Goal: Task Accomplishment & Management: Manage account settings

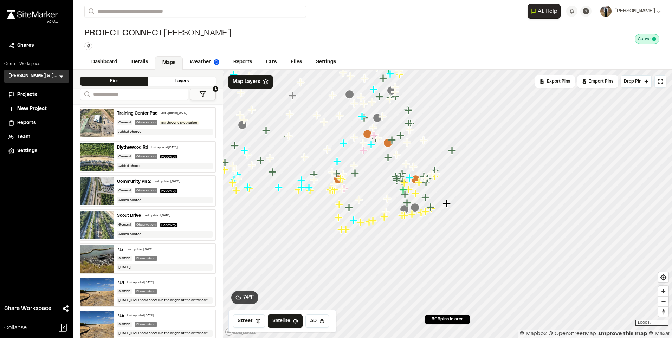
click at [446, 206] on icon "Map marker" at bounding box center [447, 204] width 8 height 8
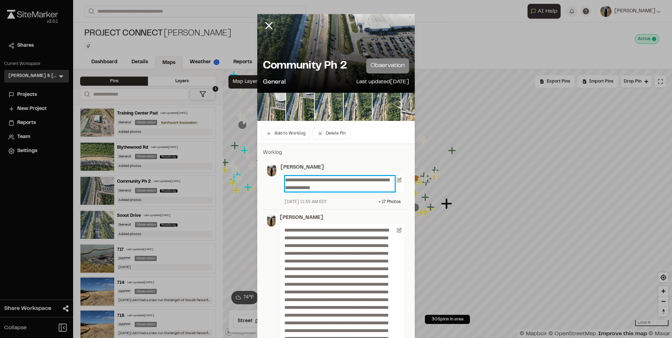
click at [348, 185] on p "**********" at bounding box center [340, 183] width 110 height 15
click at [351, 187] on p "**********" at bounding box center [340, 183] width 110 height 15
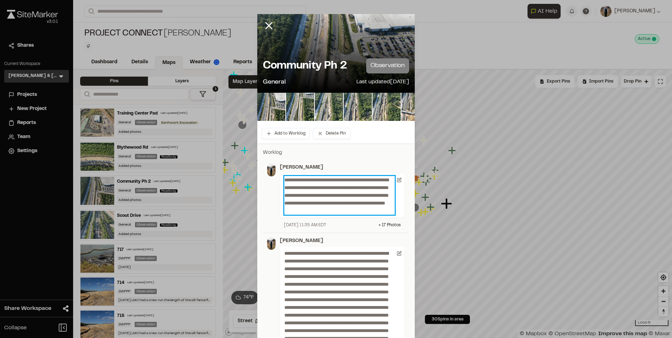
click at [386, 210] on p "**********" at bounding box center [339, 195] width 110 height 39
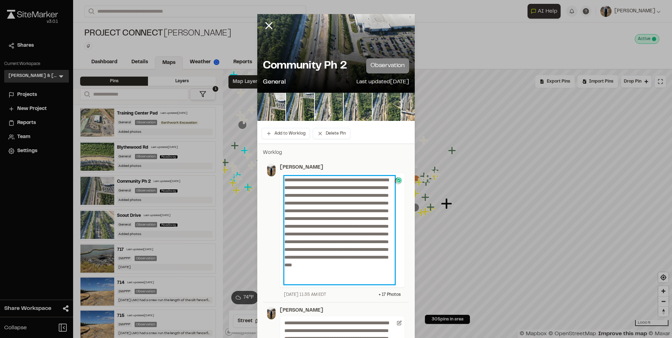
click at [362, 278] on p "**********" at bounding box center [339, 230] width 110 height 108
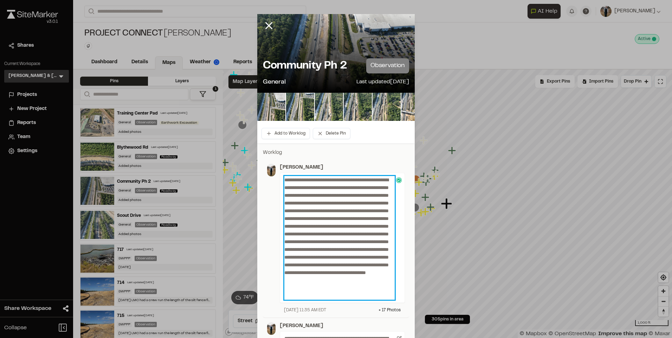
click at [374, 292] on p "**********" at bounding box center [339, 238] width 110 height 124
click at [379, 296] on p "**********" at bounding box center [339, 238] width 110 height 124
click at [381, 296] on p "**********" at bounding box center [339, 238] width 110 height 124
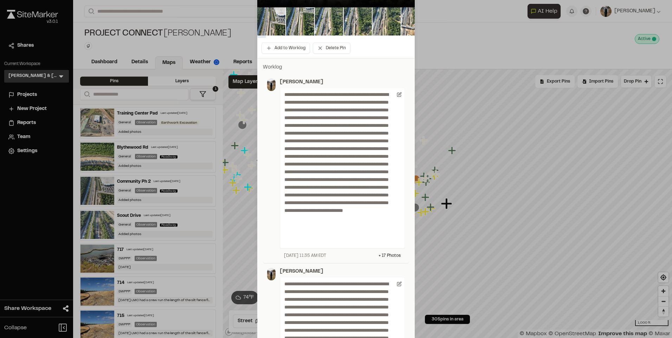
scroll to position [105, 0]
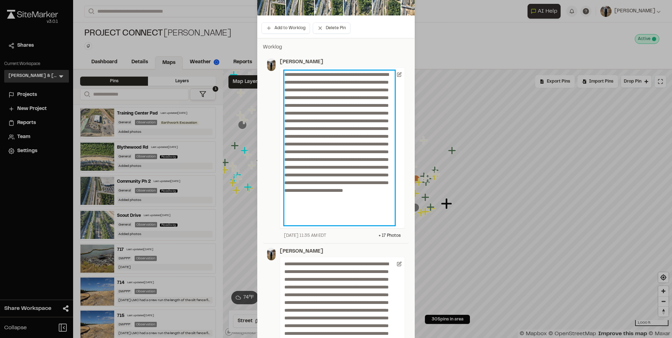
click at [352, 223] on p "**********" at bounding box center [339, 148] width 110 height 155
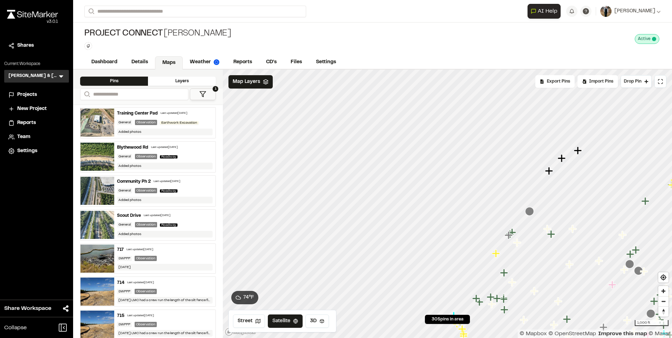
click at [561, 159] on icon "Map marker" at bounding box center [562, 158] width 8 height 8
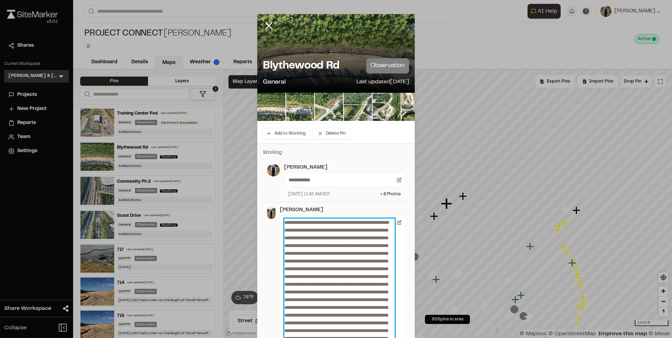
click at [323, 266] on p at bounding box center [339, 308] width 110 height 178
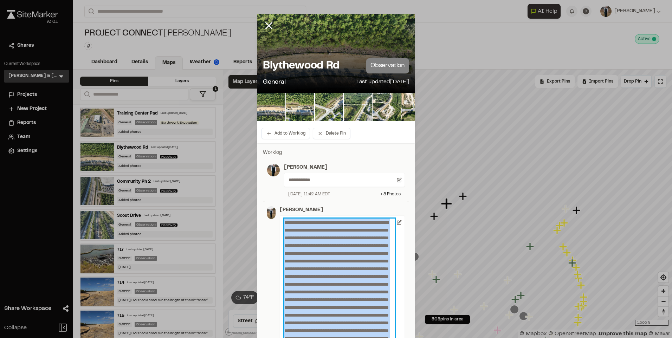
copy p "**********"
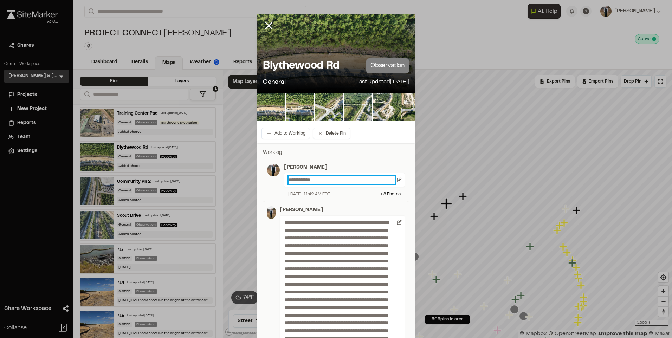
click at [329, 179] on p "**********" at bounding box center [342, 180] width 106 height 8
paste p
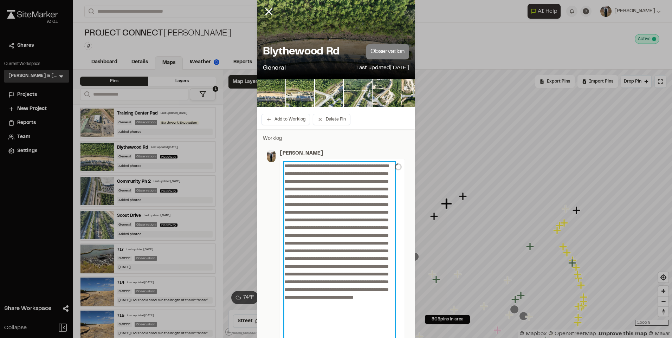
scroll to position [119, 0]
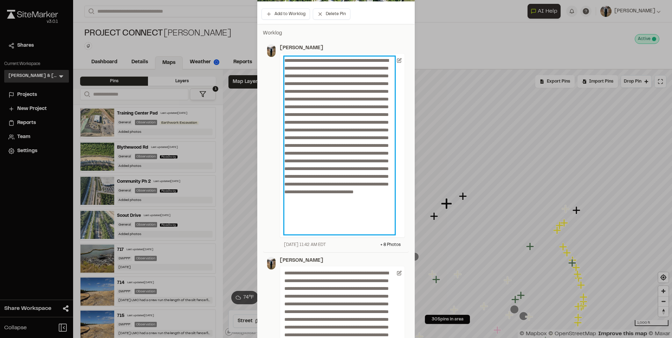
click at [369, 67] on p at bounding box center [339, 146] width 110 height 178
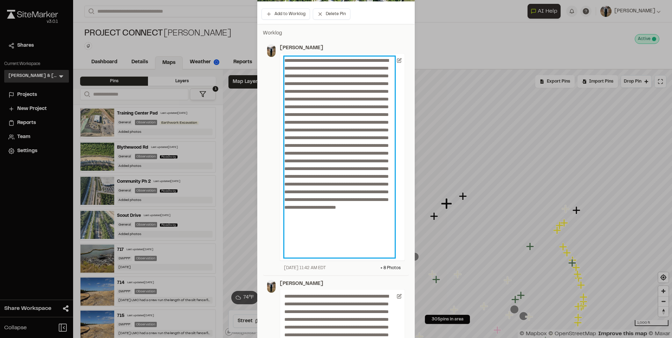
click at [316, 90] on p at bounding box center [339, 157] width 110 height 201
drag, startPoint x: 327, startPoint y: 90, endPoint x: 350, endPoint y: 88, distance: 23.3
click at [350, 88] on p at bounding box center [339, 157] width 110 height 201
click at [343, 91] on p at bounding box center [339, 157] width 110 height 201
drag, startPoint x: 302, startPoint y: 107, endPoint x: 314, endPoint y: 121, distance: 18.7
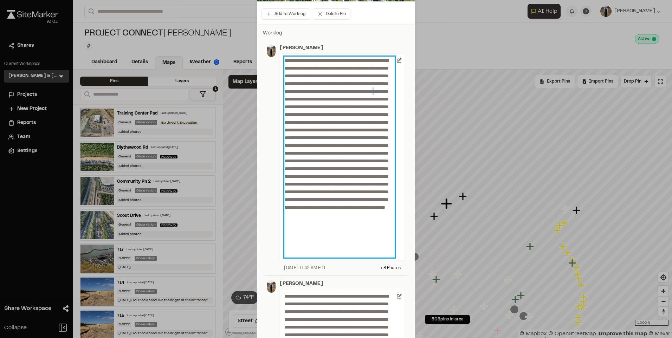
click at [305, 109] on p at bounding box center [339, 157] width 110 height 201
click at [387, 129] on p at bounding box center [339, 157] width 110 height 201
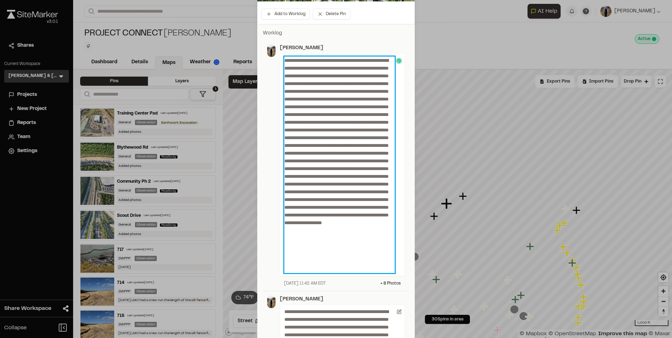
scroll to position [155, 0]
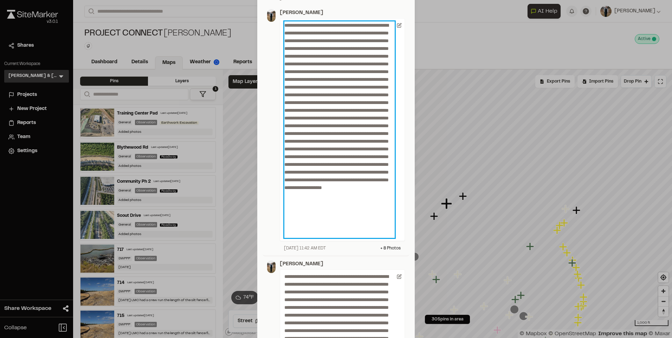
click at [321, 116] on p at bounding box center [339, 129] width 110 height 216
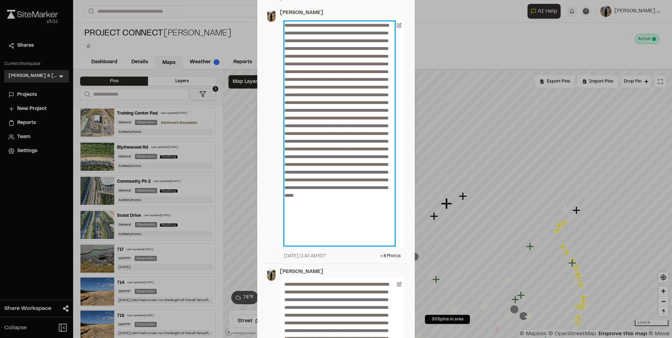
drag, startPoint x: 387, startPoint y: 105, endPoint x: 370, endPoint y: 90, distance: 22.9
click at [370, 90] on p at bounding box center [339, 133] width 110 height 224
click at [374, 209] on p at bounding box center [339, 133] width 110 height 224
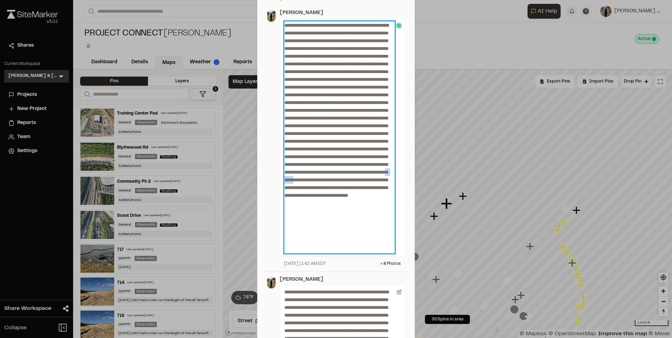
click at [361, 219] on p at bounding box center [339, 137] width 110 height 232
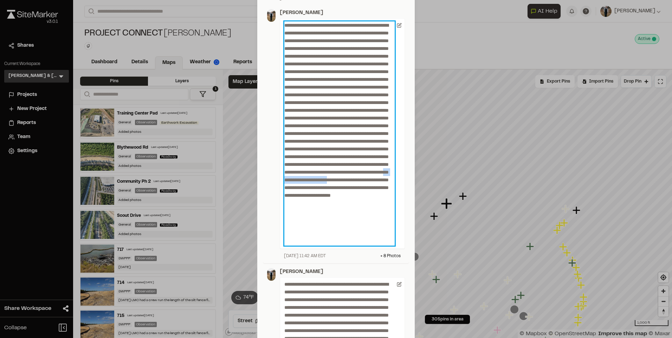
drag, startPoint x: 354, startPoint y: 217, endPoint x: 310, endPoint y: 230, distance: 45.4
click at [310, 230] on p at bounding box center [339, 133] width 110 height 224
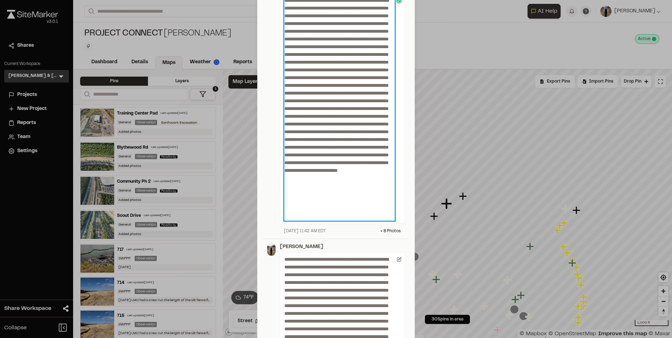
scroll to position [190, 0]
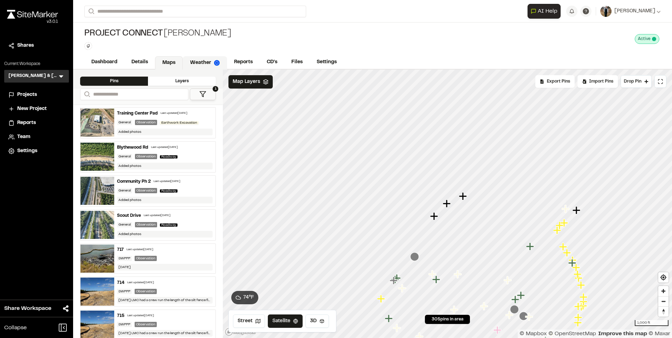
click at [220, 67] on link "Weather" at bounding box center [205, 62] width 44 height 13
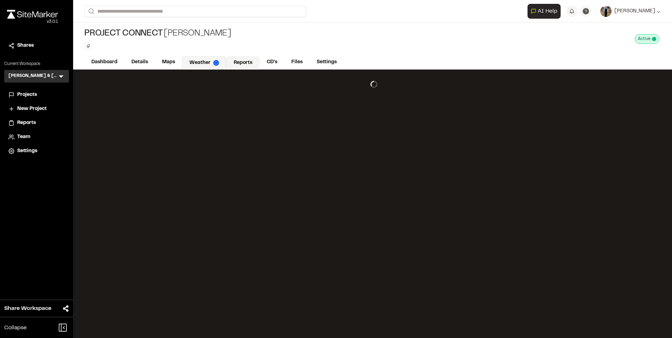
click at [239, 65] on link "Reports" at bounding box center [242, 62] width 33 height 13
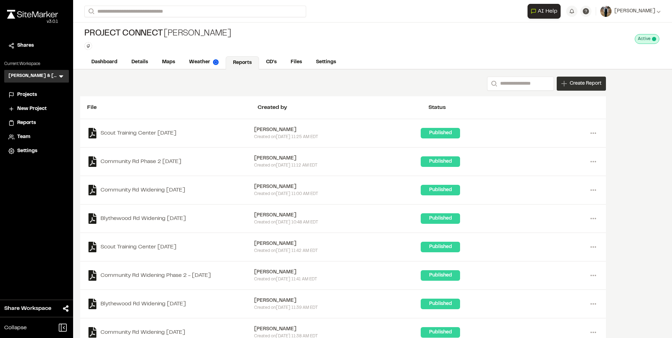
click at [588, 88] on div "Create Report" at bounding box center [581, 84] width 49 height 14
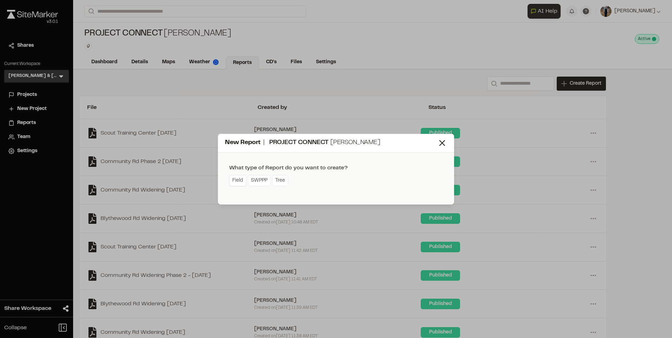
click at [238, 185] on link "Field" at bounding box center [237, 180] width 17 height 11
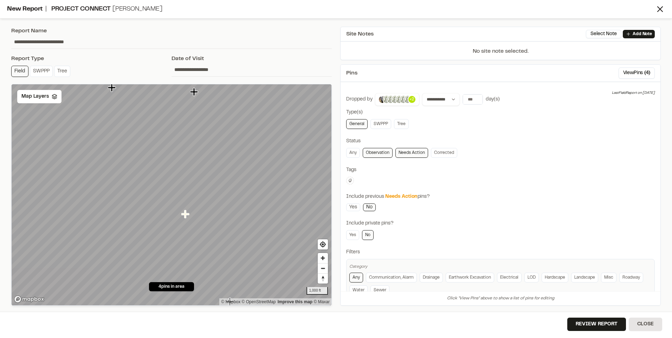
drag, startPoint x: 28, startPoint y: 45, endPoint x: -5, endPoint y: 48, distance: 33.9
click at [0, 48] on html "**********" at bounding box center [336, 169] width 672 height 338
type input "**********"
click at [449, 95] on select "**********" at bounding box center [441, 99] width 38 height 13
select select "*****"
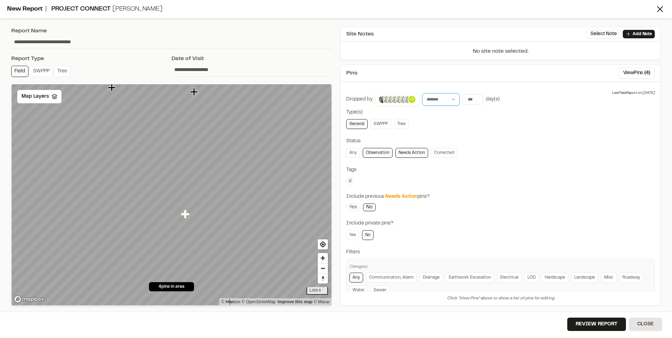
click at [422, 93] on select "**********" at bounding box center [441, 99] width 38 height 13
click at [479, 102] on input "**********" at bounding box center [487, 100] width 48 height 10
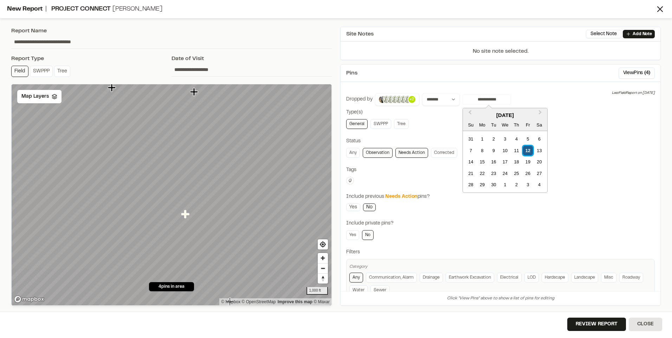
click at [527, 148] on div "12" at bounding box center [527, 150] width 9 height 9
click at [438, 131] on div "**********" at bounding box center [500, 197] width 309 height 208
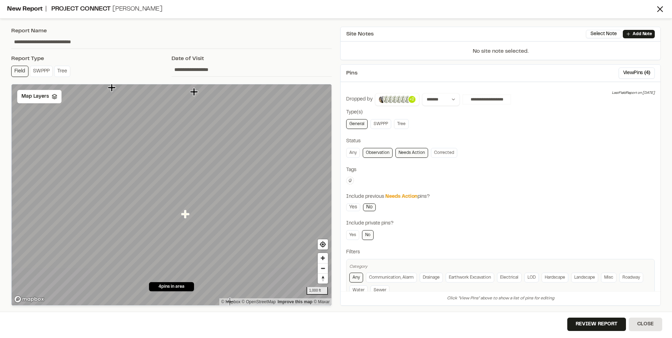
click at [349, 178] on button at bounding box center [350, 181] width 8 height 8
click at [355, 187] on input "text" at bounding box center [391, 191] width 89 height 13
type input "*****"
click at [362, 203] on span "scout dr" at bounding box center [391, 203] width 81 height 8
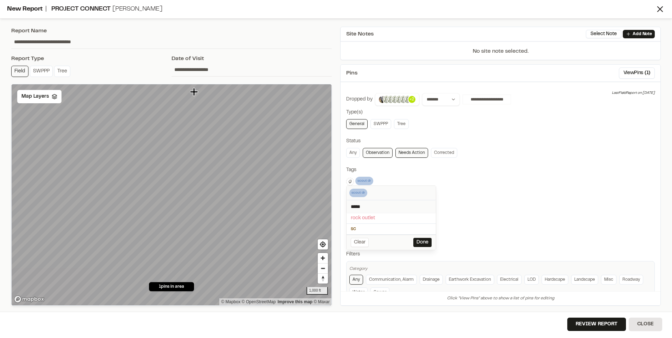
drag, startPoint x: 265, startPoint y: 147, endPoint x: 260, endPoint y: 170, distance: 23.4
click at [260, 170] on div at bounding box center [336, 169] width 672 height 338
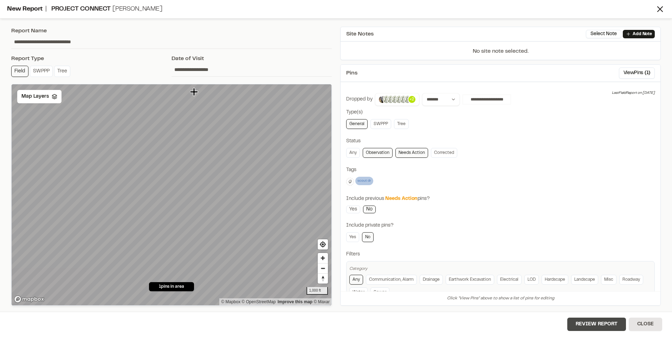
click at [595, 328] on button "Review Report" at bounding box center [596, 324] width 59 height 13
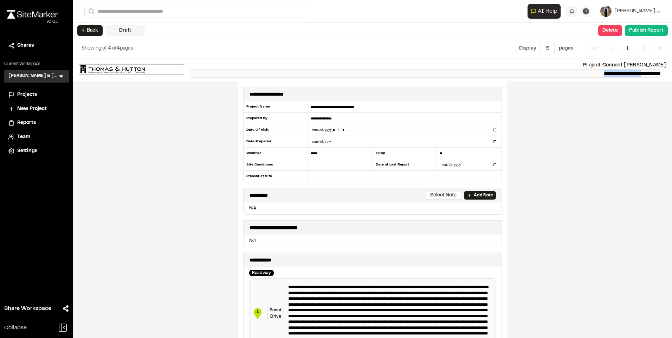
drag, startPoint x: 631, startPoint y: 73, endPoint x: 576, endPoint y: 70, distance: 55.6
click at [576, 70] on p "**********" at bounding box center [425, 73] width 471 height 8
copy p "**********"
click at [352, 104] on input "**********" at bounding box center [405, 107] width 194 height 12
paste input "text"
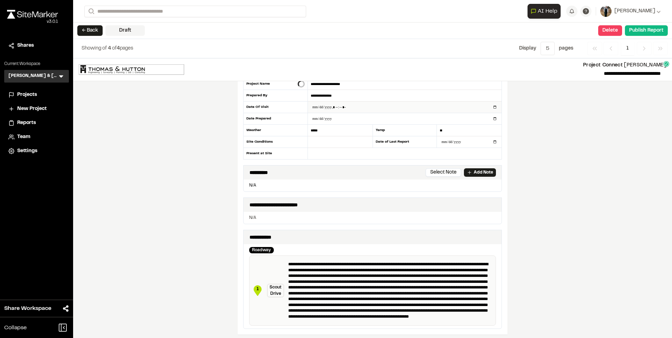
scroll to position [35, 0]
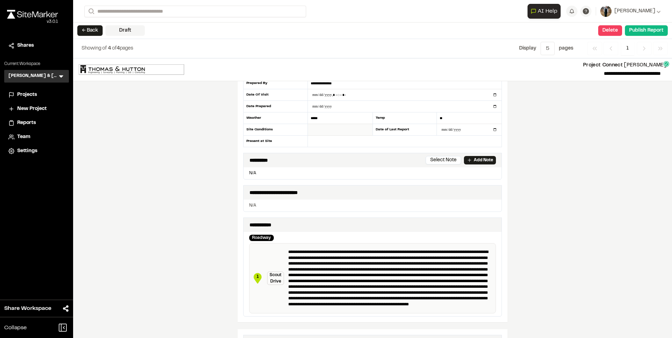
type input "**********"
click at [310, 130] on input "text" at bounding box center [340, 130] width 65 height 12
type input "***"
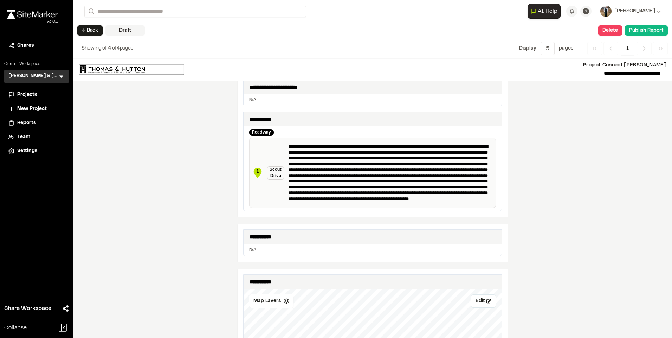
scroll to position [246, 0]
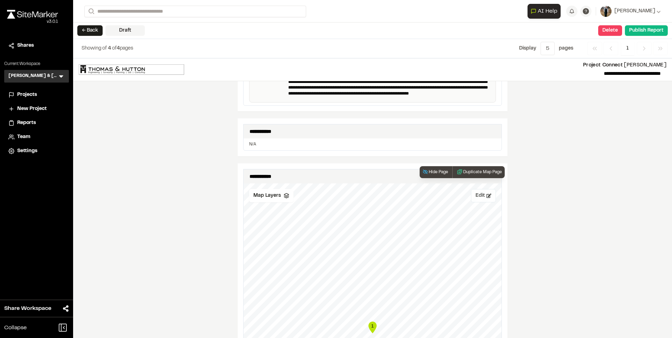
type input "******"
click at [479, 192] on button "Edit" at bounding box center [483, 195] width 25 height 13
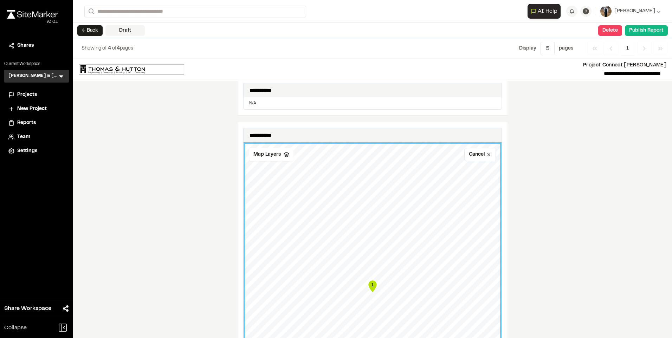
scroll to position [351, 0]
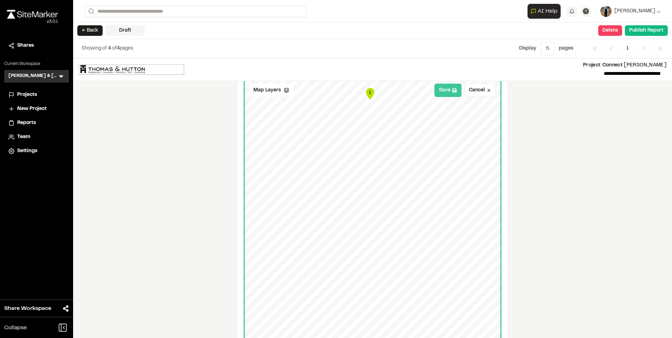
click at [448, 93] on button "Save" at bounding box center [447, 90] width 27 height 13
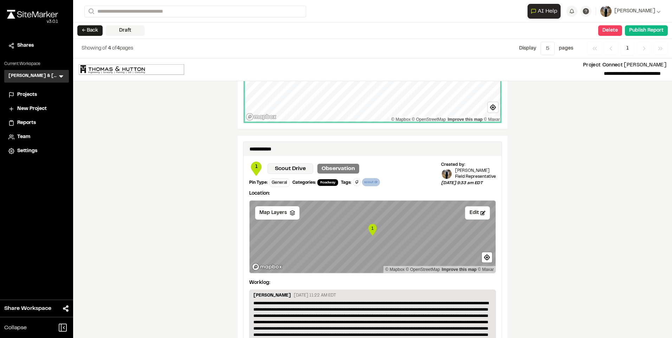
scroll to position [668, 0]
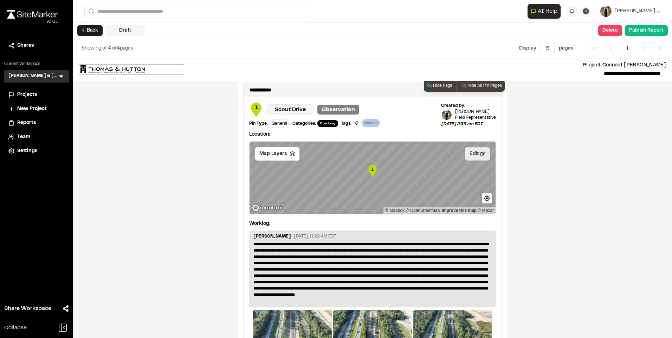
click at [476, 151] on button "Edit" at bounding box center [477, 153] width 25 height 13
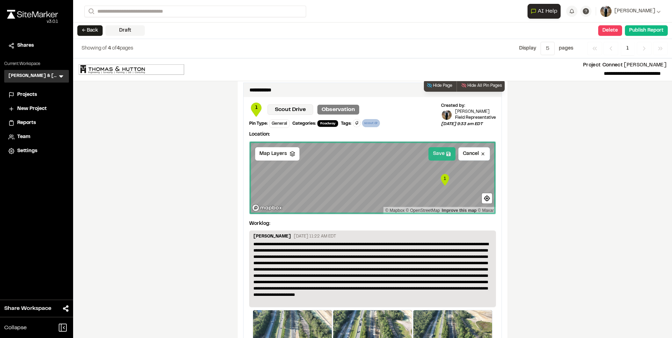
click at [437, 149] on button "Save" at bounding box center [441, 153] width 27 height 13
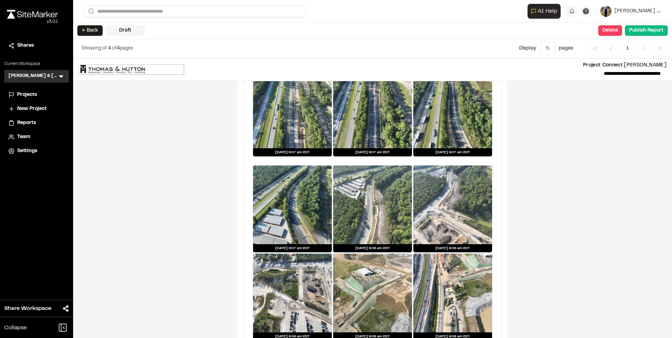
scroll to position [1013, 0]
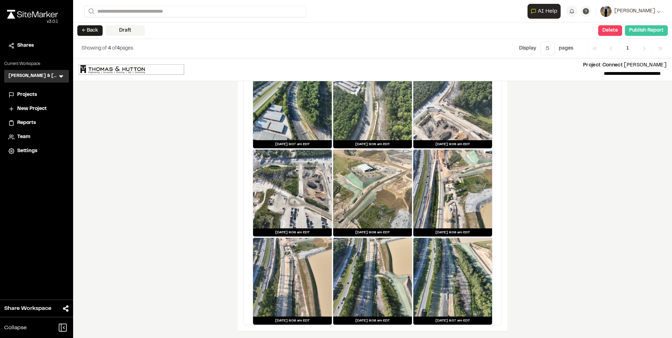
click at [642, 32] on button "Publish Report" at bounding box center [646, 30] width 43 height 11
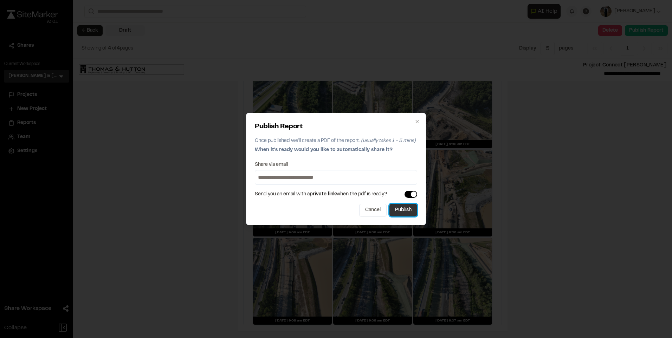
click at [413, 213] on button "Publish" at bounding box center [403, 210] width 28 height 13
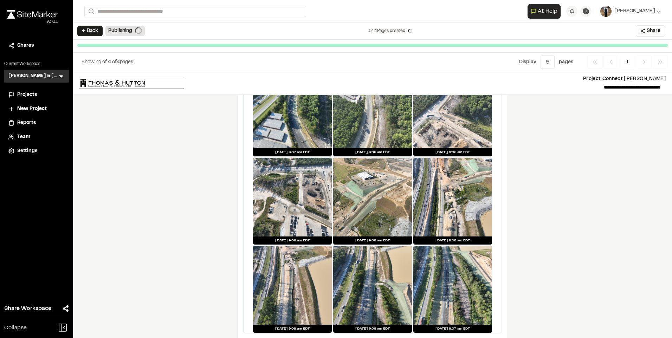
scroll to position [1007, 0]
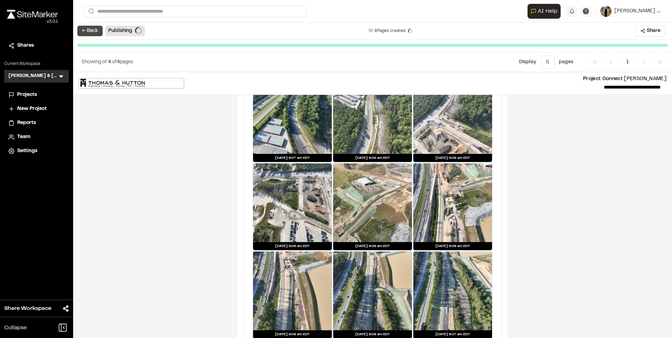
click at [83, 30] on button "← Back" at bounding box center [89, 31] width 25 height 11
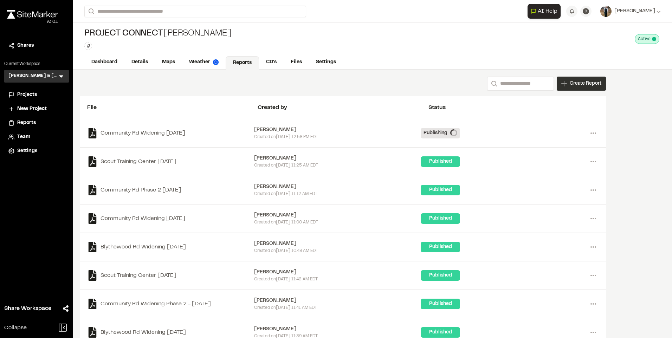
click at [588, 80] on span "Create Report" at bounding box center [586, 84] width 32 height 8
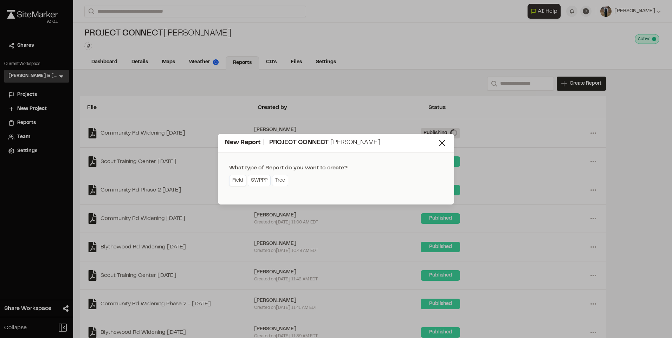
click at [237, 182] on link "Field" at bounding box center [237, 180] width 17 height 11
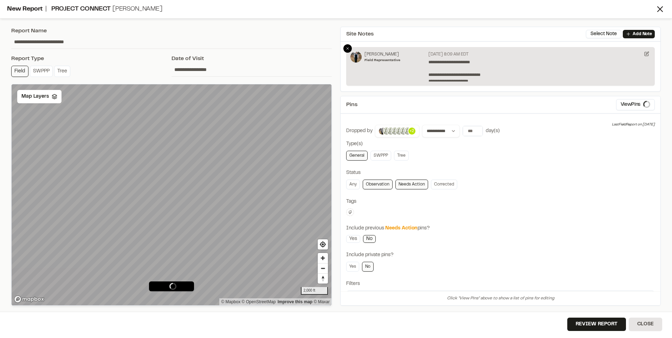
click at [351, 48] on div at bounding box center [347, 48] width 8 height 8
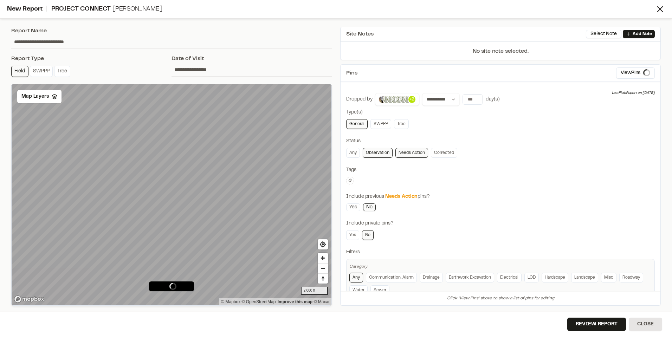
drag, startPoint x: 54, startPoint y: 42, endPoint x: 6, endPoint y: 48, distance: 49.3
click at [6, 48] on div "**********" at bounding box center [336, 169] width 672 height 338
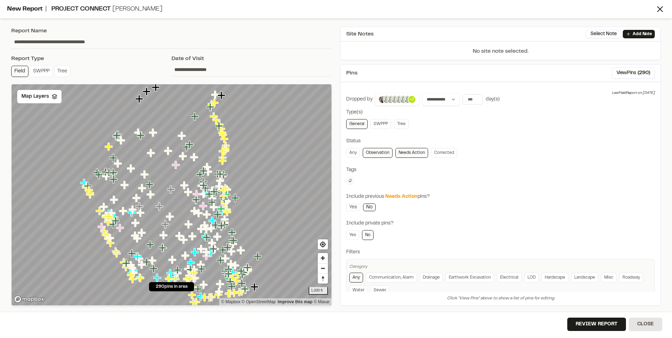
click at [164, 44] on input "**********" at bounding box center [171, 41] width 321 height 13
type input "**********"
drag, startPoint x: 440, startPoint y: 100, endPoint x: 444, endPoint y: 105, distance: 5.8
click at [440, 100] on select "**********" at bounding box center [441, 99] width 38 height 13
select select "*****"
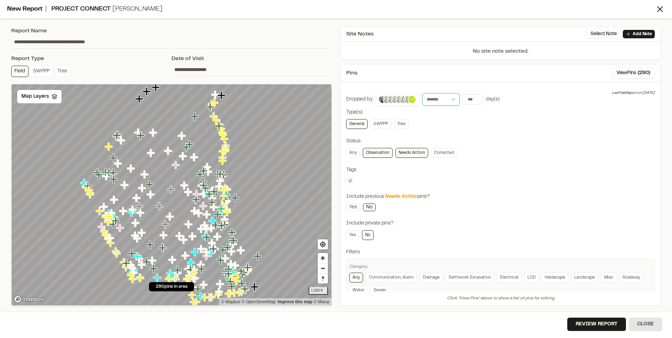
click at [422, 93] on select "**********" at bounding box center [441, 99] width 38 height 13
click at [485, 95] on input "**********" at bounding box center [487, 100] width 48 height 10
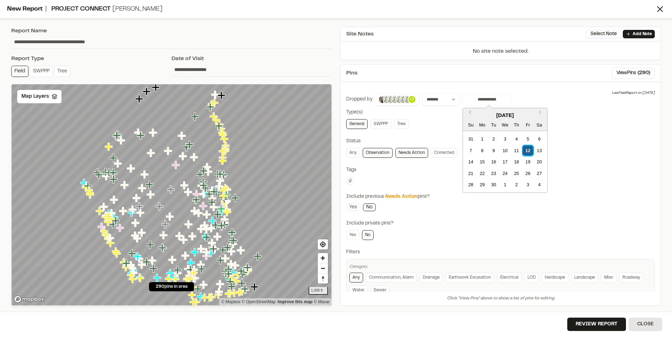
click at [528, 148] on div "12" at bounding box center [527, 150] width 9 height 9
drag, startPoint x: 528, startPoint y: 148, endPoint x: 581, endPoint y: 152, distance: 53.2
click at [581, 152] on div "Any Observation Needs Action Corrected" at bounding box center [500, 153] width 309 height 10
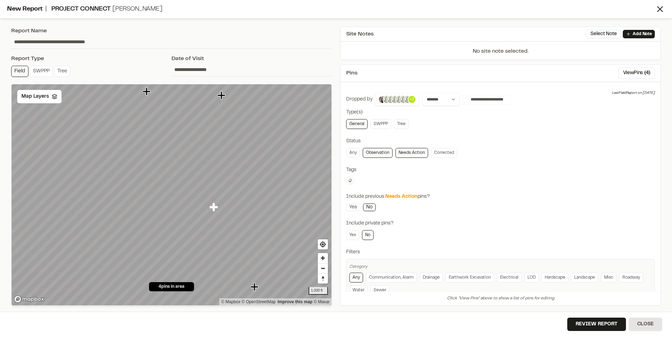
click at [352, 182] on button at bounding box center [350, 181] width 8 height 8
click at [358, 190] on input "text" at bounding box center [391, 191] width 89 height 13
type input "*"
type input "****"
click at [365, 204] on span "phase 2" at bounding box center [391, 203] width 81 height 8
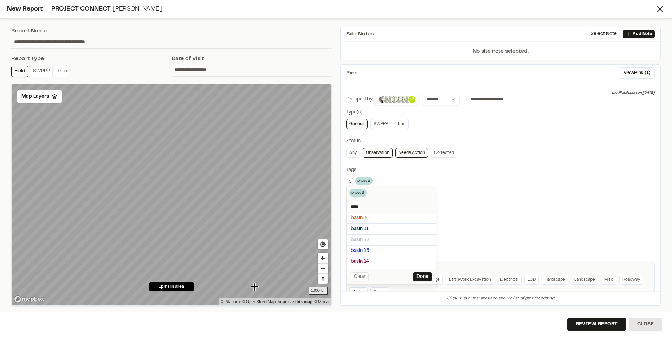
click at [582, 192] on div at bounding box center [336, 169] width 672 height 338
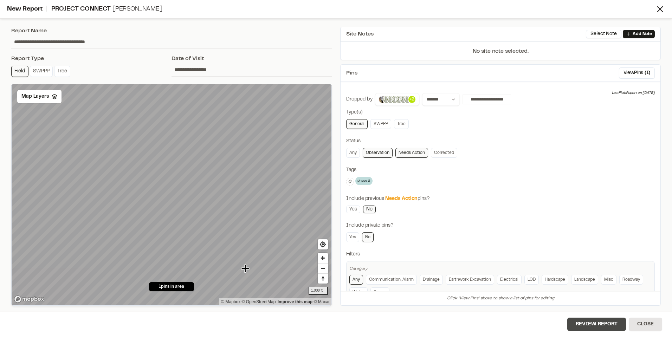
click at [595, 325] on button "Review Report" at bounding box center [596, 324] width 59 height 13
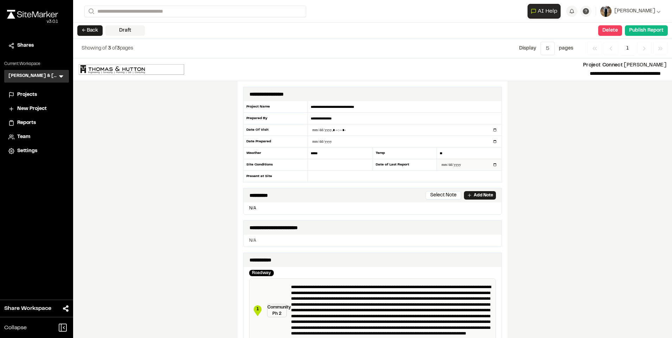
click at [493, 164] on input "**********" at bounding box center [469, 164] width 65 height 11
type input "**********"
click at [338, 167] on input "text" at bounding box center [340, 165] width 65 height 12
type input "****"
click at [341, 171] on input "text" at bounding box center [405, 176] width 194 height 11
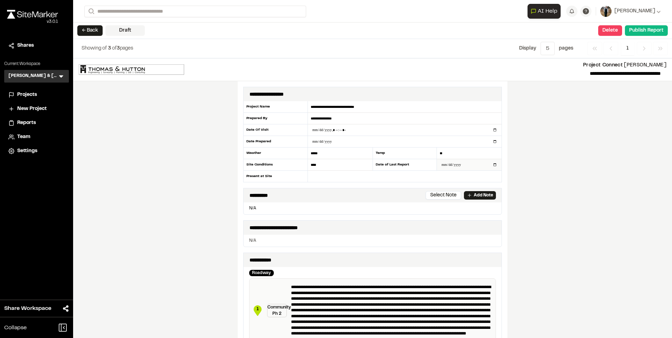
click at [442, 164] on input "date" at bounding box center [469, 164] width 65 height 11
click at [491, 167] on input "date" at bounding box center [469, 164] width 65 height 11
click at [492, 165] on input "date" at bounding box center [469, 164] width 65 height 11
type input "**********"
click at [557, 165] on div "**********" at bounding box center [372, 198] width 599 height 280
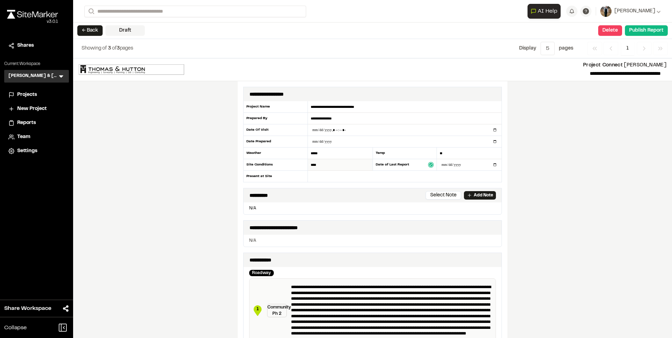
click at [339, 164] on input "****" at bounding box center [340, 165] width 65 height 12
type input "***"
click at [320, 176] on input "text" at bounding box center [405, 176] width 194 height 11
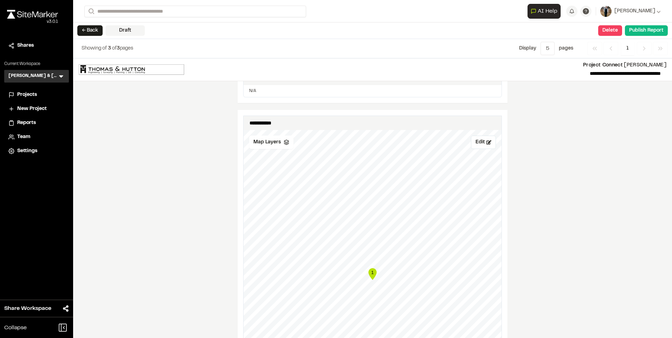
scroll to position [281, 0]
type input "********"
click at [485, 146] on button "Edit" at bounding box center [483, 141] width 25 height 13
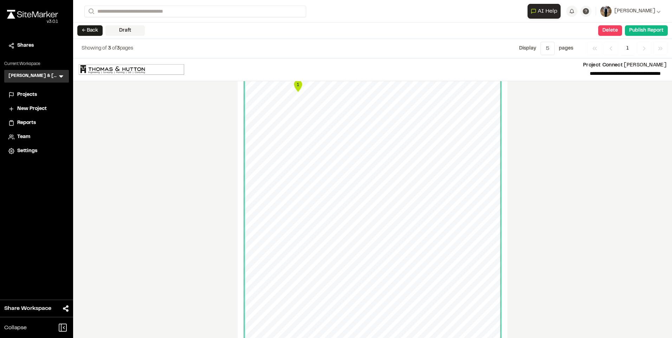
scroll to position [246, 0]
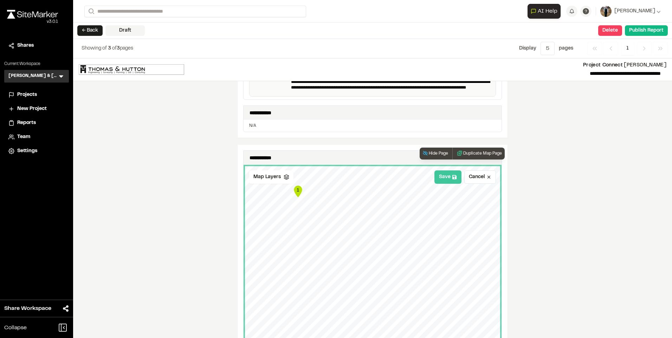
click at [453, 180] on button "Save" at bounding box center [447, 176] width 27 height 13
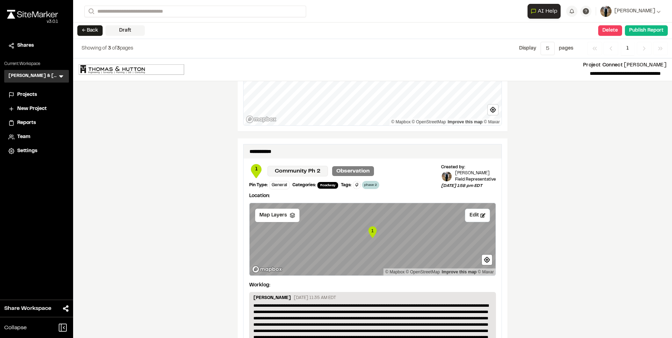
scroll to position [668, 0]
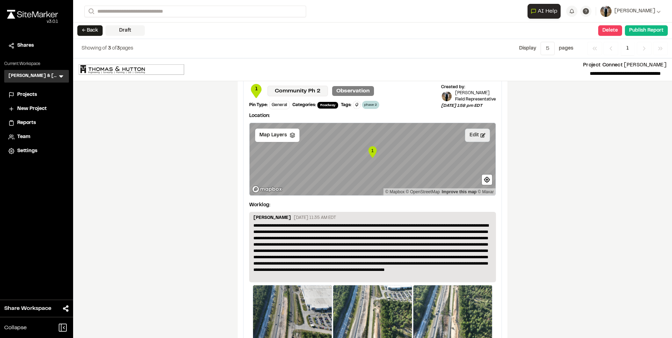
click at [474, 136] on button "Edit" at bounding box center [477, 135] width 25 height 13
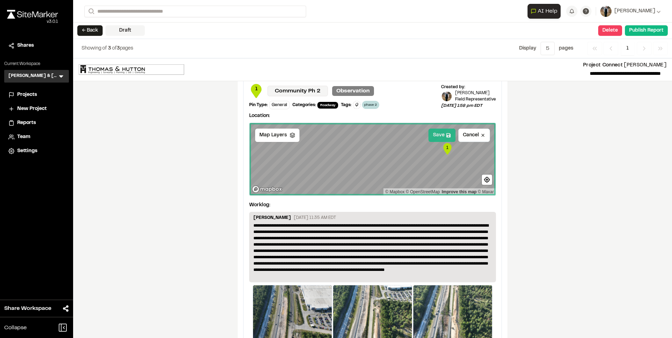
click at [434, 132] on button "Save" at bounding box center [441, 135] width 27 height 13
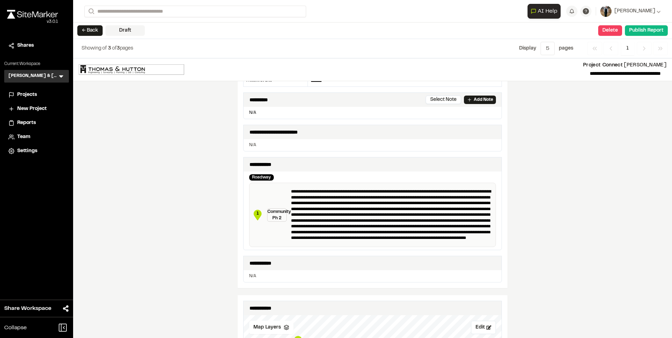
scroll to position [0, 0]
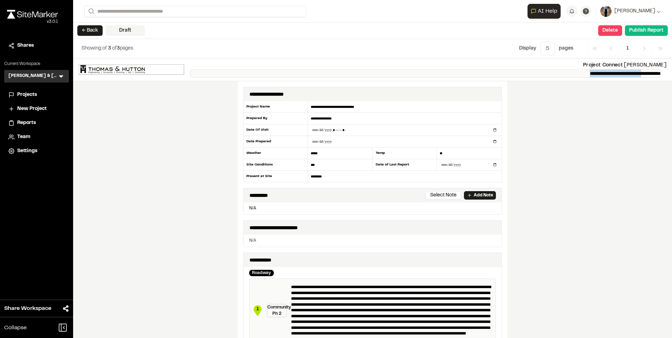
drag, startPoint x: 631, startPoint y: 73, endPoint x: 555, endPoint y: 73, distance: 75.9
click at [555, 73] on p "**********" at bounding box center [425, 73] width 471 height 8
copy p "**********"
drag, startPoint x: 403, startPoint y: 109, endPoint x: 292, endPoint y: 105, distance: 110.4
click at [292, 105] on div "**********" at bounding box center [372, 141] width 259 height 81
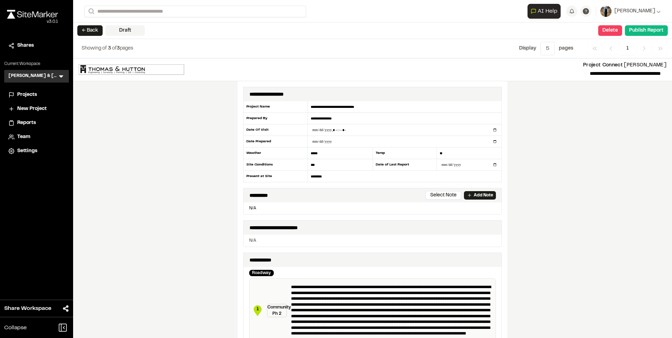
paste input "text"
type input "**********"
click at [650, 33] on button "Publish Report" at bounding box center [646, 30] width 43 height 11
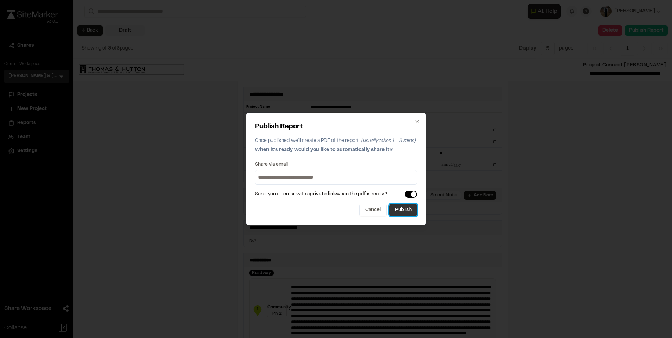
click at [407, 210] on button "Publish" at bounding box center [403, 210] width 28 height 13
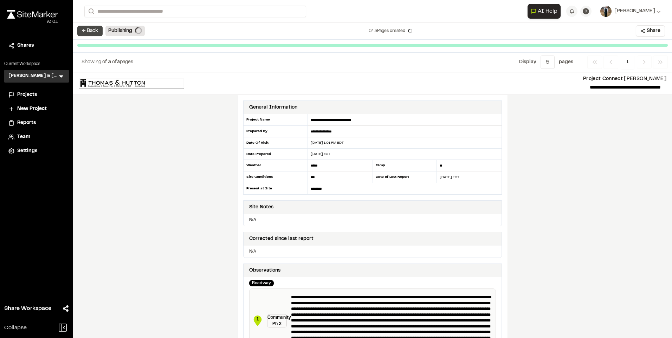
click at [85, 31] on button "← Back" at bounding box center [89, 31] width 25 height 11
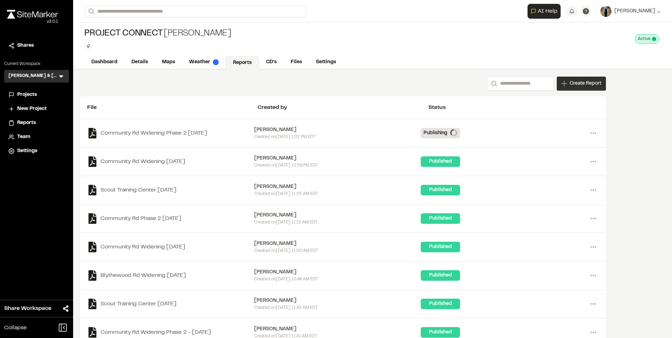
click at [584, 84] on span "Create Report" at bounding box center [586, 84] width 32 height 8
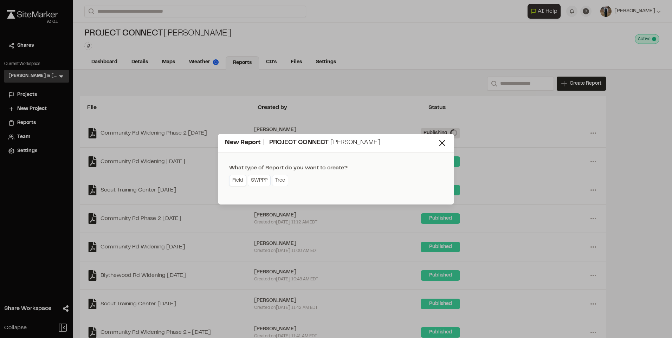
click at [237, 176] on link "Field" at bounding box center [237, 180] width 17 height 11
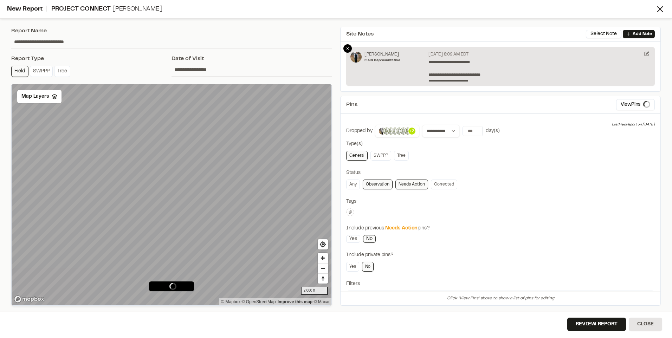
click at [347, 45] on div at bounding box center [347, 48] width 8 height 8
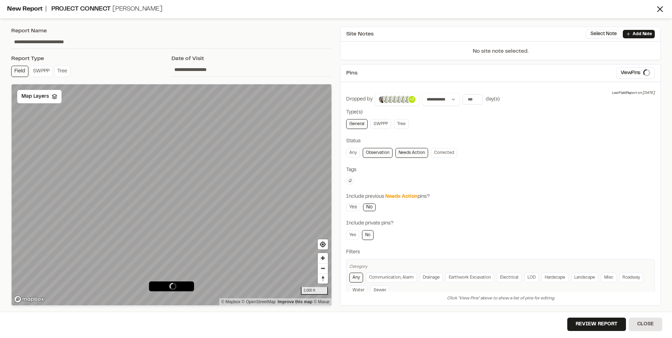
drag, startPoint x: 54, startPoint y: 40, endPoint x: 6, endPoint y: 42, distance: 48.2
click at [6, 42] on div "**********" at bounding box center [336, 169] width 672 height 338
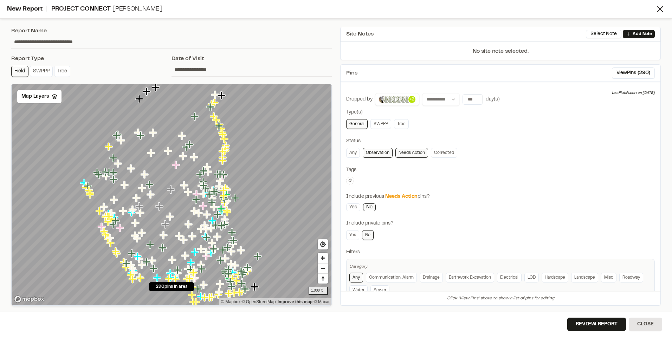
type input "**********"
click at [446, 104] on select "**********" at bounding box center [441, 99] width 38 height 13
select select "*****"
click at [422, 93] on select "**********" at bounding box center [441, 99] width 38 height 13
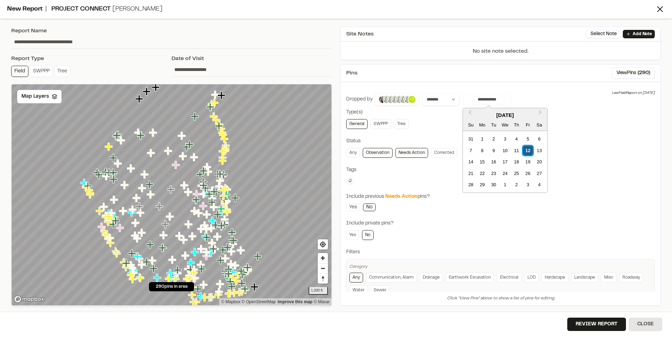
click at [526, 153] on div "12" at bounding box center [527, 150] width 9 height 9
click at [578, 153] on div "Any Observation Needs Action Corrected" at bounding box center [500, 153] width 309 height 10
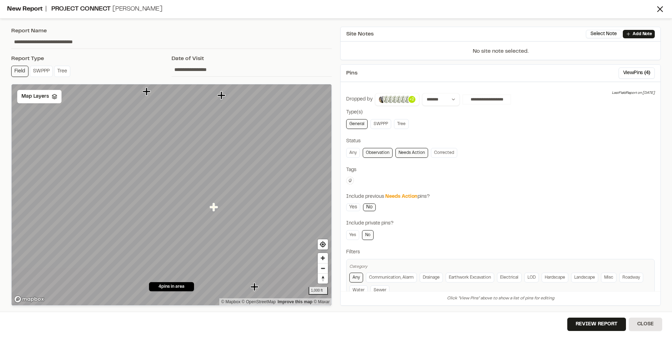
click at [350, 181] on icon at bounding box center [350, 181] width 4 height 4
click at [362, 192] on input "text" at bounding box center [391, 191] width 89 height 13
type input "**"
click at [376, 222] on span "roadwork" at bounding box center [391, 225] width 81 height 8
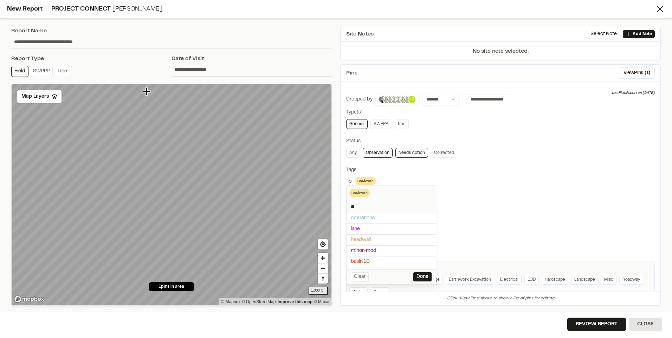
click at [505, 202] on div at bounding box center [336, 169] width 672 height 338
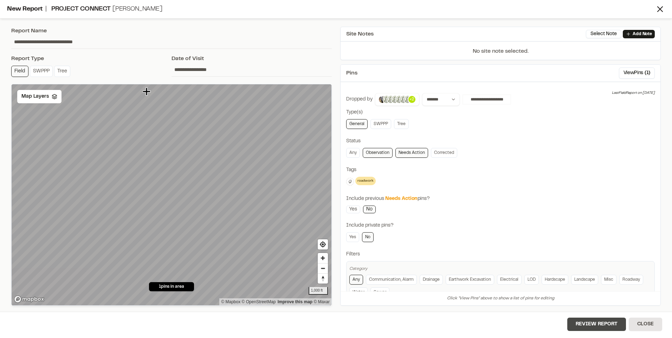
click at [593, 324] on button "Review Report" at bounding box center [596, 324] width 59 height 13
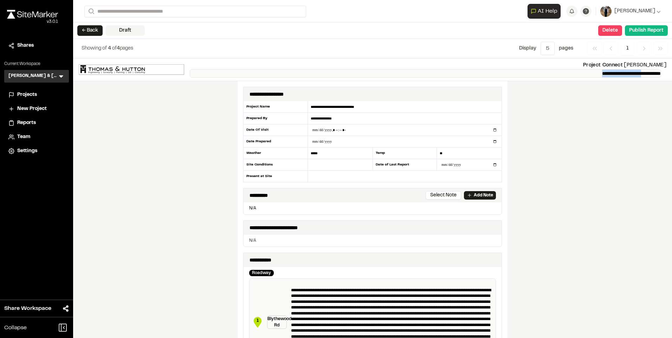
drag, startPoint x: 631, startPoint y: 74, endPoint x: 568, endPoint y: 75, distance: 62.9
click at [568, 75] on p "**********" at bounding box center [425, 73] width 471 height 8
copy p "**********"
drag, startPoint x: 368, startPoint y: 106, endPoint x: 298, endPoint y: 103, distance: 70.0
click at [298, 103] on div "**********" at bounding box center [372, 141] width 259 height 81
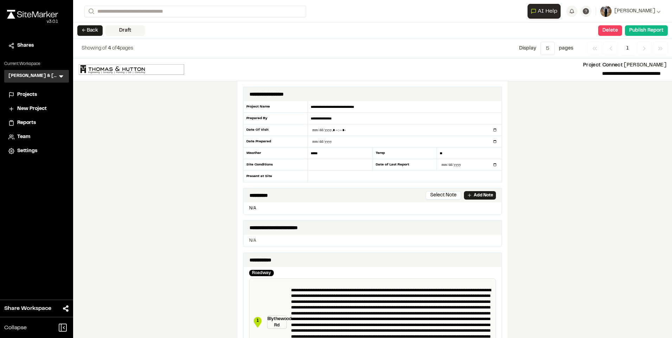
paste input "text"
type input "**********"
click at [574, 151] on div "**********" at bounding box center [372, 198] width 599 height 280
click at [494, 167] on input "**********" at bounding box center [469, 164] width 65 height 11
click at [493, 164] on input "**********" at bounding box center [469, 164] width 65 height 11
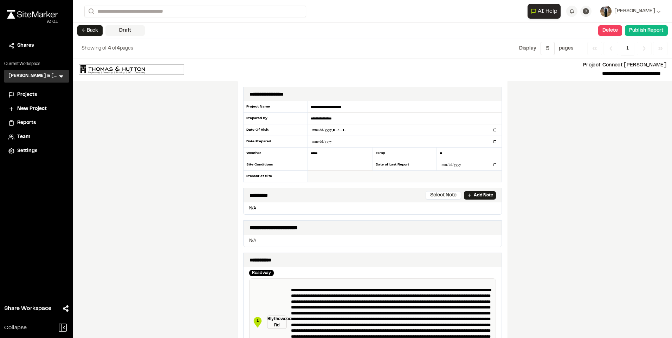
type input "**********"
click at [316, 166] on input "text" at bounding box center [340, 165] width 65 height 12
type input "***"
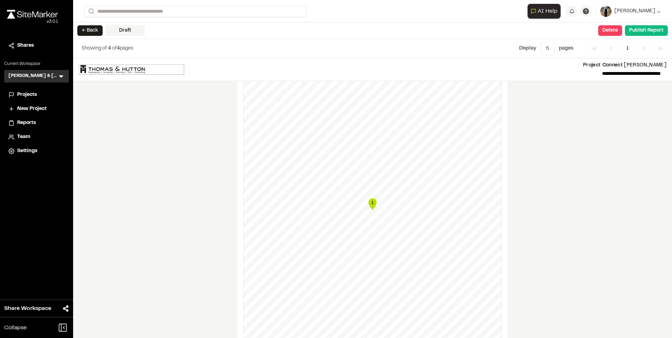
scroll to position [316, 0]
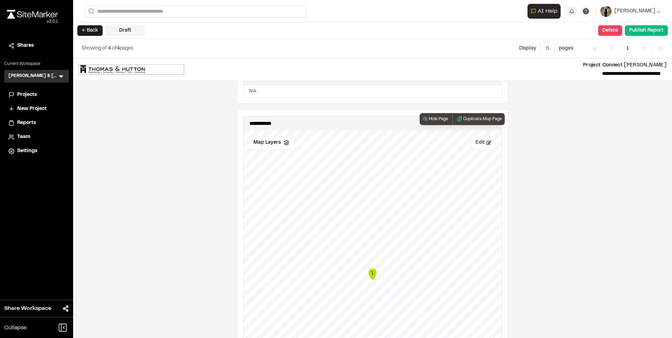
type input "**"
click at [481, 144] on button "Edit" at bounding box center [483, 142] width 25 height 13
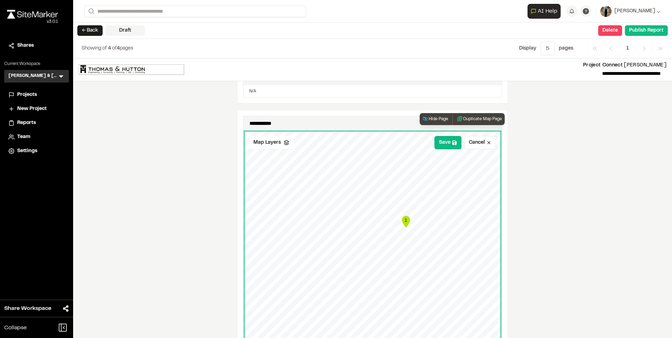
drag, startPoint x: 398, startPoint y: 210, endPoint x: 407, endPoint y: 222, distance: 15.0
click at [407, 222] on icon "Map marker" at bounding box center [406, 222] width 8 height 12
click at [446, 147] on button "Save" at bounding box center [447, 142] width 27 height 13
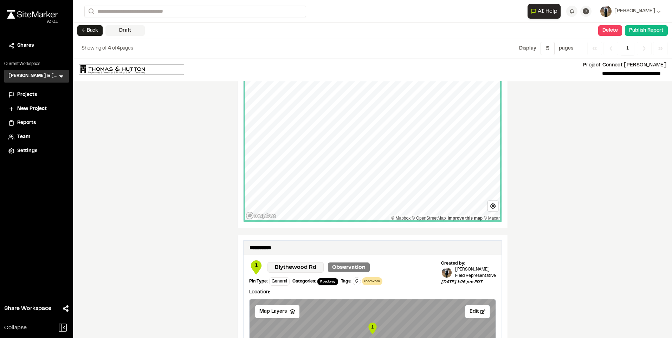
scroll to position [703, 0]
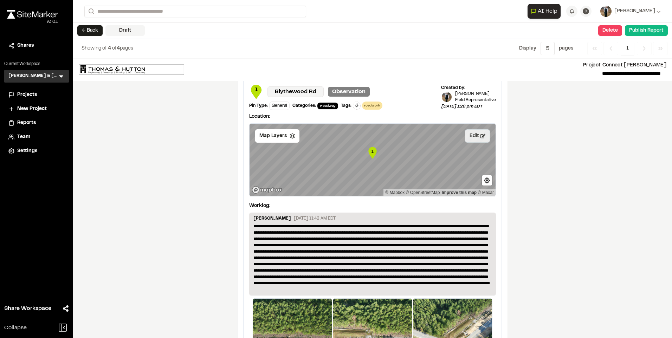
click at [475, 131] on button "Edit" at bounding box center [477, 135] width 25 height 13
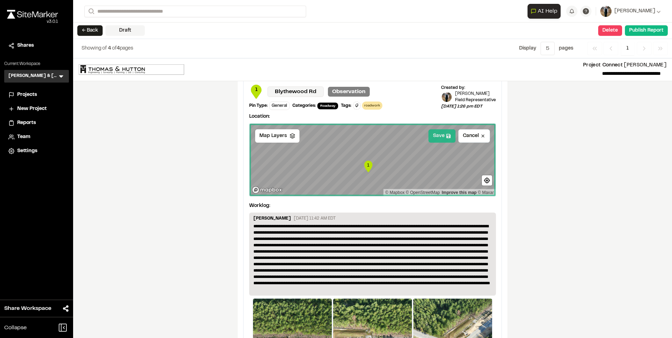
click at [440, 134] on button "Save" at bounding box center [441, 135] width 27 height 13
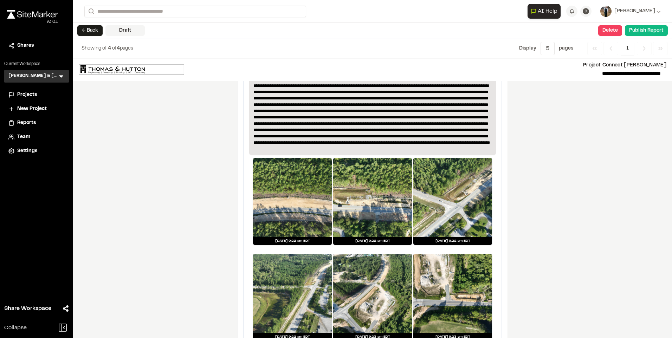
scroll to position [948, 0]
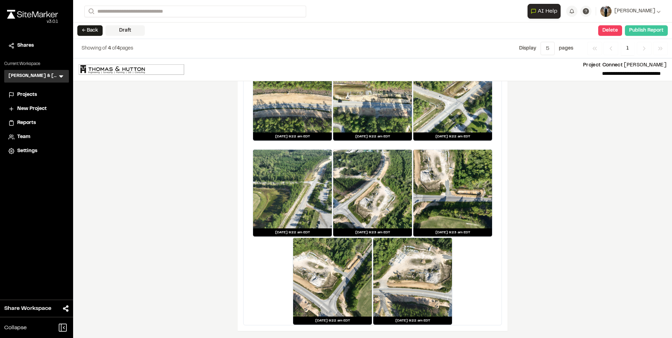
click at [631, 33] on button "Publish Report" at bounding box center [646, 30] width 43 height 11
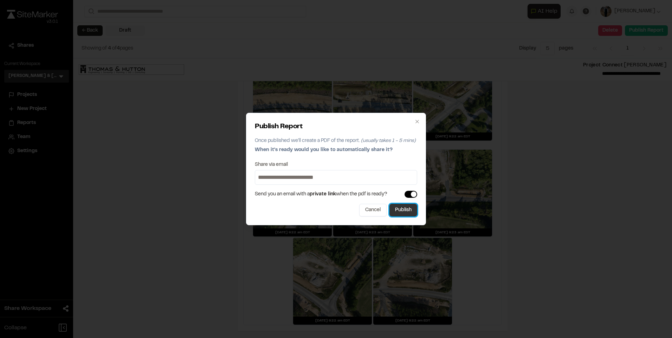
click at [405, 209] on button "Publish" at bounding box center [403, 210] width 28 height 13
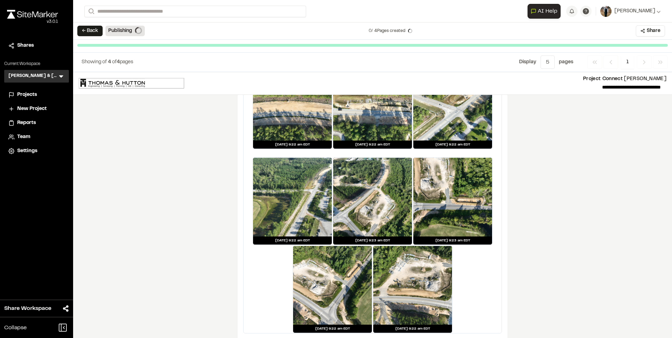
scroll to position [942, 0]
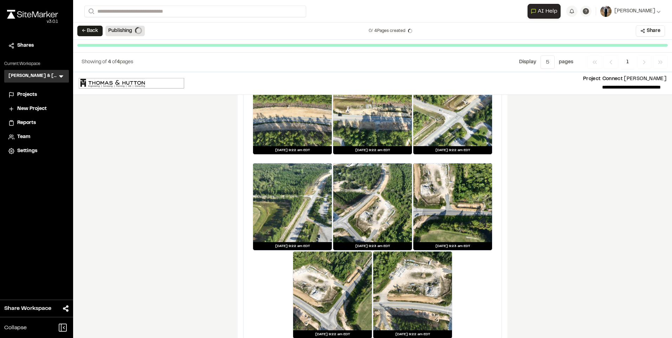
click at [92, 32] on button "← Back" at bounding box center [89, 31] width 25 height 11
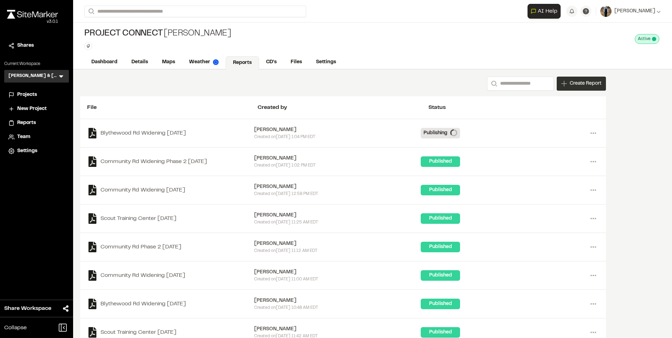
click at [581, 77] on div "Create Report" at bounding box center [581, 84] width 49 height 14
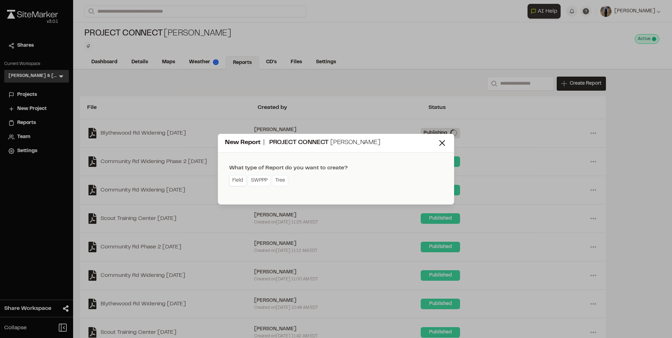
click at [241, 181] on link "Field" at bounding box center [237, 180] width 17 height 11
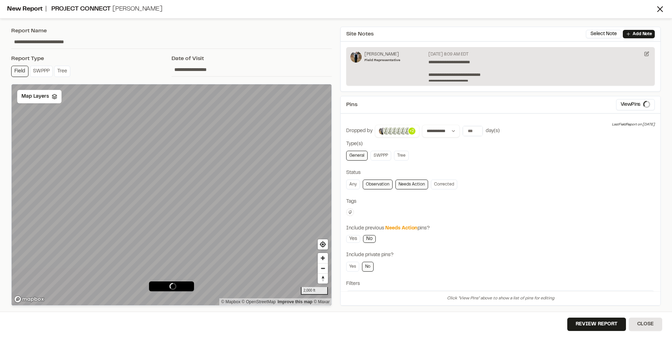
drag, startPoint x: 54, startPoint y: 38, endPoint x: -11, endPoint y: 45, distance: 65.0
click at [0, 45] on html "**********" at bounding box center [336, 169] width 672 height 338
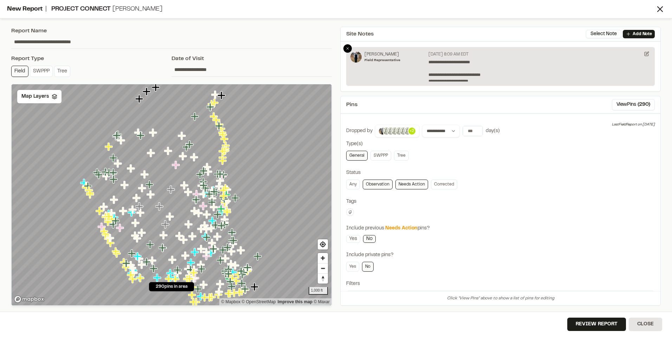
type input "**********"
click at [348, 46] on div at bounding box center [347, 48] width 8 height 8
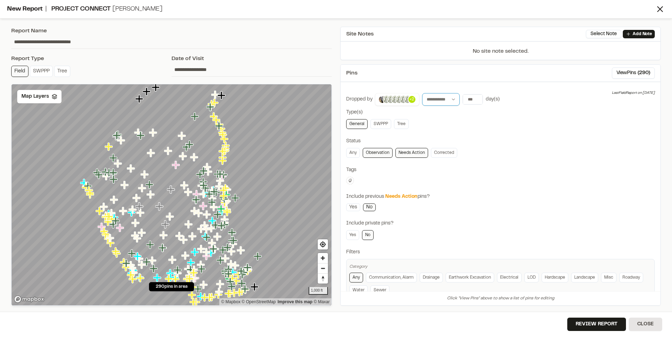
click at [439, 102] on select "**********" at bounding box center [441, 99] width 38 height 13
select select "*****"
click at [422, 93] on select "**********" at bounding box center [441, 99] width 38 height 13
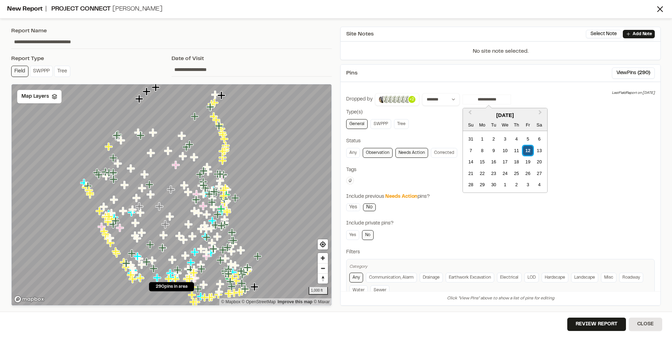
click at [528, 151] on div "12" at bounding box center [527, 150] width 9 height 9
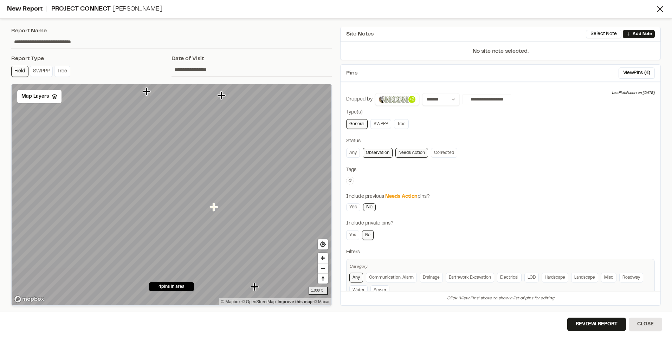
click at [351, 178] on button at bounding box center [350, 181] width 8 height 8
click at [355, 183] on div at bounding box center [336, 169] width 672 height 338
click at [353, 182] on button at bounding box center [350, 181] width 8 height 8
click at [362, 191] on input "text" at bounding box center [391, 191] width 89 height 13
type input "**"
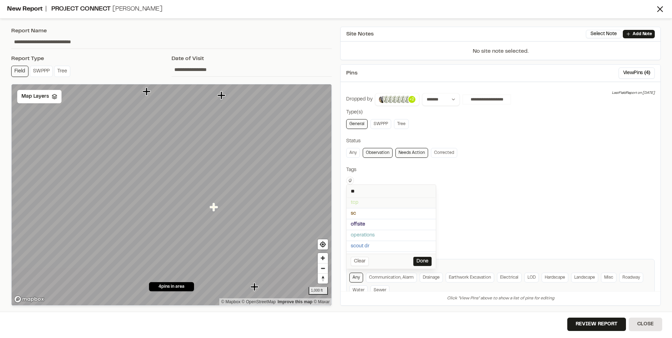
click at [378, 200] on span "tcp" at bounding box center [391, 203] width 81 height 8
click at [503, 183] on div at bounding box center [336, 169] width 672 height 338
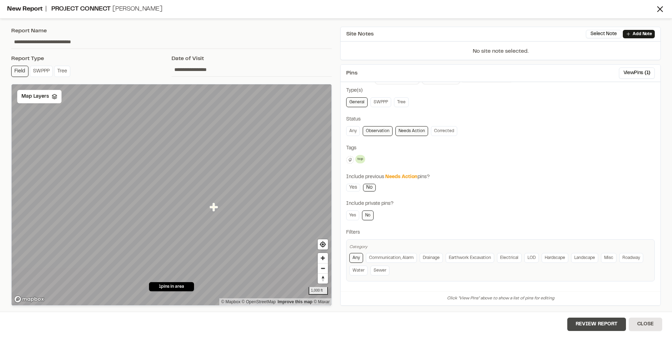
click at [589, 327] on button "Review Report" at bounding box center [596, 324] width 59 height 13
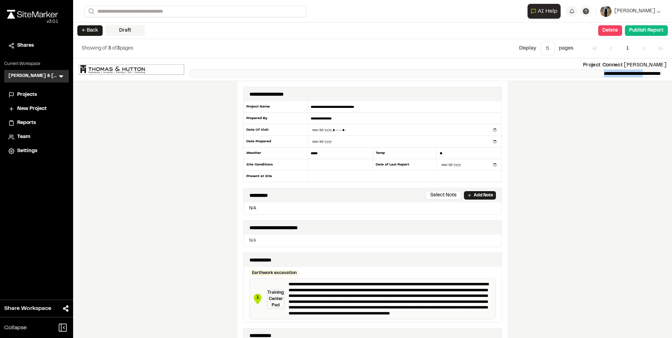
drag, startPoint x: 632, startPoint y: 72, endPoint x: 580, endPoint y: 73, distance: 52.7
click at [580, 73] on p "**********" at bounding box center [425, 73] width 471 height 8
copy p "**********"
drag, startPoint x: 334, startPoint y: 108, endPoint x: 288, endPoint y: 107, distance: 46.0
click at [288, 107] on div "**********" at bounding box center [372, 141] width 259 height 81
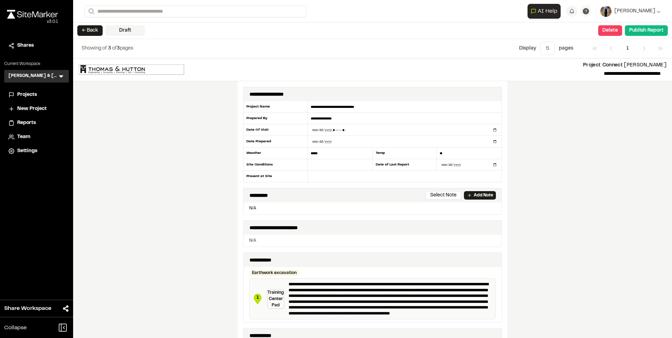
paste input "*******"
drag, startPoint x: 396, startPoint y: 105, endPoint x: 342, endPoint y: 112, distance: 55.3
click at [342, 112] on input "**********" at bounding box center [405, 107] width 194 height 12
type input "**********"
click at [553, 135] on div "**********" at bounding box center [372, 198] width 599 height 280
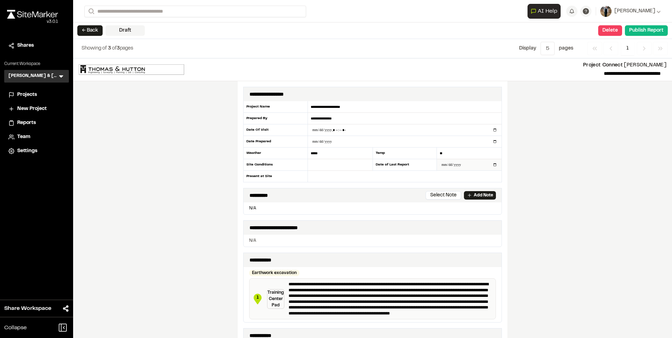
click at [492, 164] on input "**********" at bounding box center [469, 164] width 65 height 11
type input "**********"
click at [541, 184] on div "**********" at bounding box center [372, 198] width 599 height 280
click at [338, 167] on input "text" at bounding box center [340, 165] width 65 height 12
type input "***"
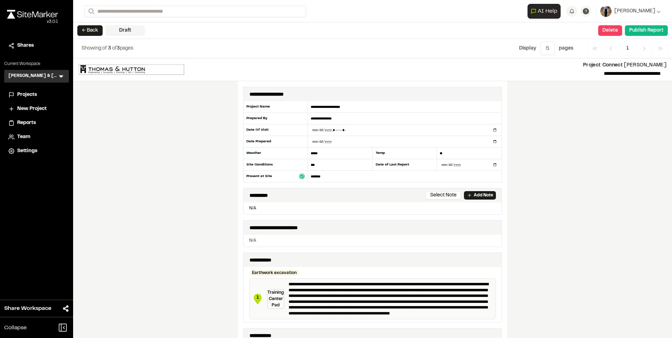
type input "*******"
click at [579, 153] on div "**********" at bounding box center [372, 198] width 599 height 280
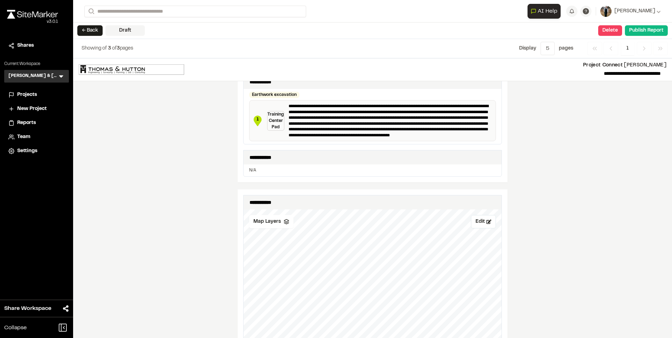
scroll to position [281, 0]
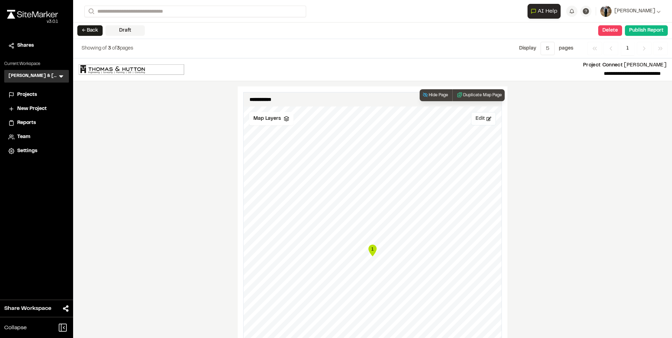
click at [486, 121] on icon at bounding box center [488, 119] width 5 height 4
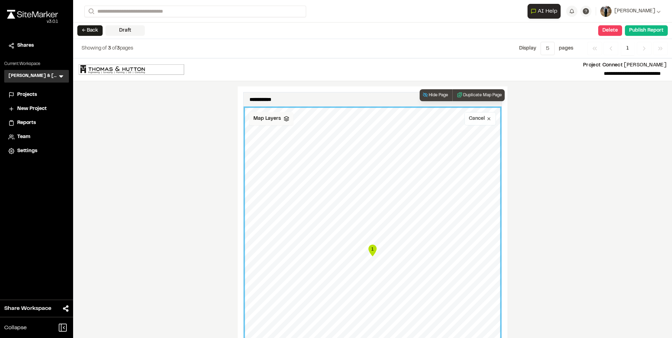
click at [285, 121] on icon at bounding box center [287, 119] width 6 height 6
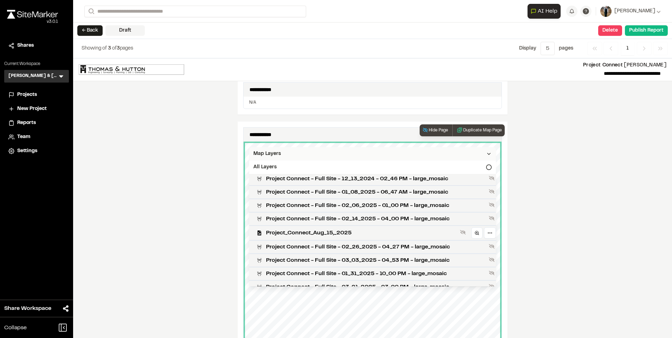
scroll to position [155, 0]
click at [329, 235] on span "Project_Connect_Aug_15,_2025" at bounding box center [361, 233] width 191 height 8
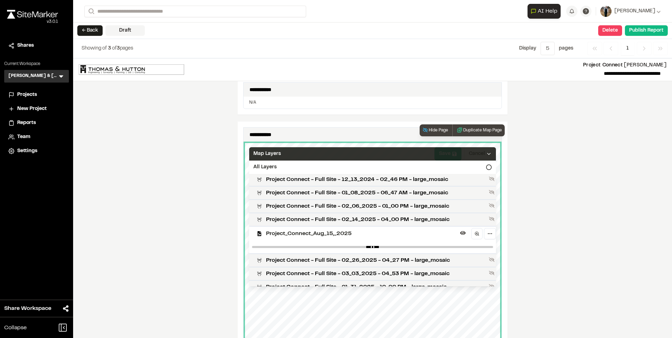
click at [330, 151] on div "Map Layers" at bounding box center [372, 153] width 247 height 13
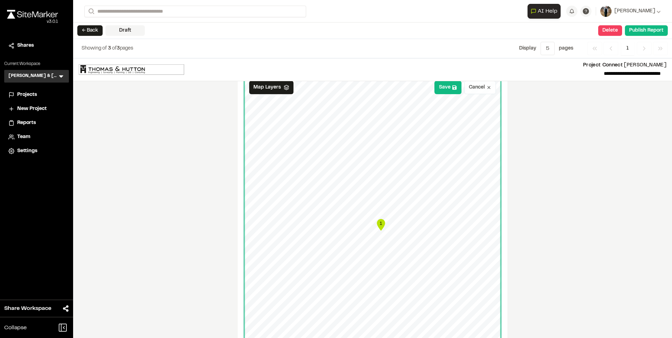
scroll to position [211, 0]
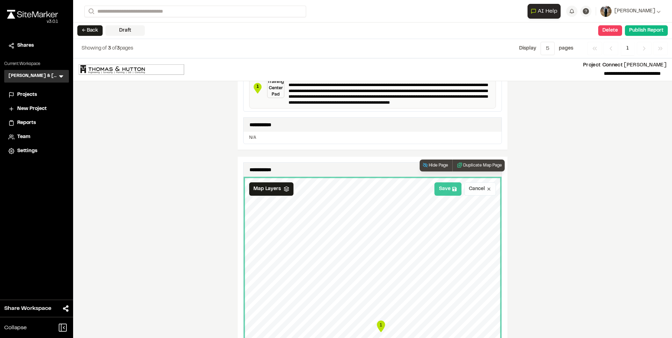
click at [452, 189] on icon at bounding box center [454, 189] width 5 height 5
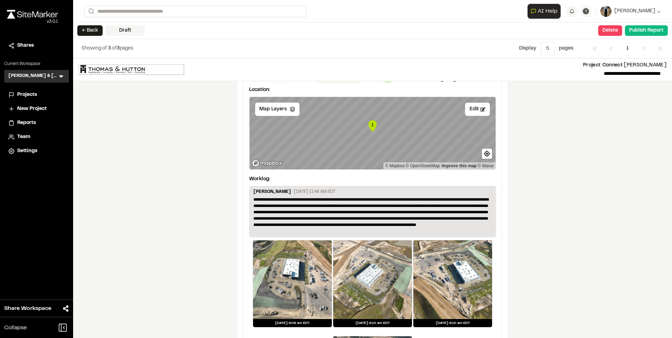
scroll to position [628, 0]
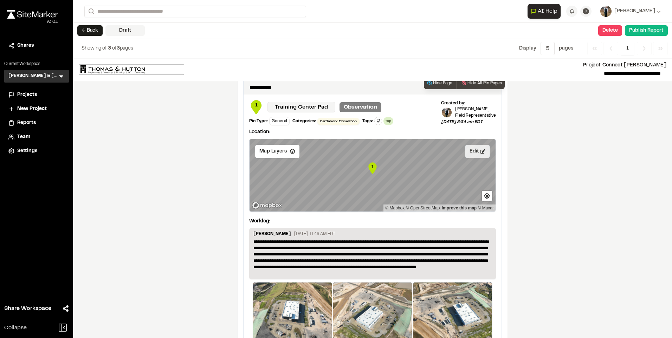
click at [483, 152] on icon at bounding box center [482, 151] width 5 height 5
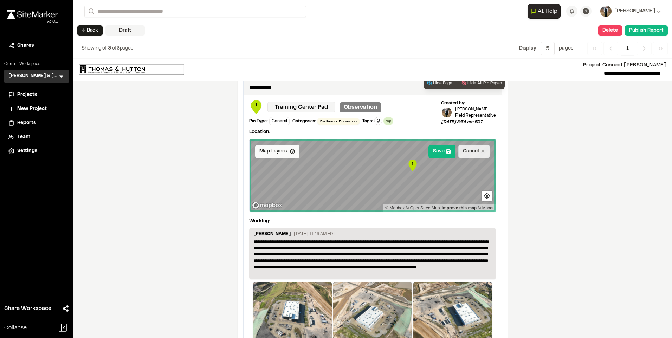
click at [280, 150] on span "Map Layers" at bounding box center [272, 152] width 27 height 8
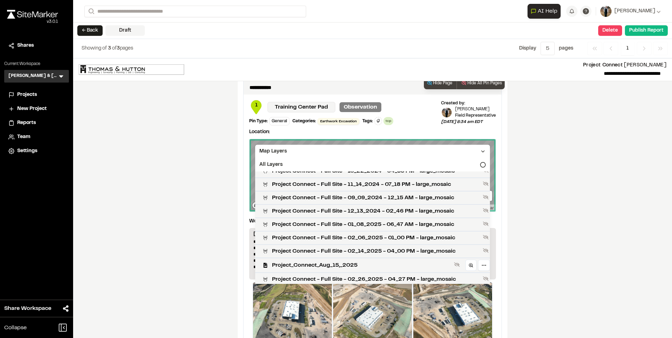
scroll to position [141, 0]
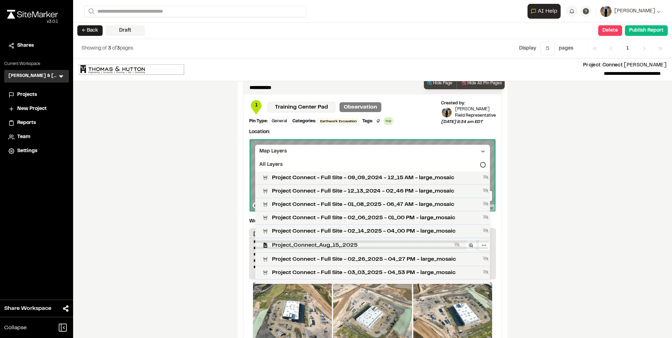
click at [349, 241] on span "Project_Connect_Aug_15,_2025" at bounding box center [361, 245] width 179 height 8
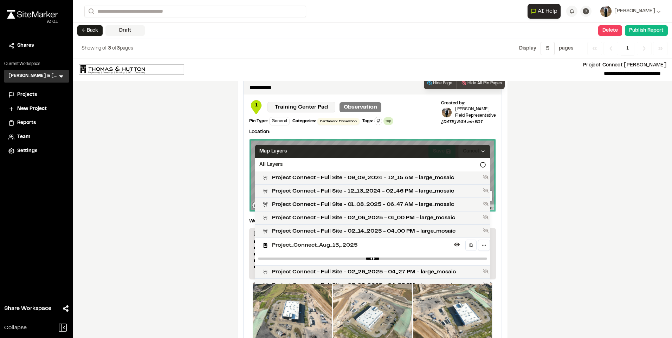
click at [350, 151] on div "Map Layers" at bounding box center [372, 151] width 235 height 13
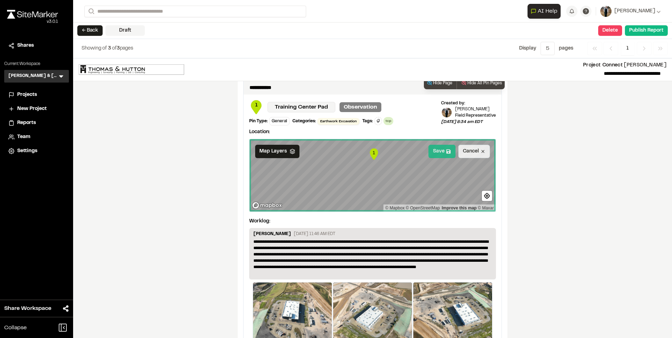
click at [442, 153] on button "Save" at bounding box center [441, 151] width 27 height 13
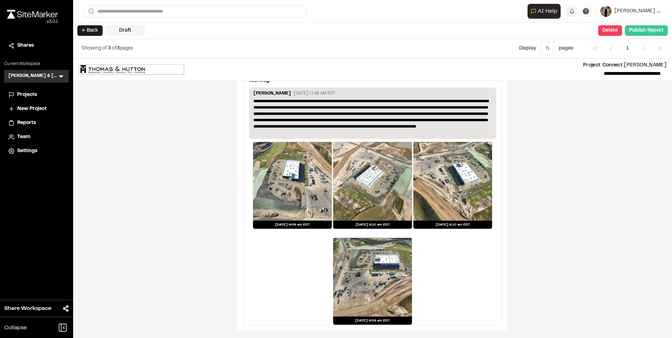
click at [648, 32] on button "Publish Report" at bounding box center [646, 30] width 43 height 11
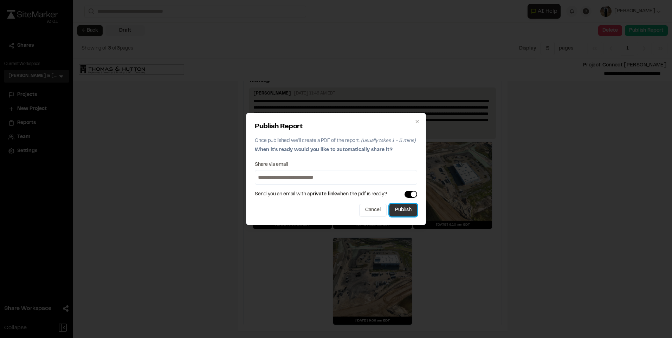
click at [409, 212] on button "Publish" at bounding box center [403, 210] width 28 height 13
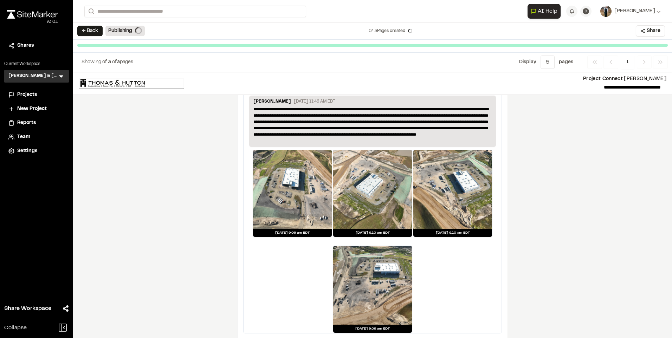
scroll to position [763, 0]
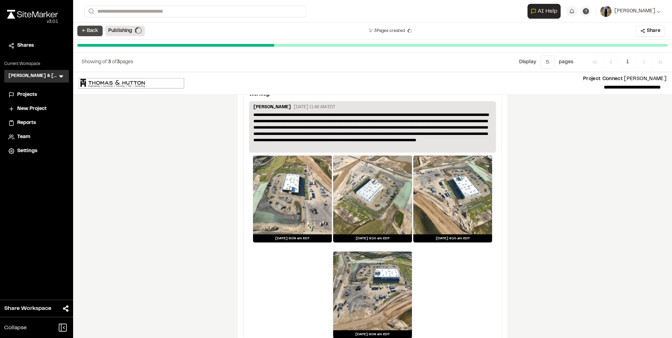
click at [90, 30] on button "← Back" at bounding box center [89, 31] width 25 height 11
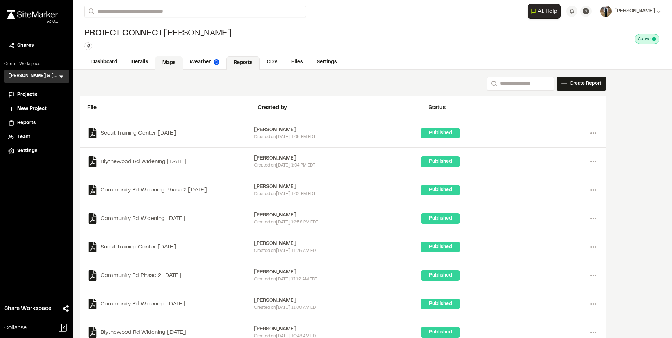
click at [168, 59] on link "Maps" at bounding box center [169, 62] width 28 height 13
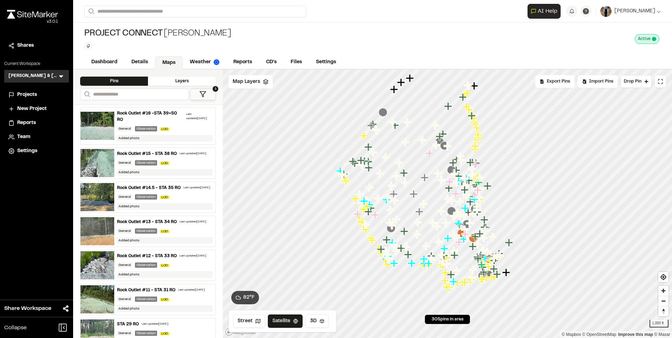
click at [158, 111] on div "Rock Outlet #16 -STA 39+50 RO" at bounding box center [150, 116] width 66 height 13
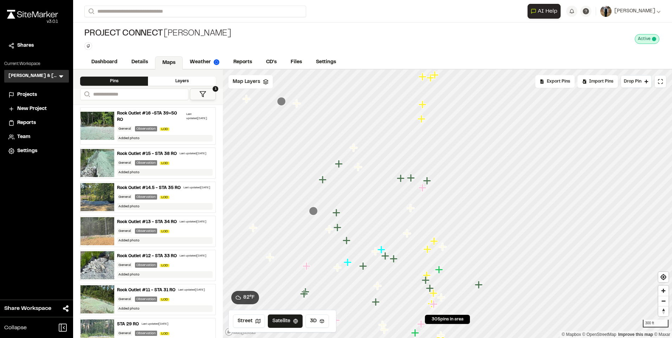
click at [435, 240] on icon "Map marker" at bounding box center [434, 241] width 8 height 8
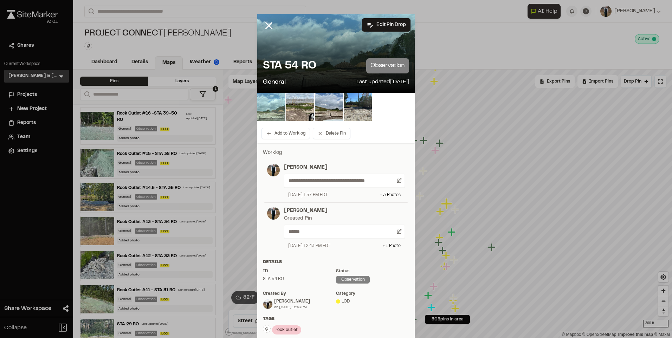
click at [267, 107] on img at bounding box center [271, 107] width 28 height 28
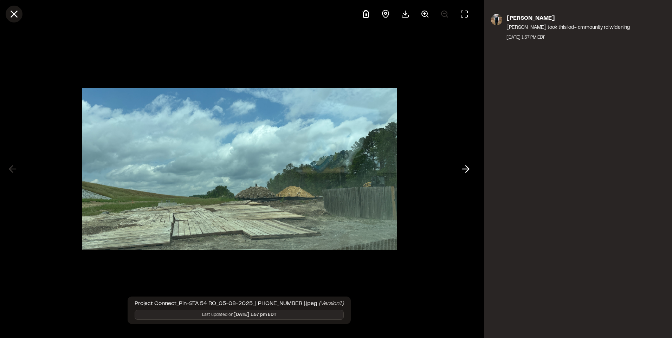
click at [17, 12] on line at bounding box center [14, 14] width 6 height 6
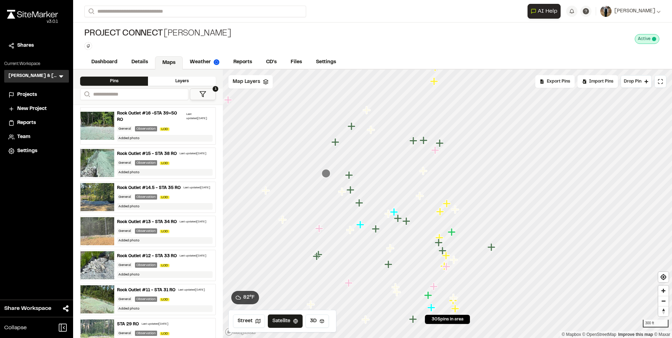
click at [441, 214] on icon "Map marker" at bounding box center [440, 211] width 9 height 9
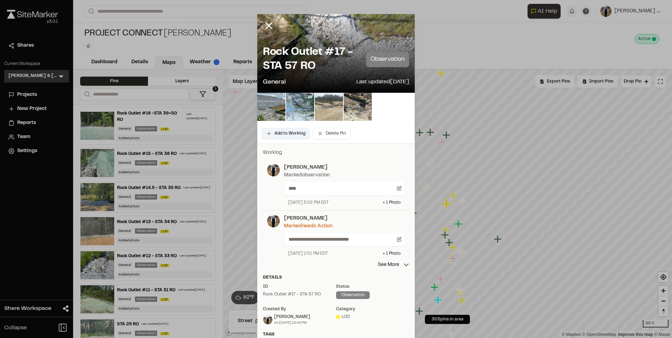
click at [277, 135] on button "Add to Worklog" at bounding box center [285, 133] width 48 height 11
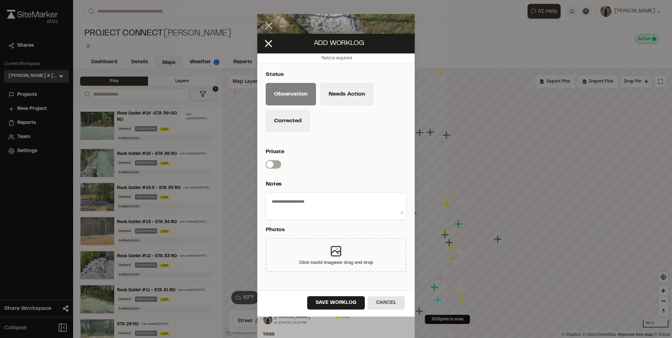
click at [296, 254] on div "Click to add images or drag and drop" at bounding box center [336, 255] width 141 height 34
click at [314, 199] on textarea at bounding box center [336, 205] width 134 height 18
click at [272, 45] on icon at bounding box center [269, 44] width 12 height 12
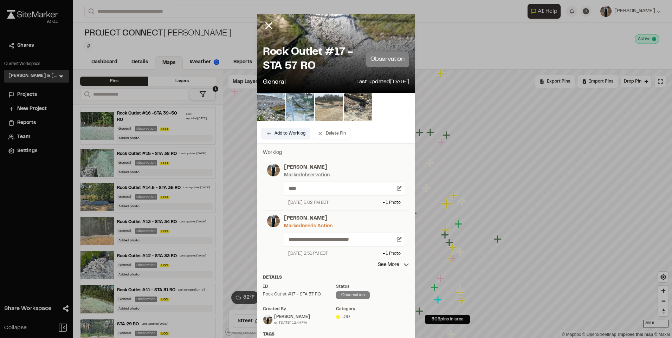
click at [283, 131] on button "Add to Worklog" at bounding box center [285, 133] width 48 height 11
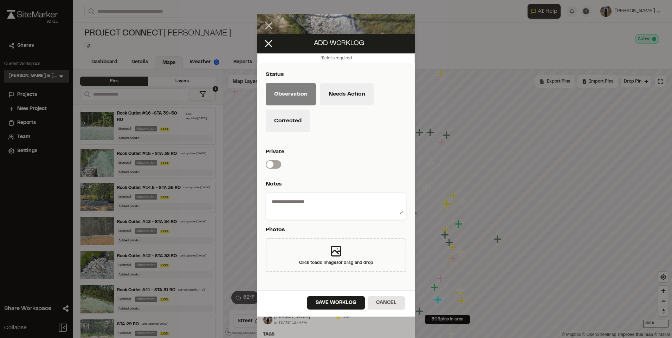
drag, startPoint x: 519, startPoint y: 161, endPoint x: 515, endPoint y: 166, distance: 6.2
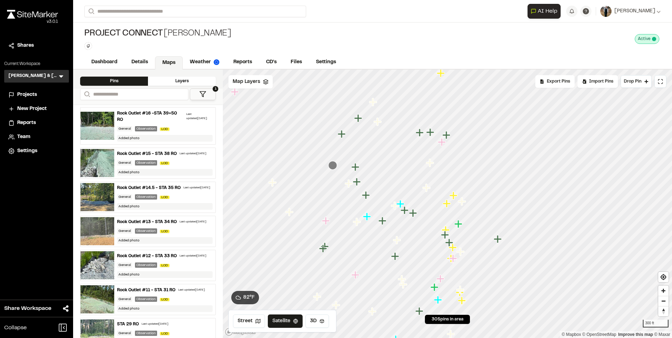
click at [447, 206] on icon "Map marker" at bounding box center [447, 204] width 8 height 8
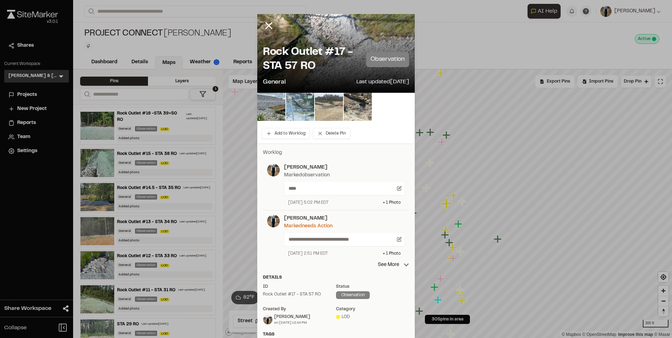
click at [282, 141] on div "Add to Worklog Delete Pin" at bounding box center [335, 134] width 157 height 20
click at [281, 133] on button "Add to Worklog" at bounding box center [285, 133] width 48 height 11
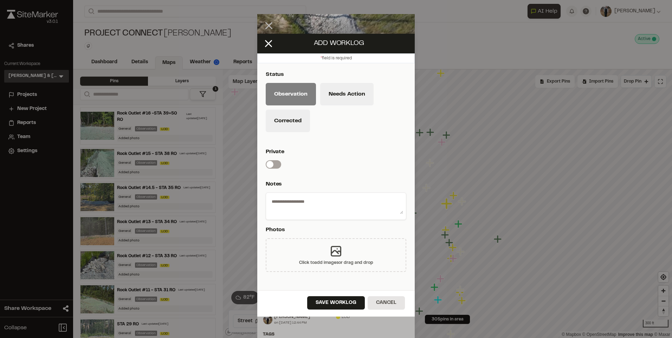
click at [313, 255] on div "Click to add images or drag and drop" at bounding box center [336, 255] width 141 height 34
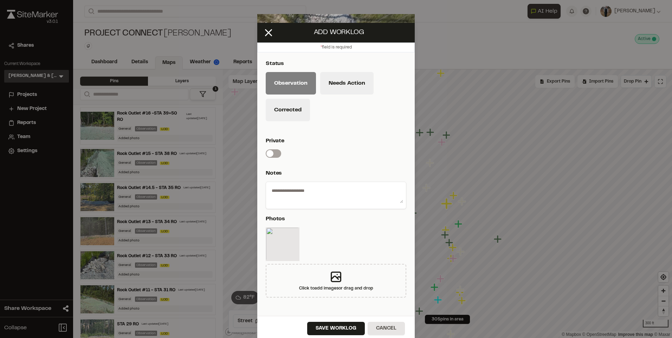
scroll to position [15, 0]
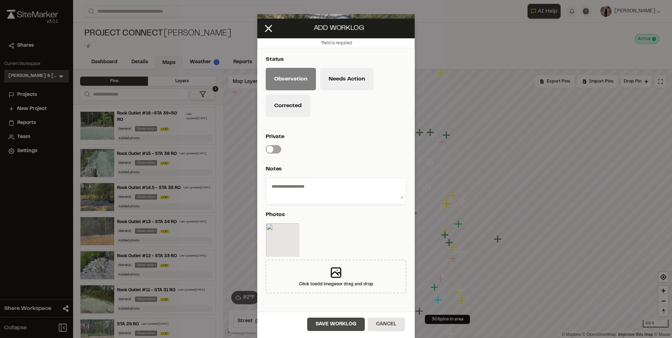
click at [339, 329] on button "Save Worklog" at bounding box center [336, 324] width 58 height 13
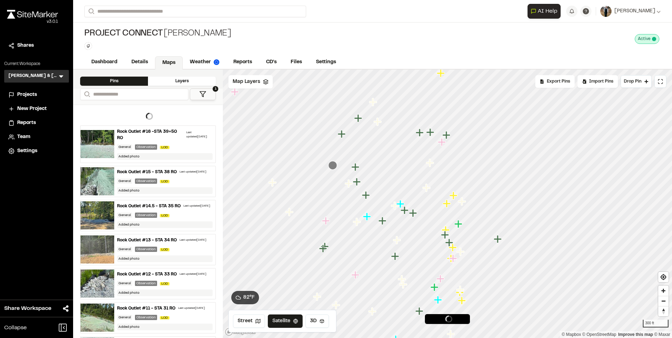
click at [446, 204] on icon "Map marker" at bounding box center [447, 204] width 8 height 8
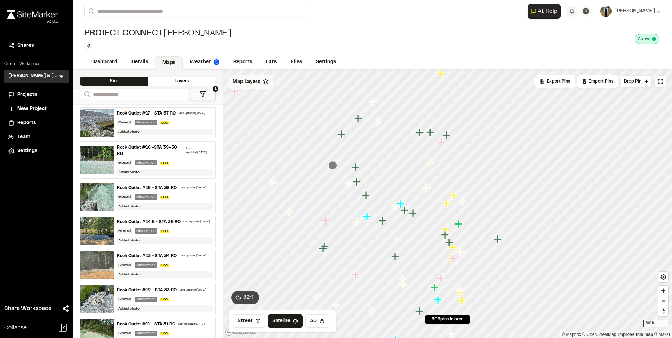
click at [246, 79] on span "Map Layers" at bounding box center [246, 82] width 27 height 8
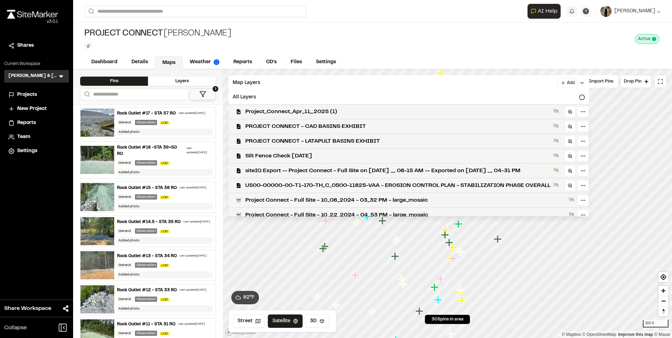
scroll to position [176, 0]
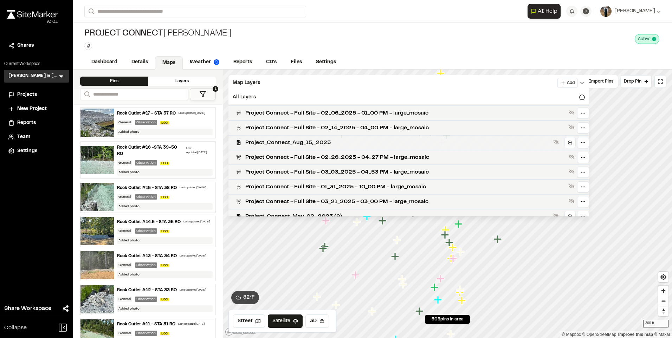
click at [300, 140] on span "Project_Connect_Aug_15,_2025" at bounding box center [397, 142] width 305 height 8
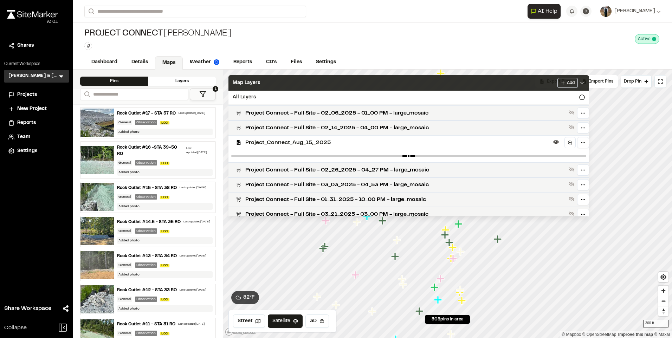
click at [294, 80] on div "Map Layers Add" at bounding box center [408, 82] width 361 height 15
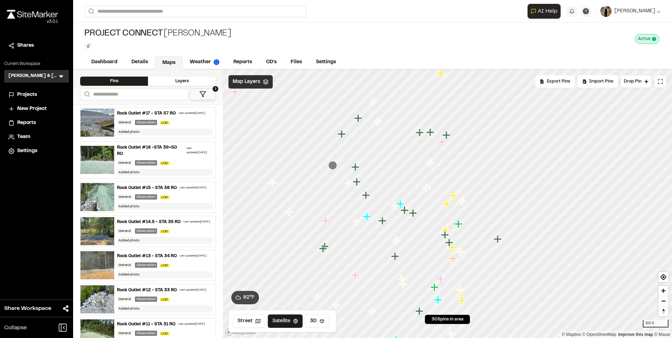
scroll to position [0, 0]
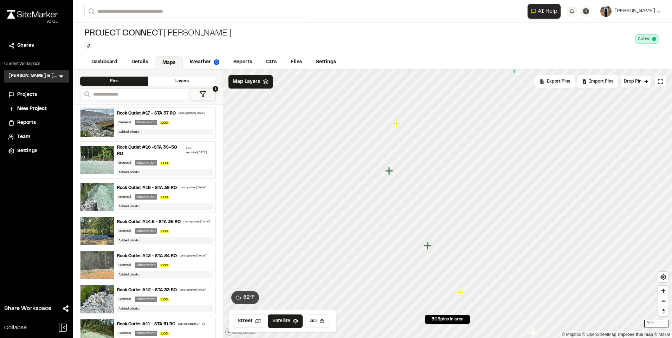
click at [396, 127] on icon "Map marker" at bounding box center [397, 124] width 8 height 8
click at [510, 296] on icon "Map marker" at bounding box center [508, 294] width 9 height 9
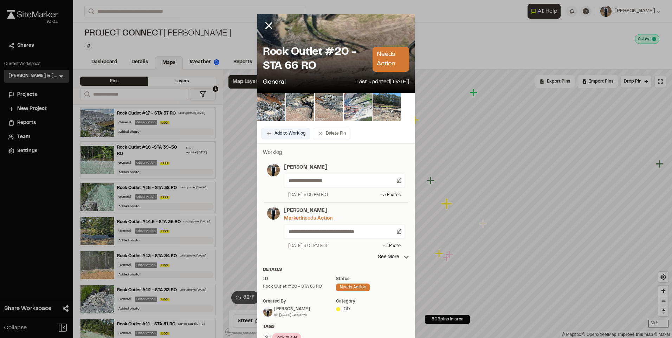
click at [289, 136] on button "Add to Worklog" at bounding box center [285, 133] width 48 height 11
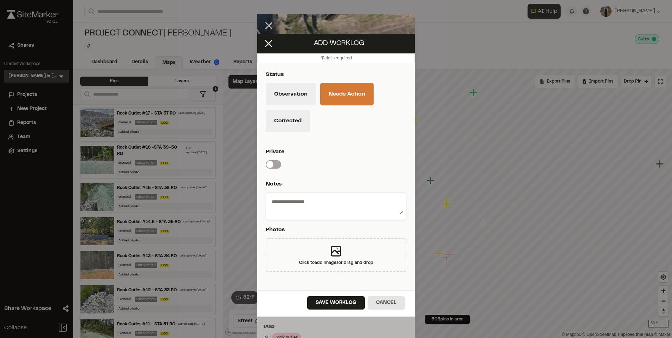
click at [383, 315] on div "Save Worklog Cancel" at bounding box center [335, 303] width 157 height 26
click at [383, 308] on button "Cancel" at bounding box center [386, 302] width 37 height 13
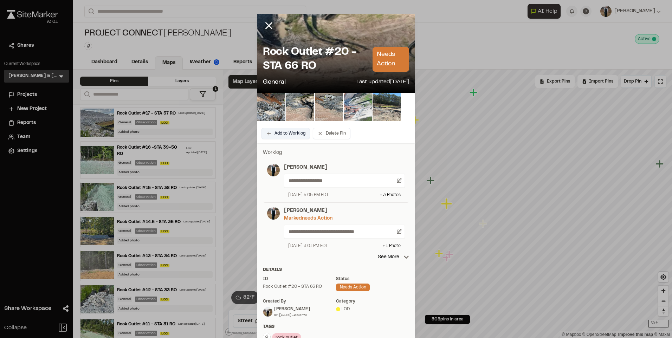
click at [279, 138] on button "Add to Worklog" at bounding box center [285, 133] width 48 height 11
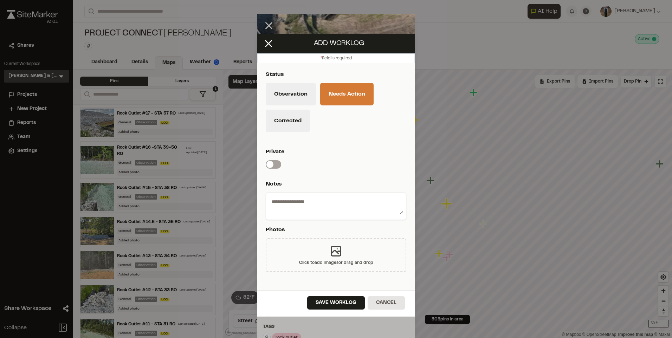
click at [319, 252] on div "Click to add images or drag and drop" at bounding box center [336, 255] width 141 height 34
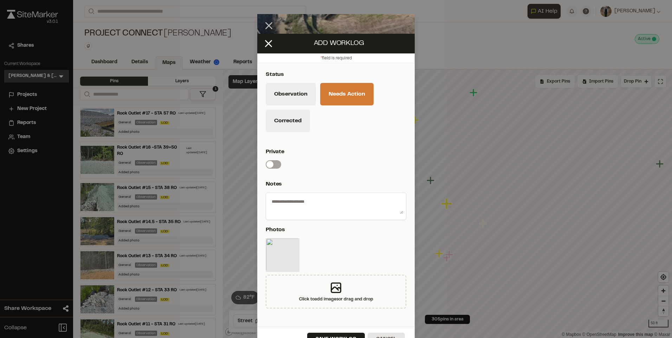
click at [344, 332] on div "Save Worklog Cancel" at bounding box center [335, 340] width 157 height 26
click at [341, 336] on button "Save Worklog" at bounding box center [336, 339] width 58 height 13
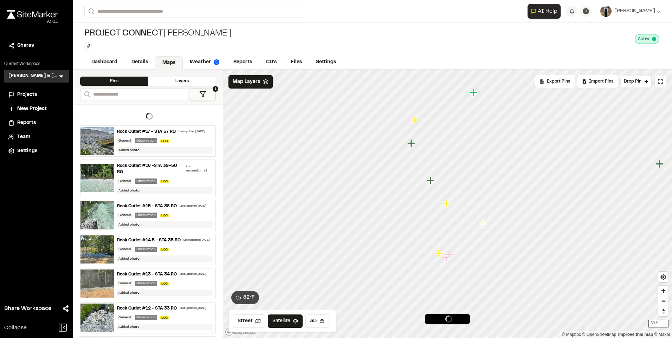
click at [415, 123] on icon "Map marker" at bounding box center [415, 120] width 8 height 8
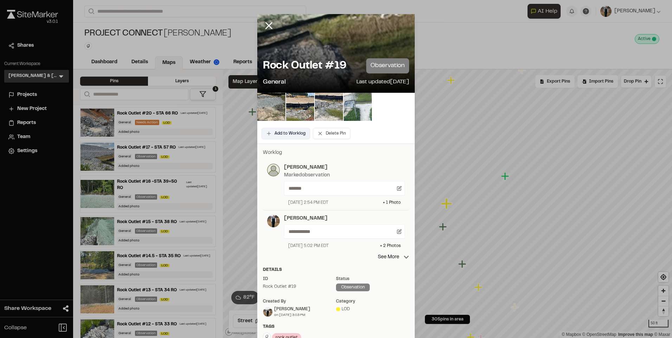
click at [286, 135] on button "Add to Worklog" at bounding box center [285, 133] width 48 height 11
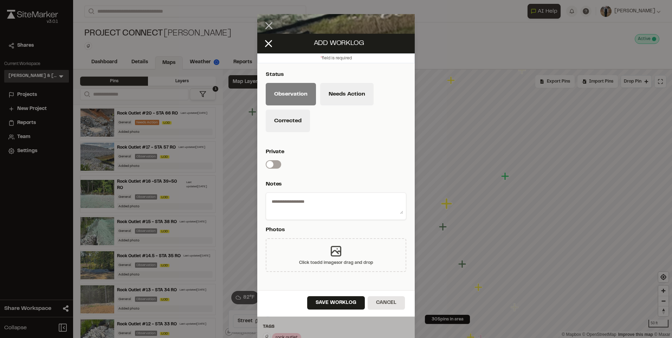
click at [332, 258] on icon at bounding box center [336, 251] width 14 height 14
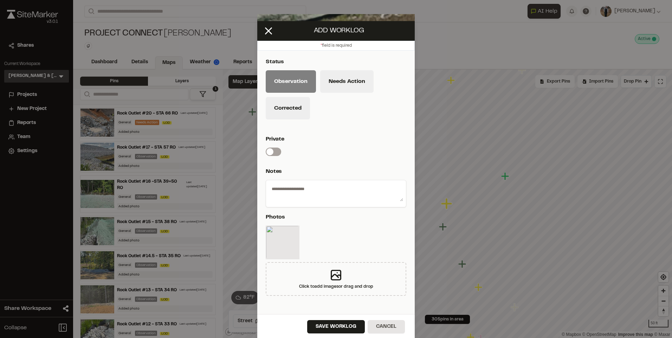
scroll to position [15, 0]
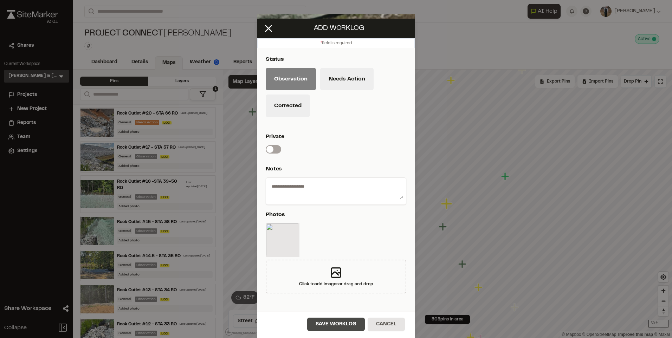
click at [324, 323] on button "Save Worklog" at bounding box center [336, 324] width 58 height 13
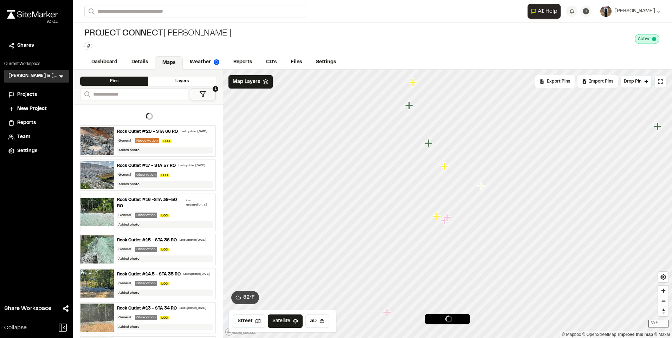
click at [436, 219] on icon "Map marker" at bounding box center [437, 216] width 8 height 8
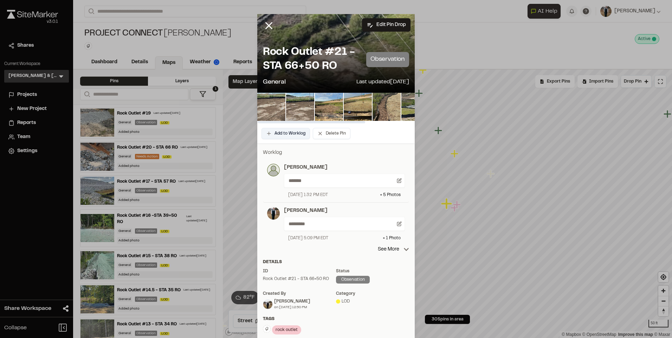
click at [279, 131] on button "Add to Worklog" at bounding box center [285, 133] width 48 height 11
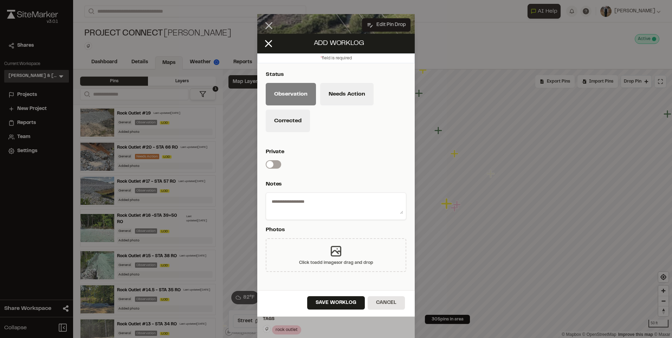
click at [318, 258] on div "Click to add images or drag and drop" at bounding box center [336, 255] width 141 height 34
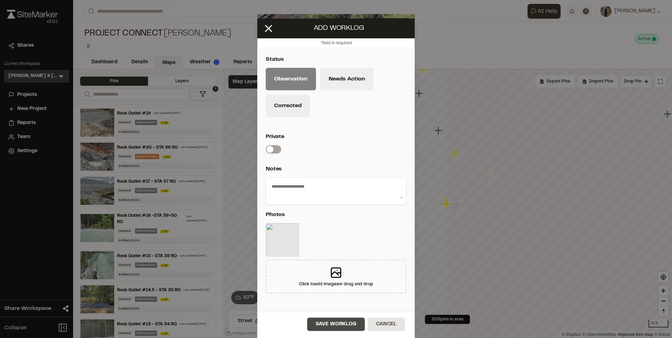
click at [324, 325] on button "Save Worklog" at bounding box center [336, 324] width 58 height 13
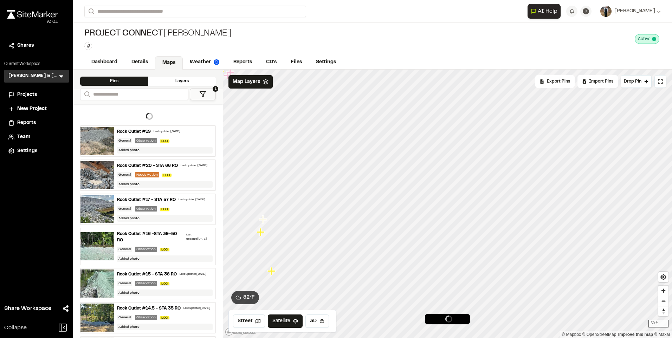
drag, startPoint x: 521, startPoint y: 225, endPoint x: 288, endPoint y: 54, distance: 289.1
click at [277, 59] on div "**********" at bounding box center [372, 169] width 599 height 338
click at [396, 109] on icon "Map marker" at bounding box center [394, 105] width 9 height 9
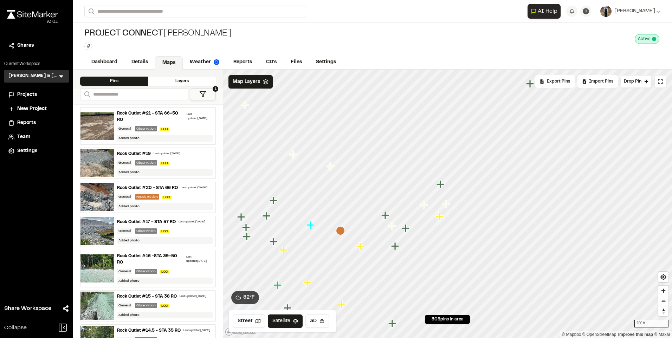
click at [441, 220] on icon "Map marker" at bounding box center [439, 216] width 9 height 9
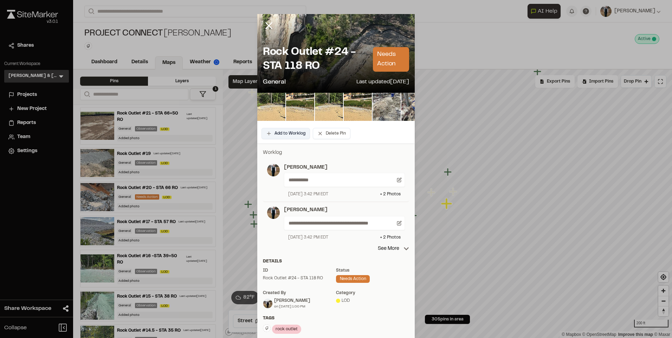
click at [285, 135] on button "Add to Worklog" at bounding box center [285, 133] width 48 height 11
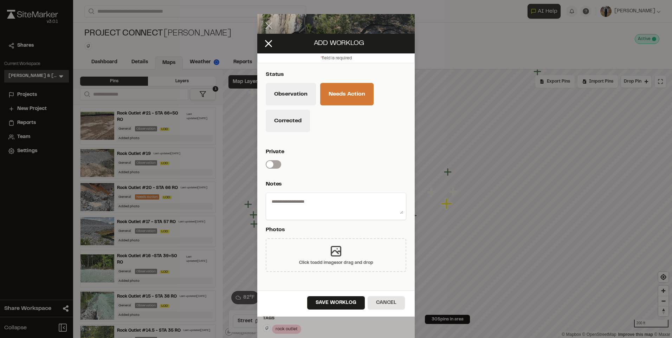
click at [340, 250] on icon at bounding box center [336, 251] width 14 height 14
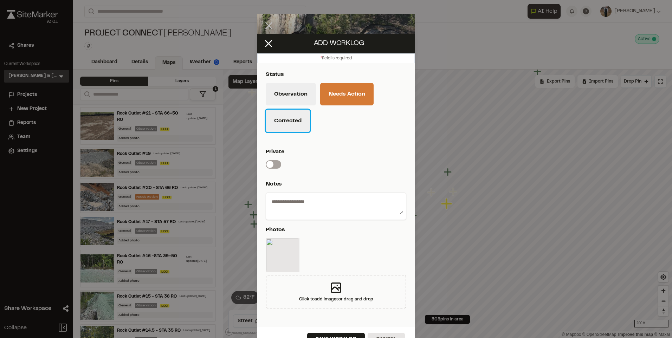
click at [289, 122] on button "Corrected" at bounding box center [288, 121] width 44 height 22
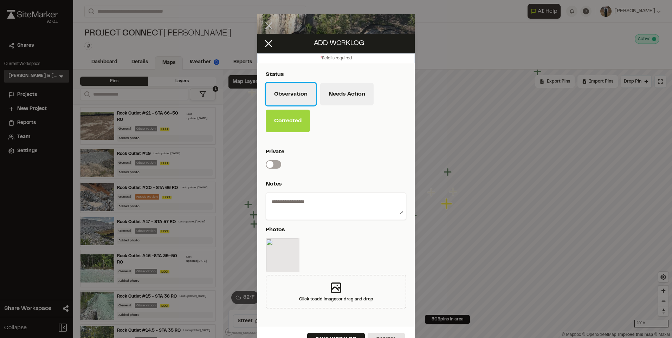
click at [290, 92] on button "Observation" at bounding box center [291, 94] width 50 height 22
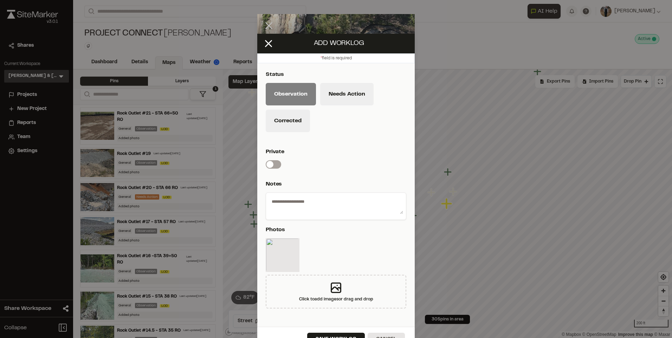
click at [338, 332] on div "Save Worklog Cancel" at bounding box center [335, 340] width 157 height 26
click at [339, 335] on button "Save Worklog" at bounding box center [336, 339] width 58 height 13
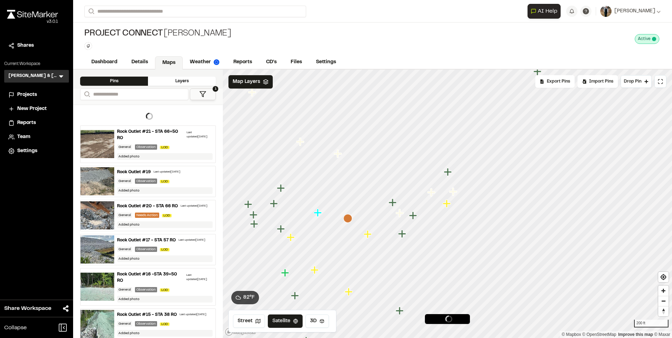
click at [169, 177] on div "Rock Outlet #19 Last updated Sep 12, 2025 General Observation LOD Added photo" at bounding box center [164, 181] width 101 height 31
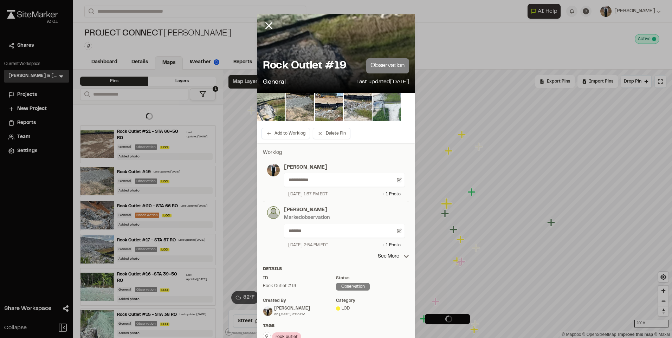
click at [173, 209] on div "Rock Outlet #20 - STA 66 RO Last updated Sep 12, 2025" at bounding box center [165, 206] width 96 height 6
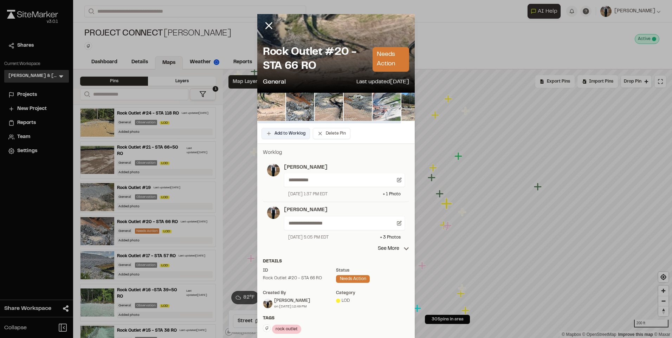
click at [271, 134] on button "Add to Worklog" at bounding box center [285, 133] width 48 height 11
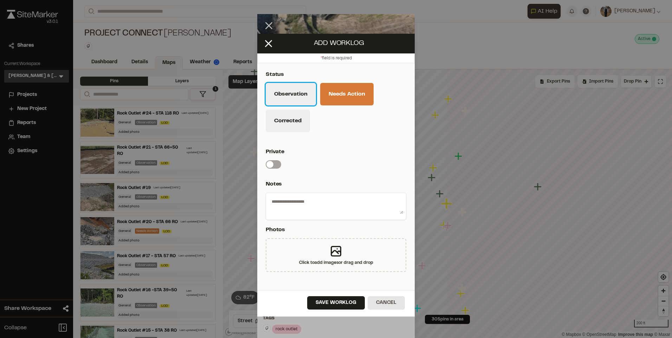
click at [285, 95] on button "Observation" at bounding box center [291, 94] width 50 height 22
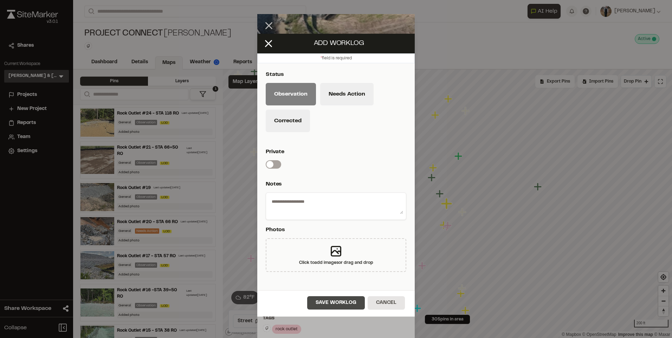
click at [331, 297] on button "Save Worklog" at bounding box center [336, 302] width 58 height 13
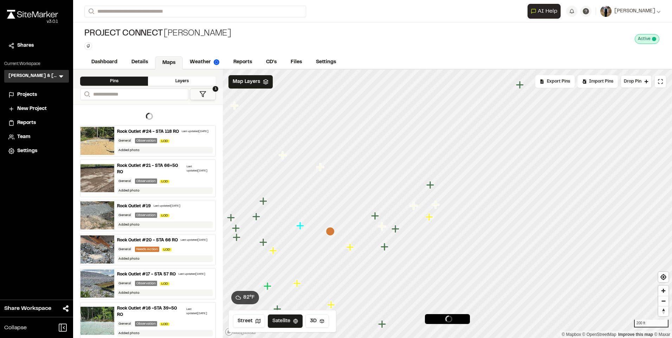
click at [351, 248] on icon "Map marker" at bounding box center [350, 247] width 8 height 8
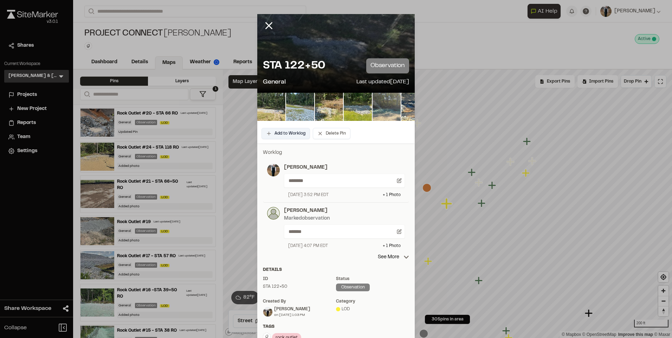
click at [277, 132] on button "Add to Worklog" at bounding box center [285, 133] width 48 height 11
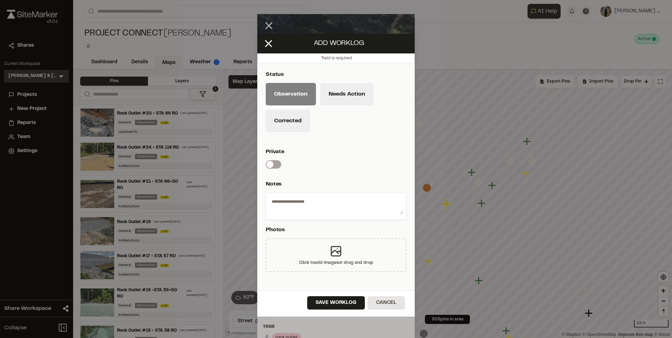
click at [325, 247] on div "Click to add images or drag and drop" at bounding box center [336, 255] width 141 height 34
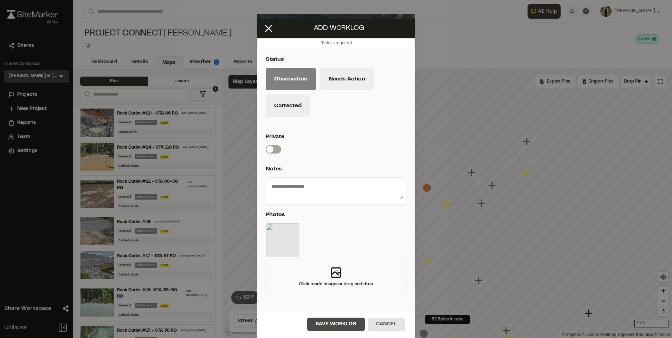
click at [331, 324] on button "Save Worklog" at bounding box center [336, 324] width 58 height 13
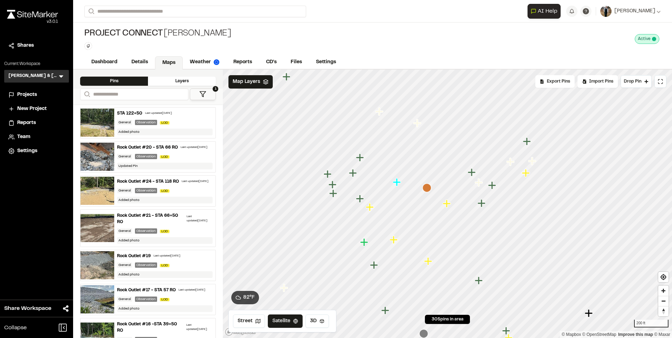
click at [374, 209] on icon "Map marker" at bounding box center [370, 207] width 9 height 9
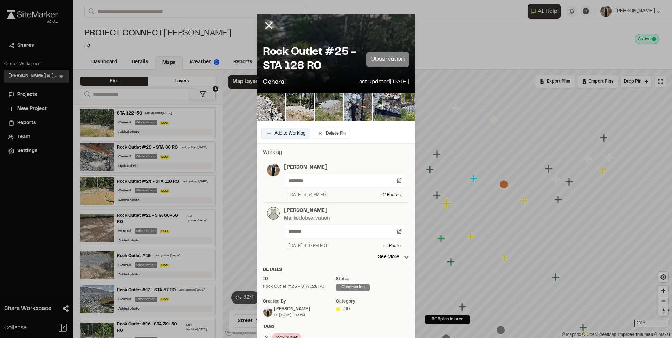
click at [281, 136] on button "Add to Worklog" at bounding box center [285, 133] width 48 height 11
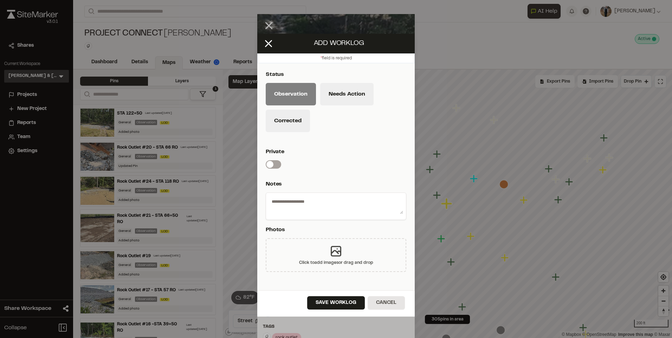
click at [314, 248] on div "Click to add images or drag and drop" at bounding box center [336, 255] width 141 height 34
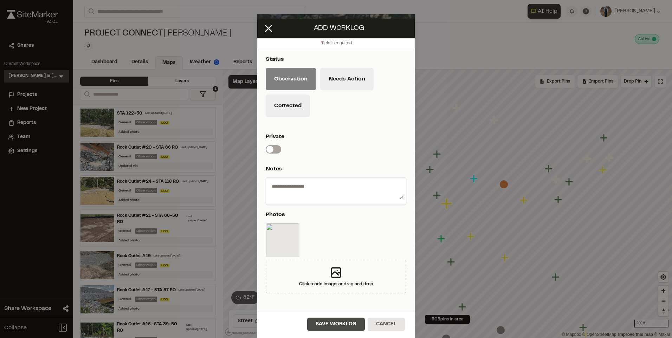
click at [327, 325] on button "Save Worklog" at bounding box center [336, 324] width 58 height 13
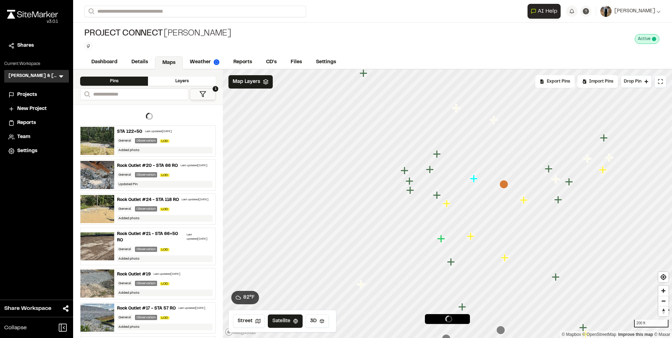
click at [471, 237] on icon "Map marker" at bounding box center [471, 236] width 8 height 8
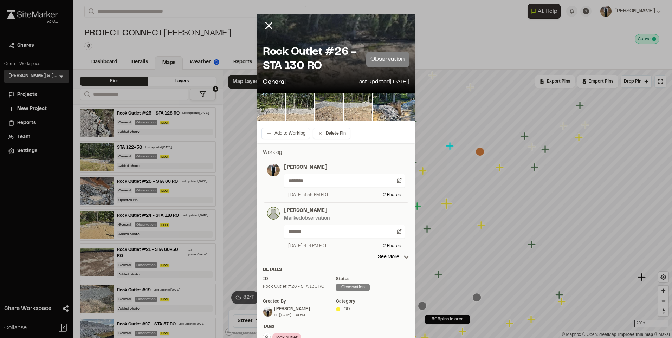
click at [276, 141] on div "Add to Worklog Delete Pin" at bounding box center [335, 134] width 157 height 20
click at [281, 135] on button "Add to Worklog" at bounding box center [285, 133] width 48 height 11
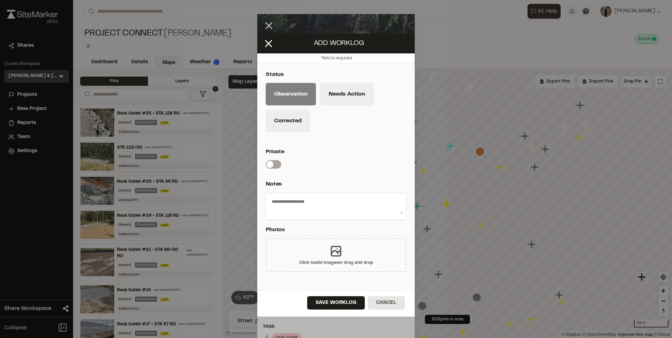
click at [333, 260] on div "Click to add images or drag and drop" at bounding box center [336, 263] width 74 height 6
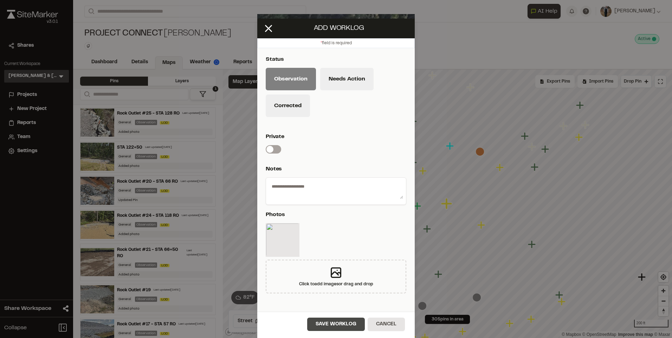
click at [325, 319] on button "Save Worklog" at bounding box center [336, 324] width 58 height 13
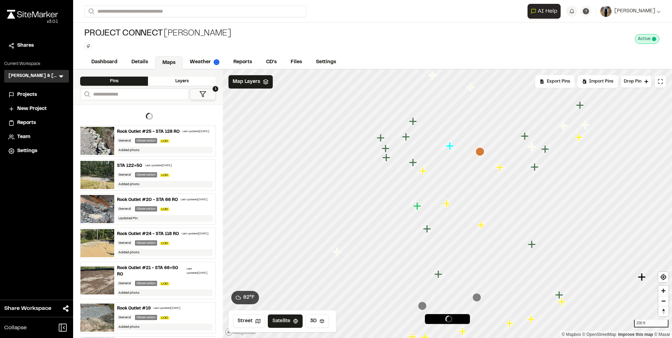
click at [480, 226] on icon "Map marker" at bounding box center [481, 225] width 8 height 8
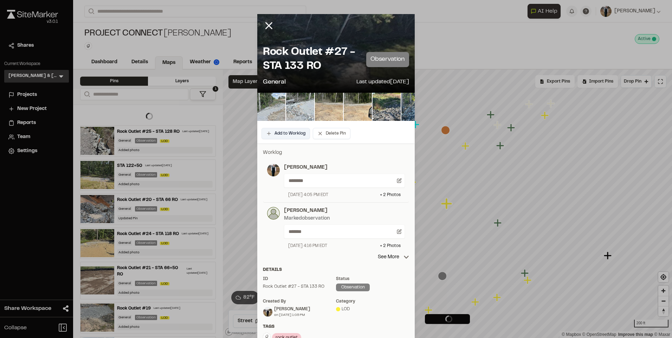
click at [288, 129] on button "Add to Worklog" at bounding box center [285, 133] width 48 height 11
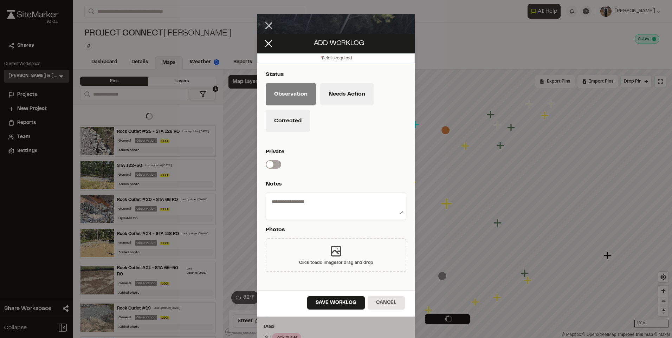
click at [317, 245] on div "Click to add images or drag and drop" at bounding box center [336, 255] width 141 height 34
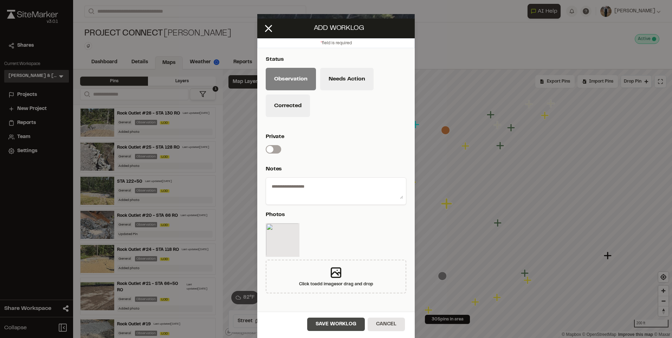
click at [326, 325] on button "Save Worklog" at bounding box center [336, 324] width 58 height 13
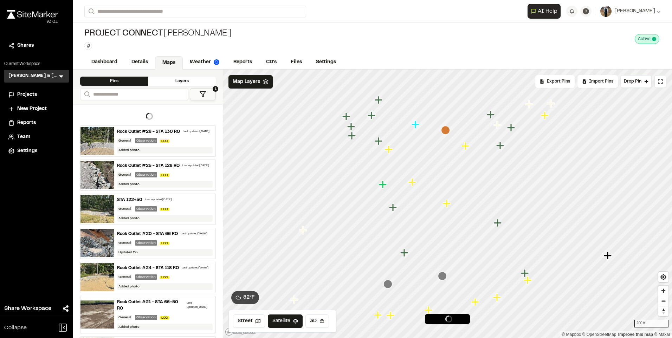
click at [529, 283] on icon "Map marker" at bounding box center [528, 280] width 9 height 9
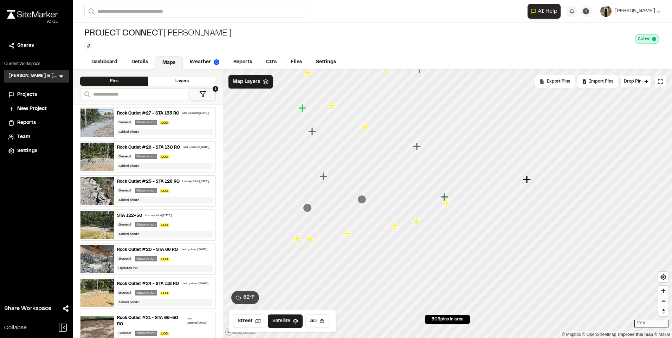
click at [420, 225] on icon "Map marker" at bounding box center [416, 221] width 9 height 9
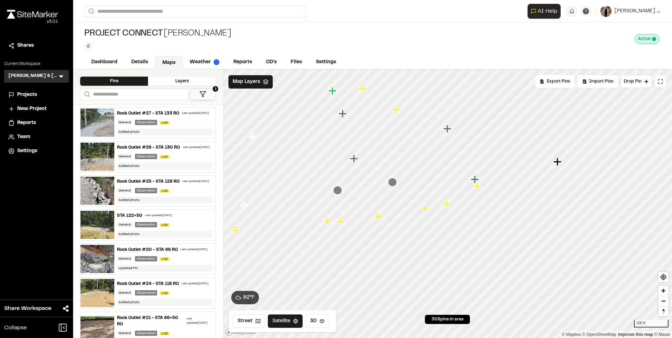
click at [426, 208] on icon "Map marker" at bounding box center [425, 208] width 8 height 8
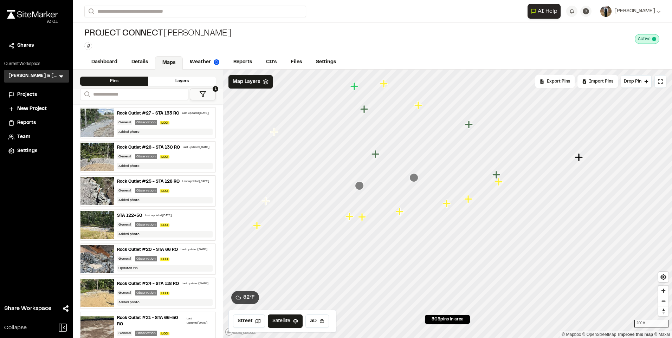
click at [500, 183] on icon "Map marker" at bounding box center [499, 181] width 9 height 9
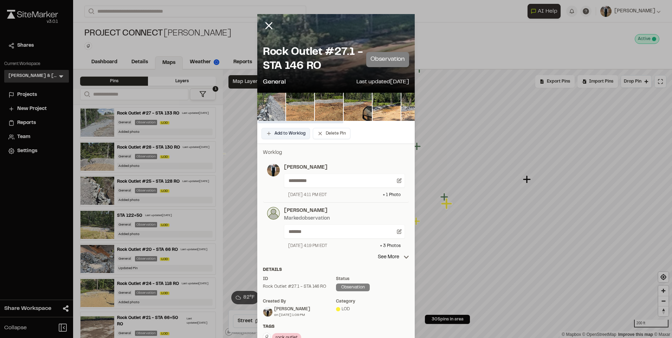
click at [274, 135] on button "Add to Worklog" at bounding box center [285, 133] width 48 height 11
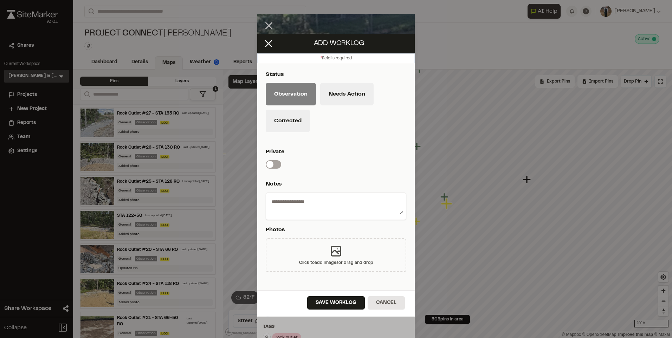
click at [329, 254] on icon at bounding box center [336, 251] width 14 height 14
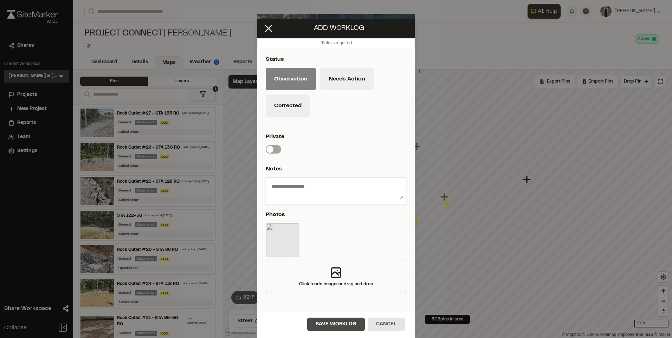
click at [326, 322] on button "Save Worklog" at bounding box center [336, 324] width 58 height 13
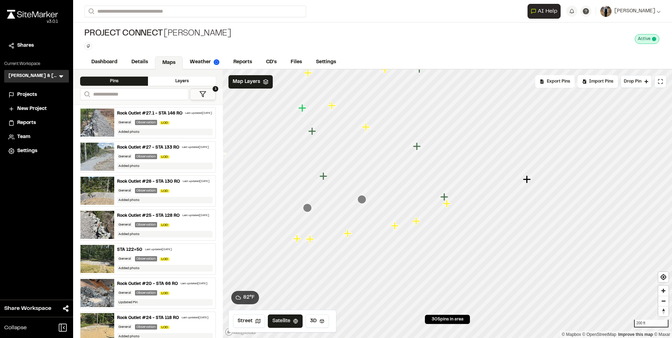
click at [416, 224] on icon "Map marker" at bounding box center [416, 221] width 8 height 8
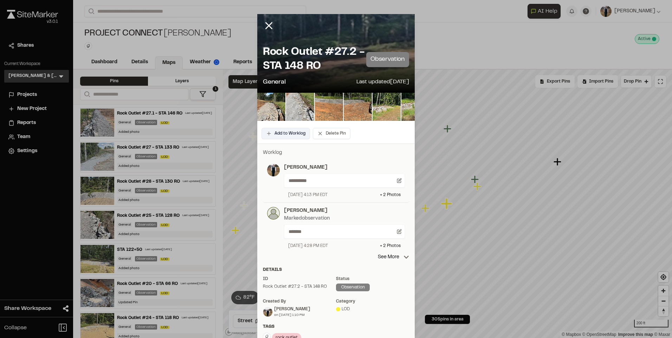
click at [278, 131] on button "Add to Worklog" at bounding box center [285, 133] width 48 height 11
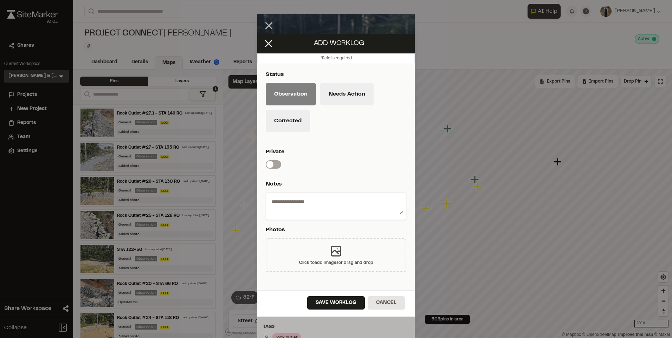
click at [335, 257] on icon at bounding box center [336, 251] width 14 height 14
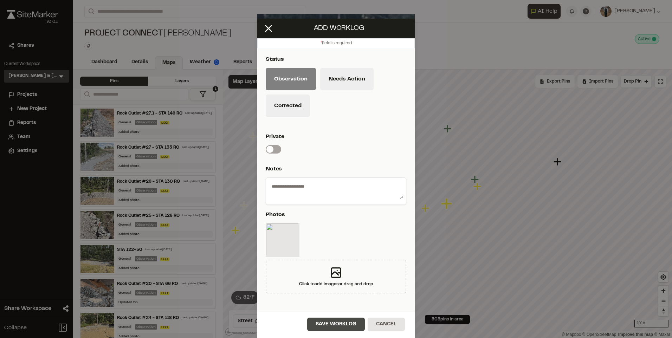
click at [343, 321] on button "Save Worklog" at bounding box center [336, 324] width 58 height 13
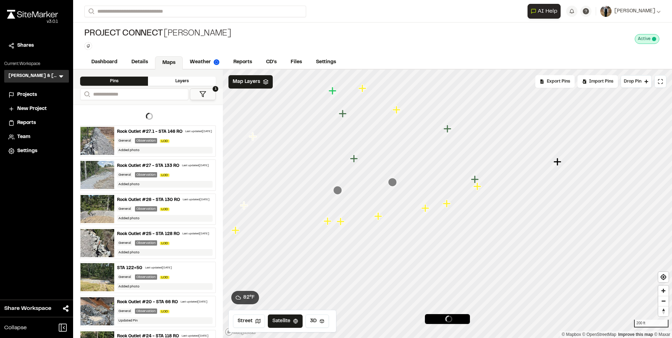
click at [425, 209] on icon "Map marker" at bounding box center [425, 208] width 8 height 8
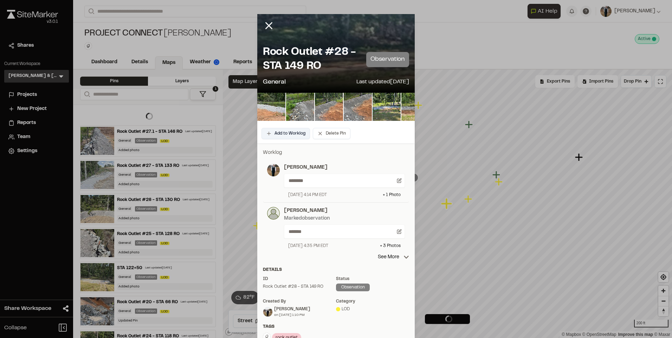
click at [286, 136] on button "Add to Worklog" at bounding box center [285, 133] width 48 height 11
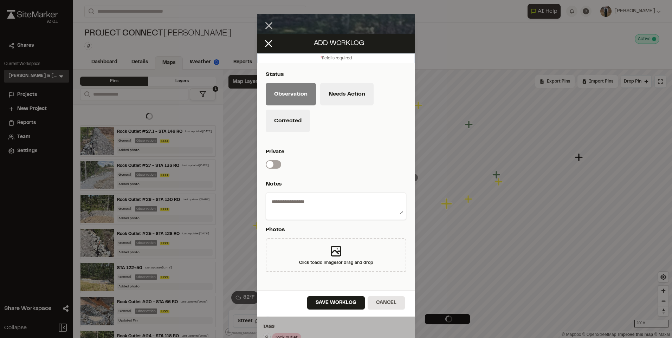
click at [316, 210] on textarea at bounding box center [336, 205] width 134 height 18
click at [321, 252] on div "Click to add images or drag and drop" at bounding box center [336, 255] width 141 height 34
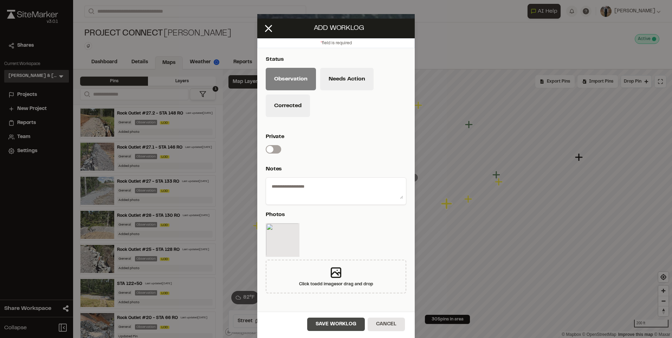
click at [321, 328] on button "Save Worklog" at bounding box center [336, 324] width 58 height 13
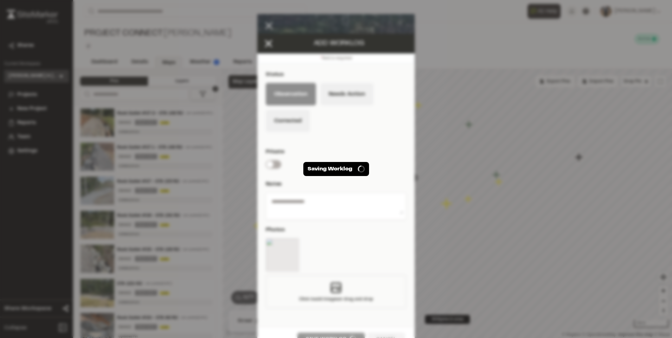
scroll to position [15, 0]
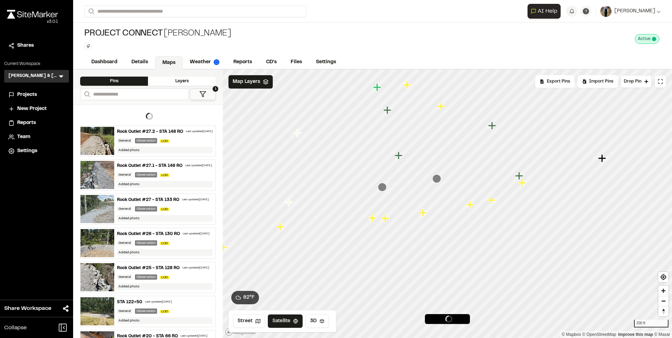
click at [426, 215] on icon "Map marker" at bounding box center [423, 212] width 9 height 9
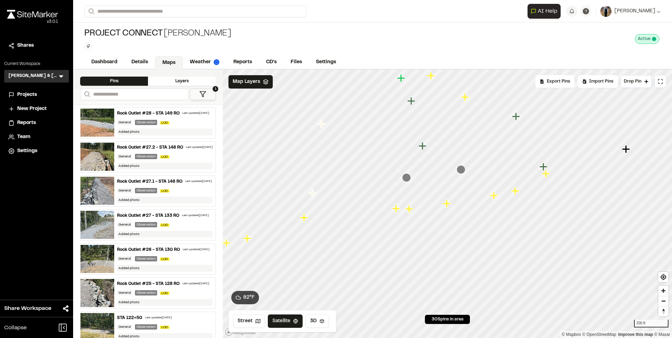
click at [443, 205] on icon "Map marker" at bounding box center [447, 203] width 9 height 9
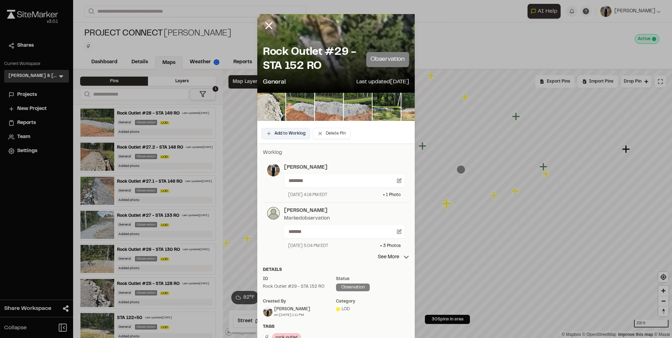
click at [282, 134] on button "Add to Worklog" at bounding box center [285, 133] width 48 height 11
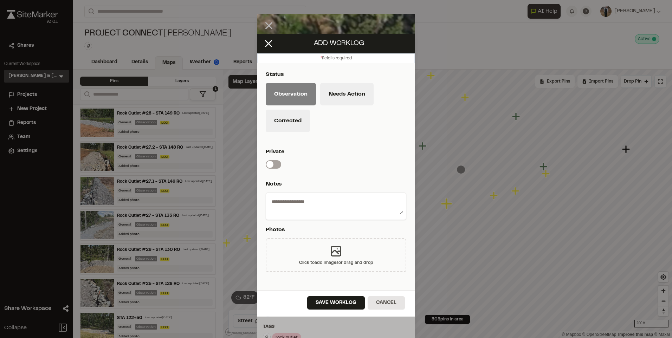
click at [322, 241] on div "Click to add images or drag and drop" at bounding box center [336, 255] width 141 height 34
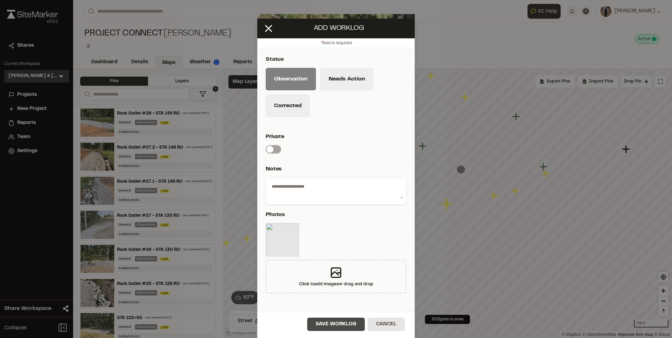
click at [331, 323] on button "Save Worklog" at bounding box center [336, 324] width 58 height 13
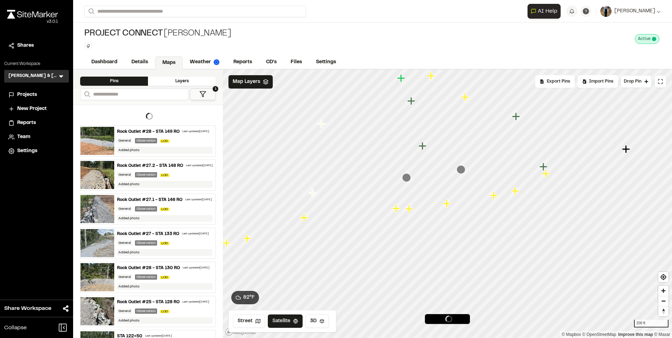
click at [409, 210] on icon "Map marker" at bounding box center [409, 209] width 8 height 8
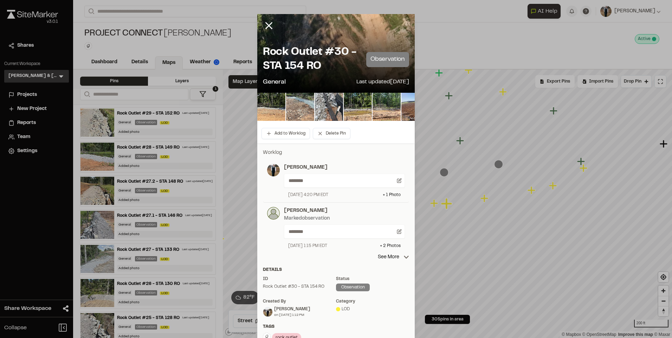
click at [282, 127] on div "Add to Worklog Delete Pin" at bounding box center [335, 134] width 157 height 20
click at [282, 131] on button "Add to Worklog" at bounding box center [285, 133] width 48 height 11
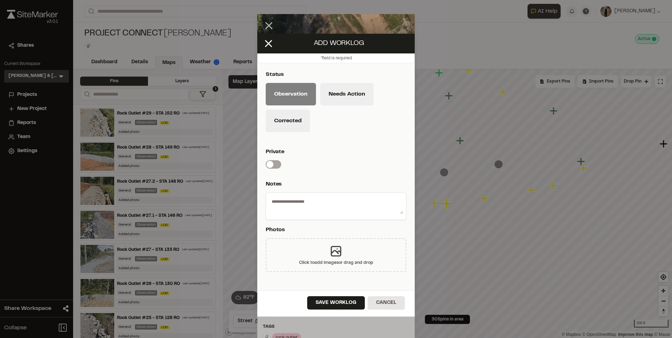
click at [339, 262] on div "Click to add images or drag and drop" at bounding box center [336, 263] width 74 height 6
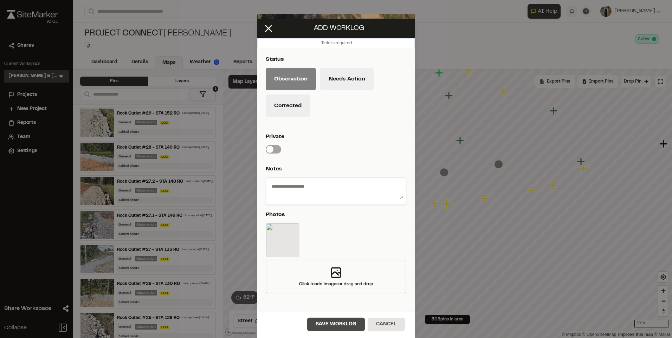
click at [331, 326] on button "Save Worklog" at bounding box center [336, 324] width 58 height 13
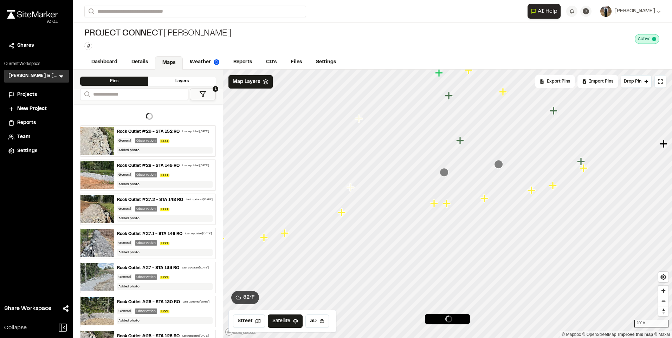
click at [433, 203] on icon "Map marker" at bounding box center [434, 203] width 8 height 8
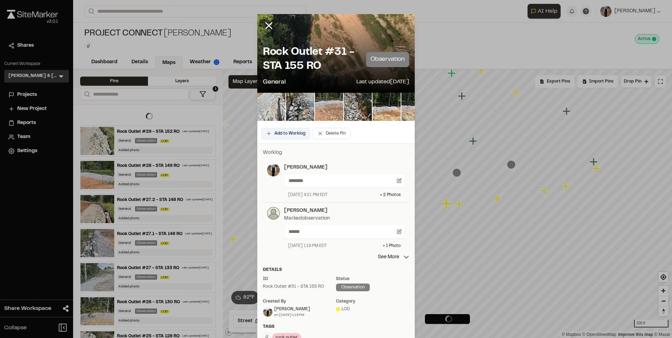
click at [279, 136] on button "Add to Worklog" at bounding box center [285, 133] width 48 height 11
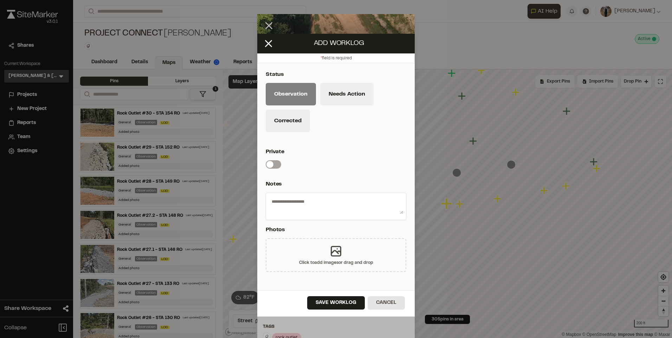
click at [332, 245] on icon at bounding box center [336, 251] width 14 height 14
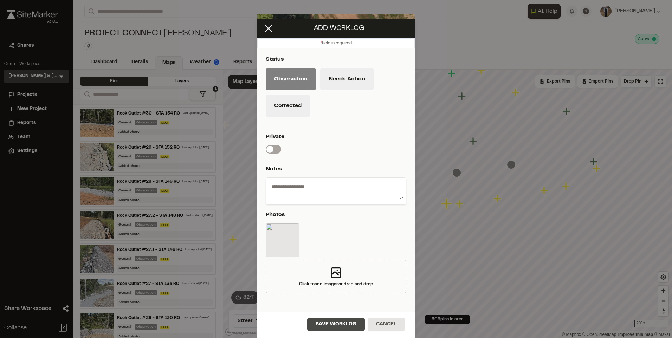
click at [343, 328] on button "Save Worklog" at bounding box center [336, 324] width 58 height 13
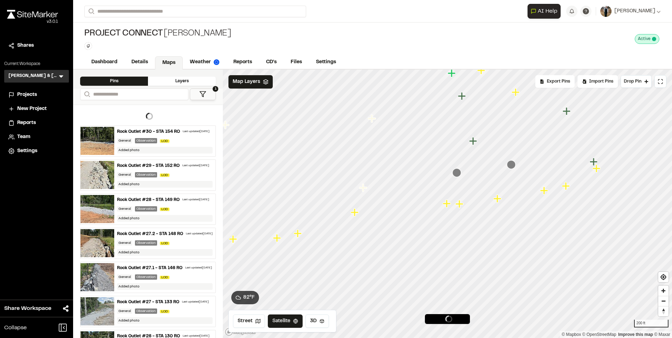
click at [354, 215] on icon "Map marker" at bounding box center [355, 212] width 8 height 8
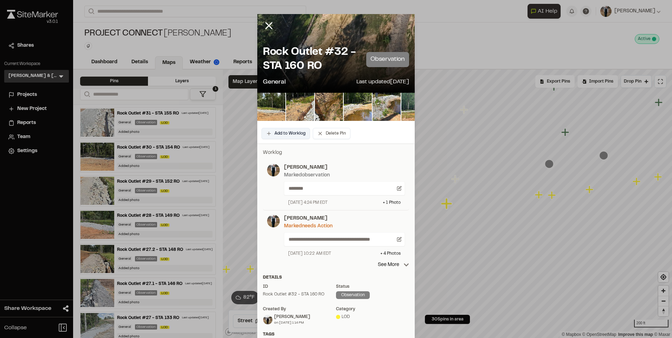
click at [287, 132] on button "Add to Worklog" at bounding box center [285, 133] width 48 height 11
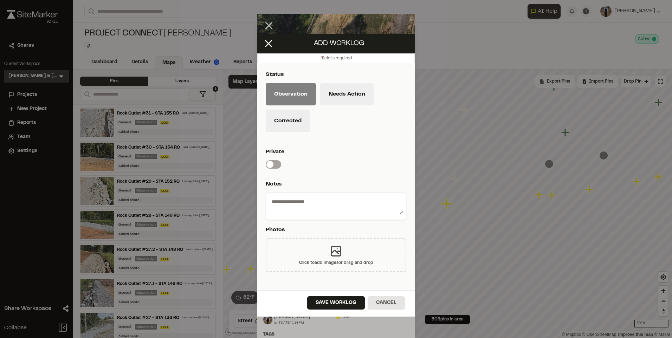
click at [310, 242] on div "Click to add images or drag and drop" at bounding box center [336, 255] width 141 height 34
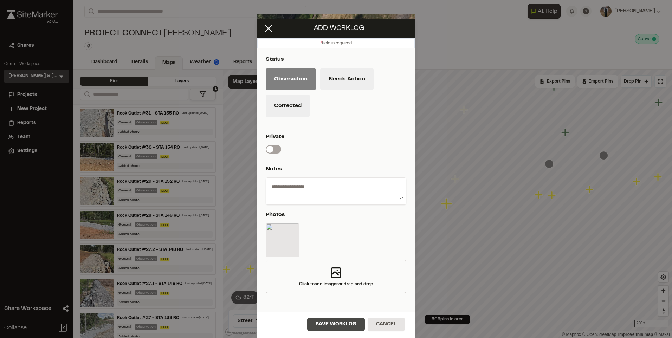
click at [336, 322] on button "Save Worklog" at bounding box center [336, 324] width 58 height 13
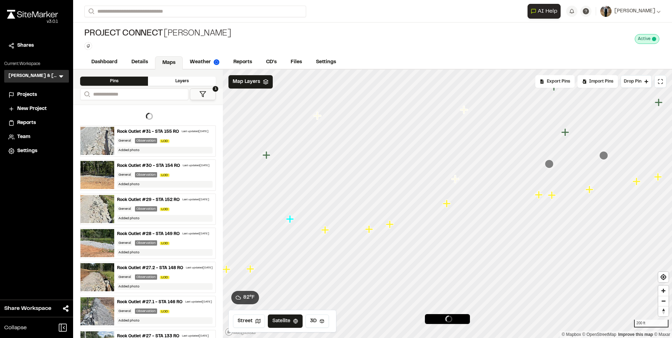
click at [390, 226] on icon "Map marker" at bounding box center [390, 224] width 8 height 8
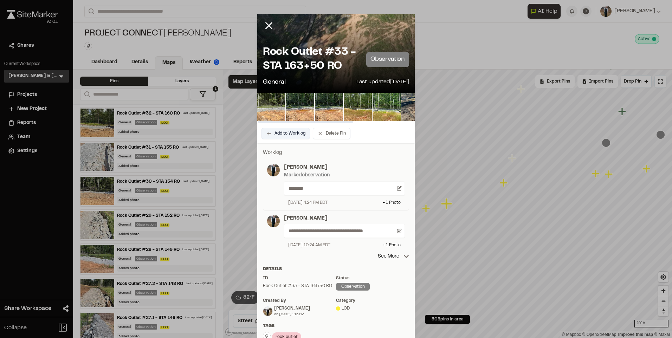
click at [273, 131] on button "Add to Worklog" at bounding box center [285, 133] width 48 height 11
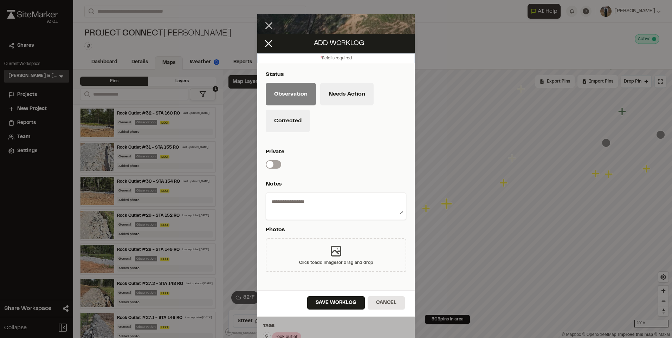
click at [328, 270] on div "Click to add images or drag and drop" at bounding box center [336, 255] width 141 height 34
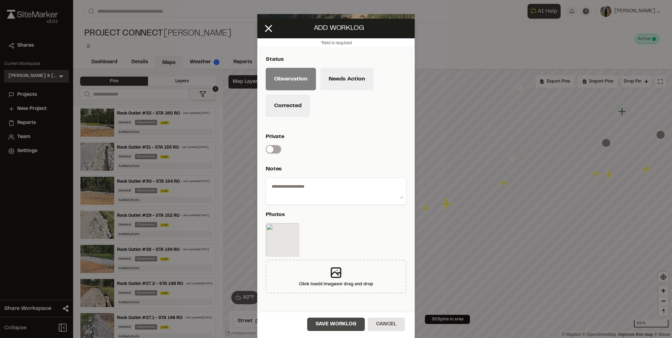
click at [340, 319] on button "Save Worklog" at bounding box center [336, 324] width 58 height 13
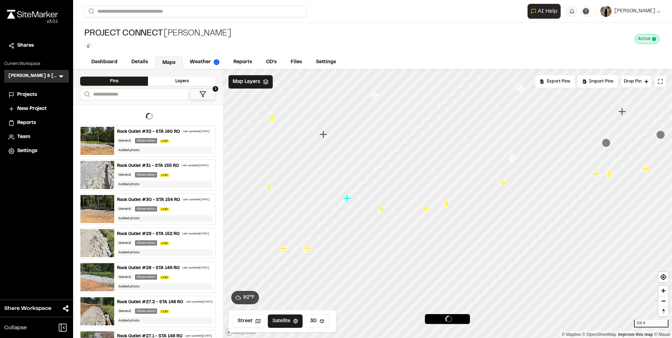
click at [429, 208] on icon "Map marker" at bounding box center [426, 208] width 8 height 8
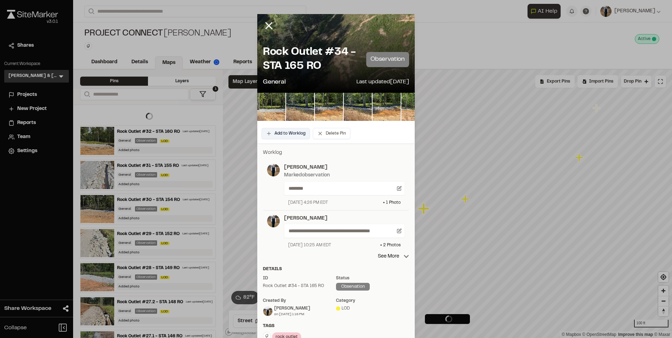
click at [291, 137] on button "Add to Worklog" at bounding box center [285, 133] width 48 height 11
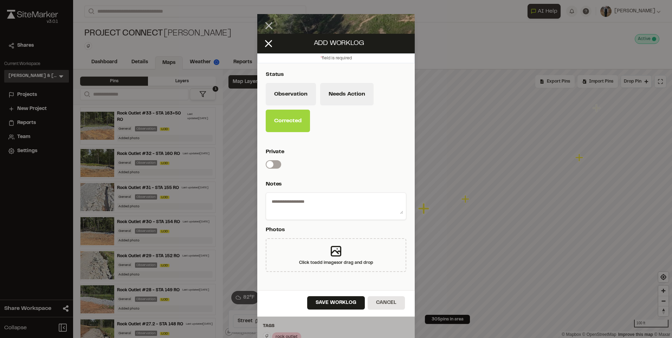
drag, startPoint x: 289, startPoint y: 82, endPoint x: 290, endPoint y: 89, distance: 6.8
click at [289, 83] on div "Status Observation Needs Action Corrected" at bounding box center [336, 103] width 141 height 66
click at [290, 97] on button "Observation" at bounding box center [291, 94] width 50 height 22
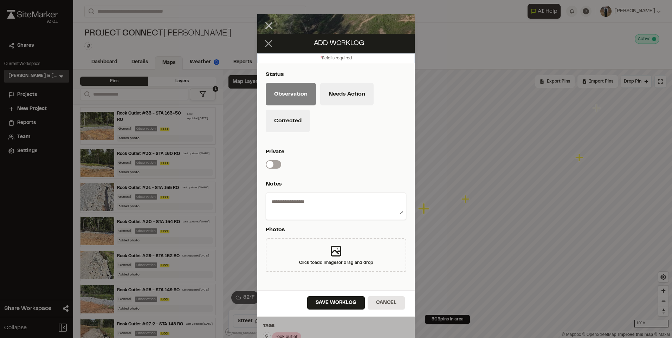
click at [265, 49] on icon at bounding box center [269, 44] width 12 height 12
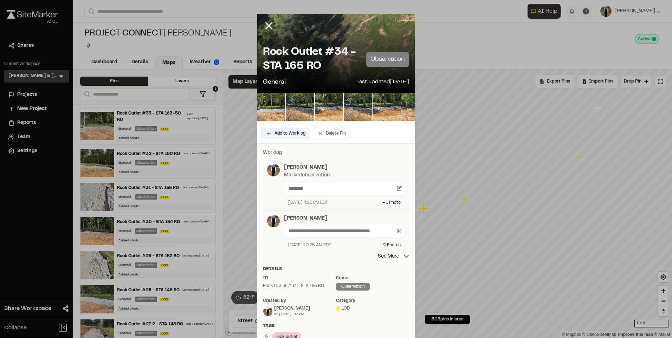
click at [282, 133] on button "Add to Worklog" at bounding box center [285, 133] width 48 height 11
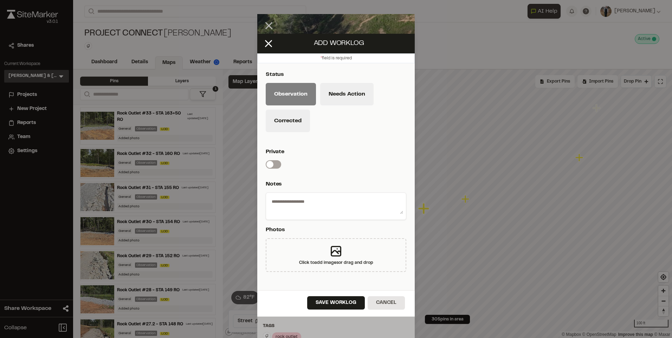
click at [325, 276] on div "Status Observation Needs Action Corrected Private Switch label Notes Photos Cli…" at bounding box center [335, 176] width 157 height 227
drag, startPoint x: 325, startPoint y: 276, endPoint x: 325, endPoint y: 244, distance: 32.0
click at [325, 244] on div "Click to add images or drag and drop" at bounding box center [336, 255] width 141 height 34
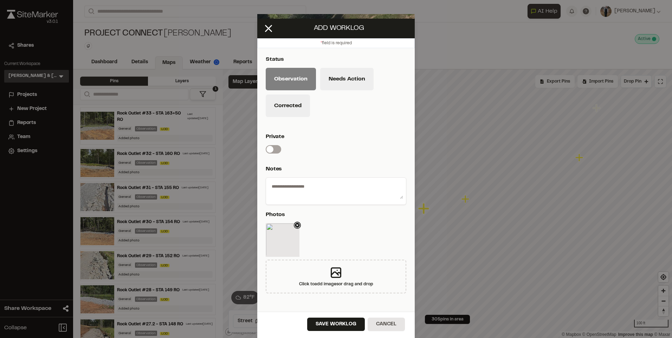
click at [297, 224] on icon at bounding box center [297, 225] width 7 height 7
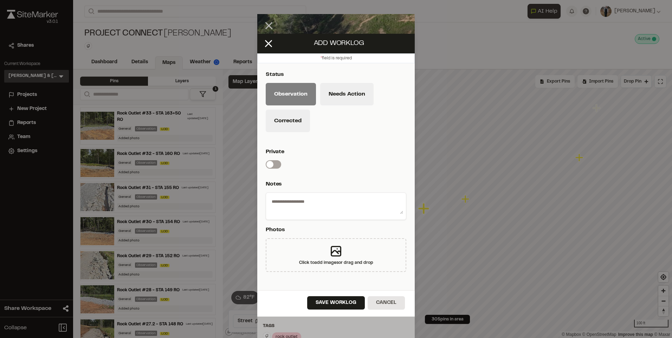
scroll to position [0, 0]
click at [333, 259] on div "Click to add images or drag and drop" at bounding box center [336, 255] width 141 height 34
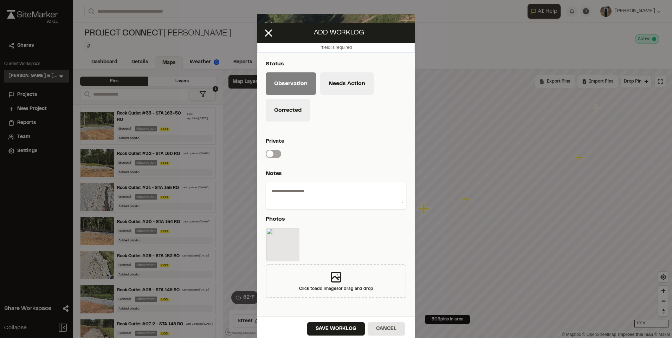
scroll to position [15, 0]
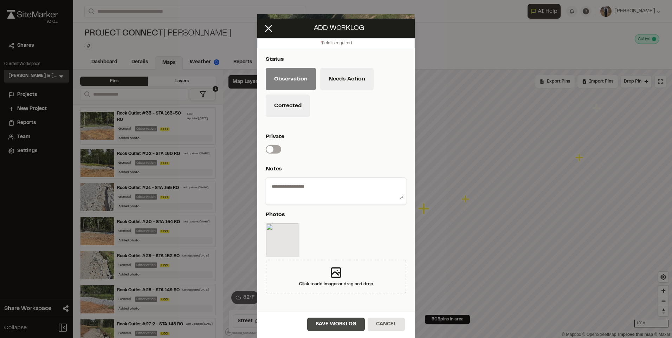
click at [332, 323] on button "Save Worklog" at bounding box center [336, 324] width 58 height 13
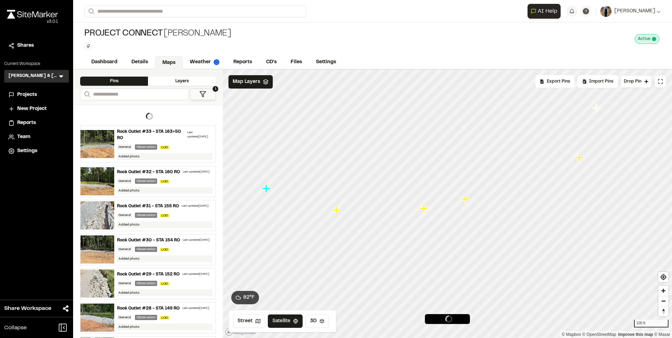
click at [337, 214] on icon "Map marker" at bounding box center [336, 210] width 8 height 8
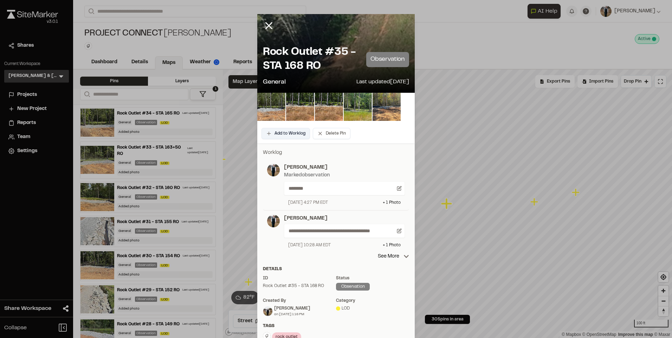
click at [289, 136] on button "Add to Worklog" at bounding box center [285, 133] width 48 height 11
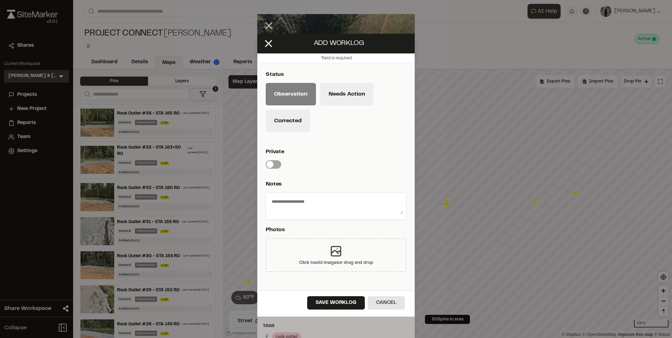
click at [315, 244] on div "Click to add images or drag and drop" at bounding box center [336, 255] width 141 height 34
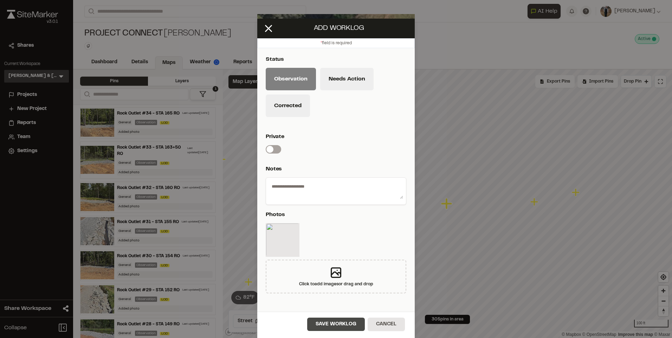
click at [344, 324] on button "Save Worklog" at bounding box center [336, 324] width 58 height 13
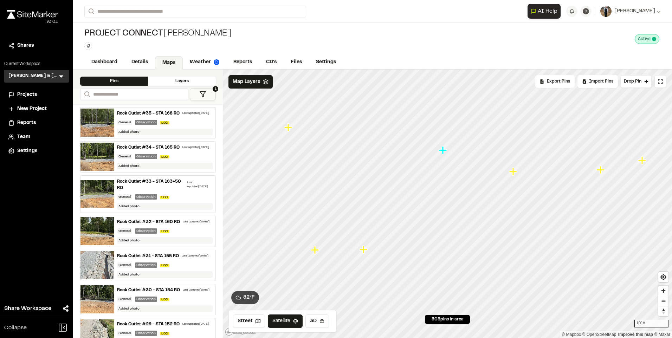
click at [365, 253] on icon "Map marker" at bounding box center [364, 249] width 9 height 9
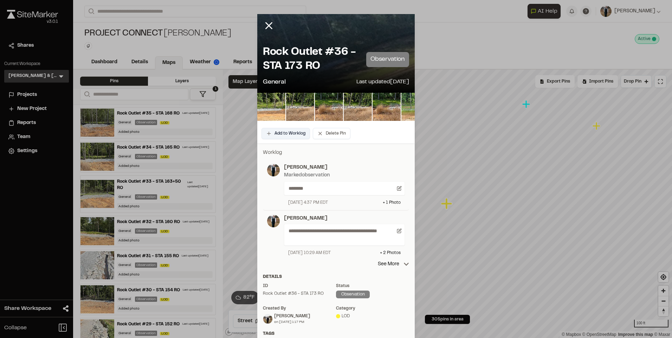
click at [287, 135] on button "Add to Worklog" at bounding box center [285, 133] width 48 height 11
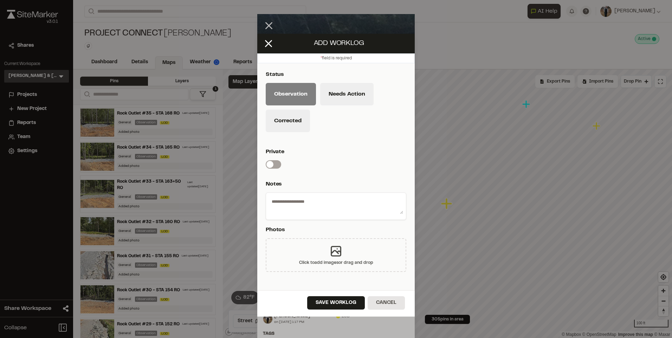
click at [322, 254] on div "Click to add images or drag and drop" at bounding box center [336, 255] width 141 height 34
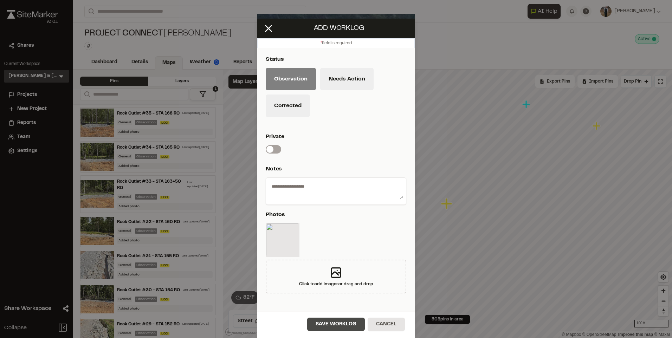
click at [330, 326] on button "Save Worklog" at bounding box center [336, 324] width 58 height 13
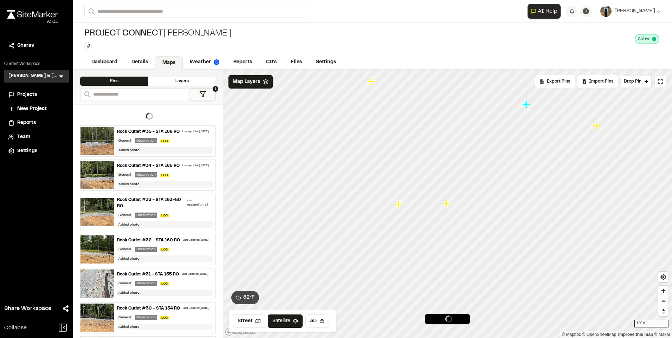
click at [400, 206] on icon "Map marker" at bounding box center [399, 204] width 9 height 9
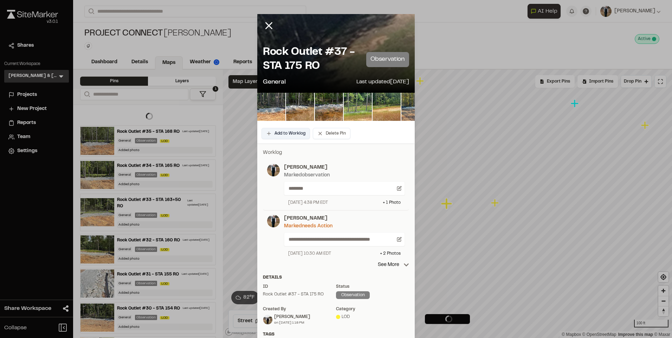
click at [283, 132] on button "Add to Worklog" at bounding box center [285, 133] width 48 height 11
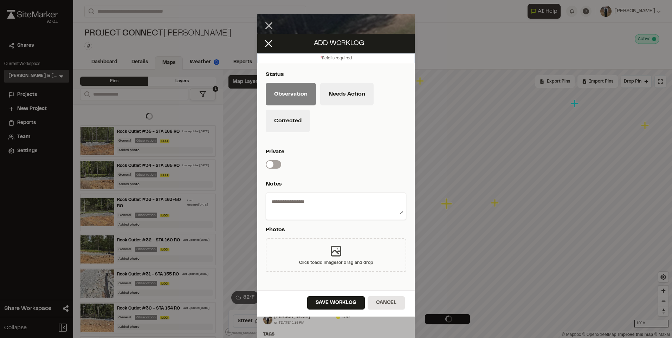
click at [336, 247] on icon at bounding box center [335, 251] width 9 height 9
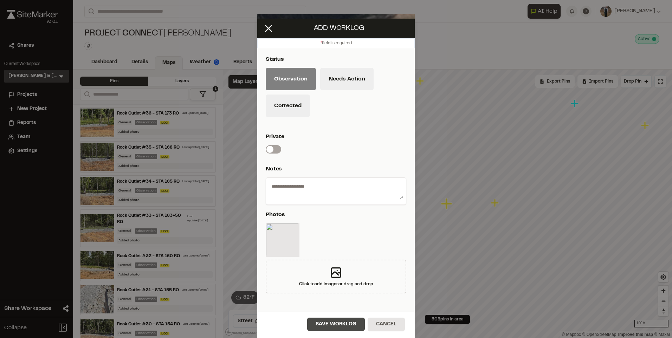
click at [343, 328] on button "Save Worklog" at bounding box center [336, 324] width 58 height 13
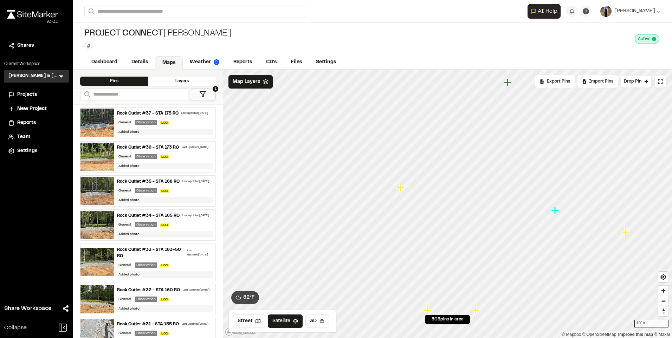
click at [400, 189] on icon "Map marker" at bounding box center [400, 188] width 8 height 8
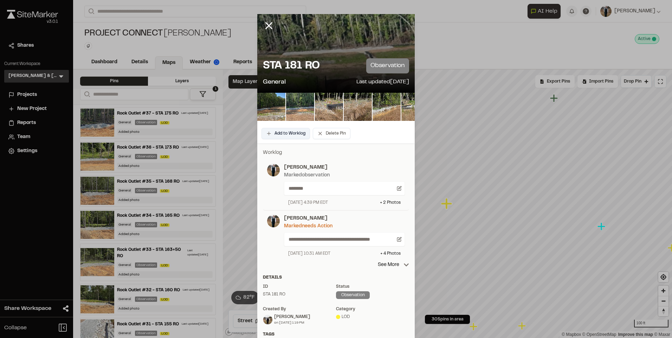
click at [276, 135] on button "Add to Worklog" at bounding box center [285, 133] width 48 height 11
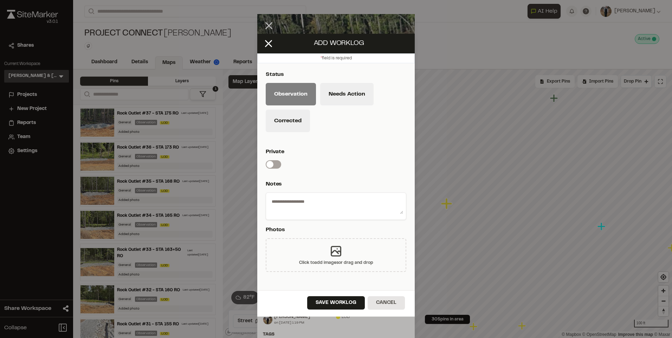
click at [310, 250] on div "Click to add images or drag and drop" at bounding box center [336, 255] width 141 height 34
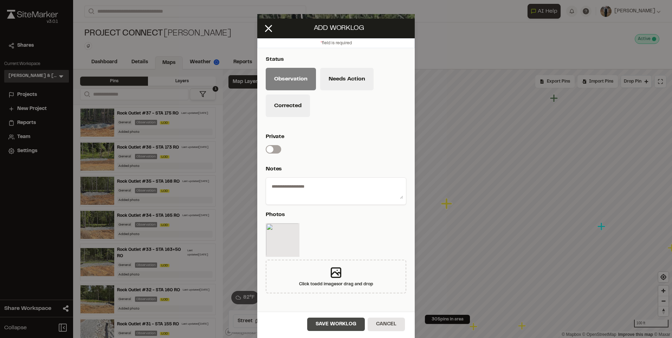
click at [336, 326] on button "Save Worklog" at bounding box center [336, 324] width 58 height 13
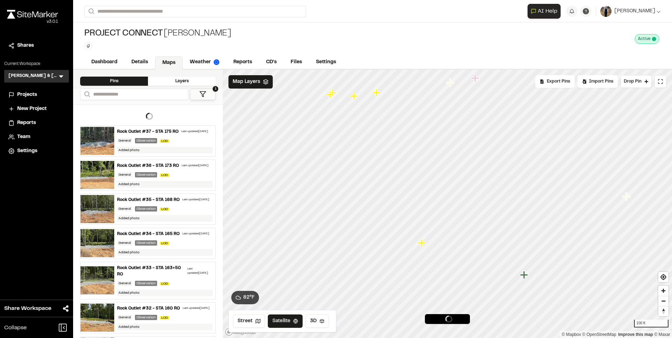
click at [423, 246] on icon "Map marker" at bounding box center [422, 243] width 9 height 9
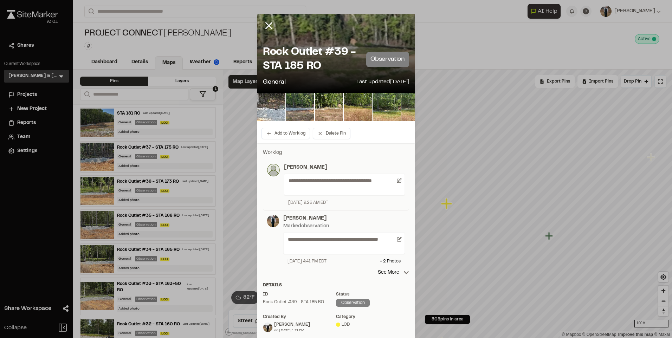
click at [257, 124] on div "Add to Worklog Delete Pin" at bounding box center [335, 134] width 157 height 20
click at [262, 131] on button "Add to Worklog" at bounding box center [285, 133] width 48 height 11
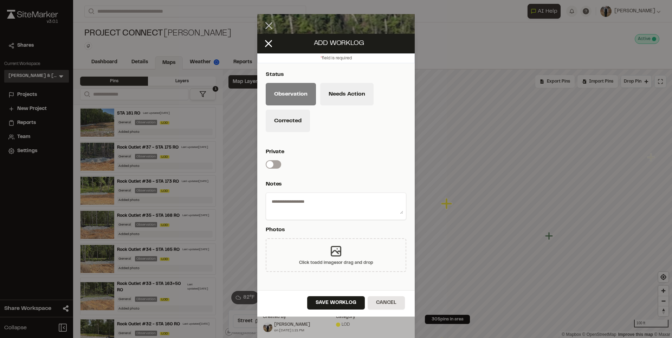
click at [315, 239] on div "Click to add images or drag and drop" at bounding box center [336, 255] width 141 height 34
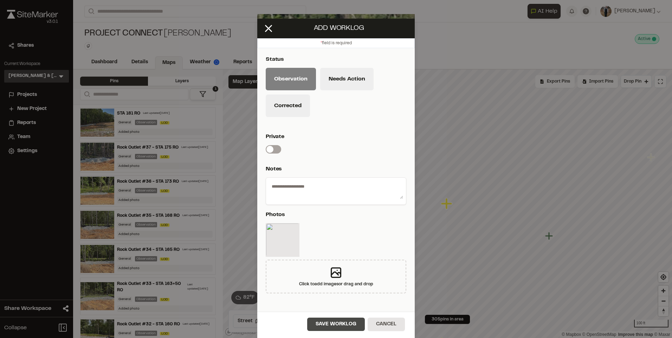
click at [335, 326] on button "Save Worklog" at bounding box center [336, 324] width 58 height 13
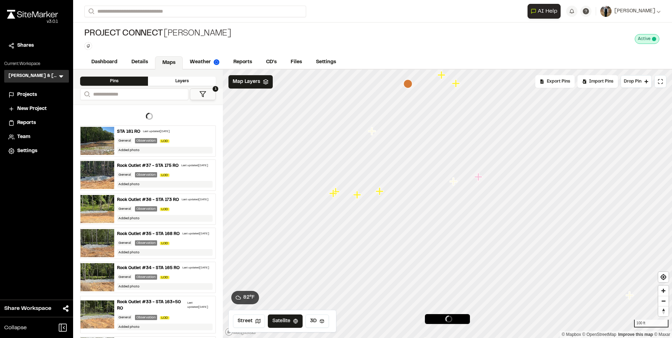
click at [379, 193] on icon "Map marker" at bounding box center [380, 191] width 8 height 8
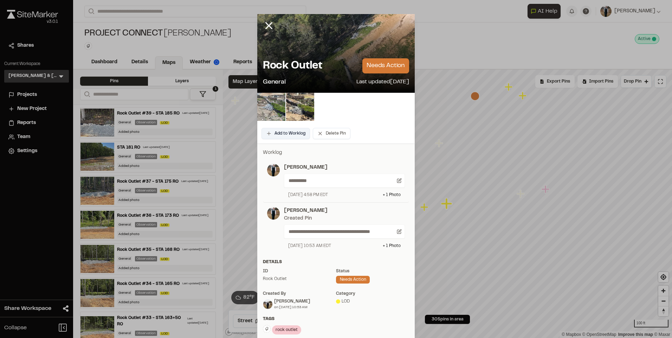
click at [286, 135] on button "Add to Worklog" at bounding box center [285, 133] width 48 height 11
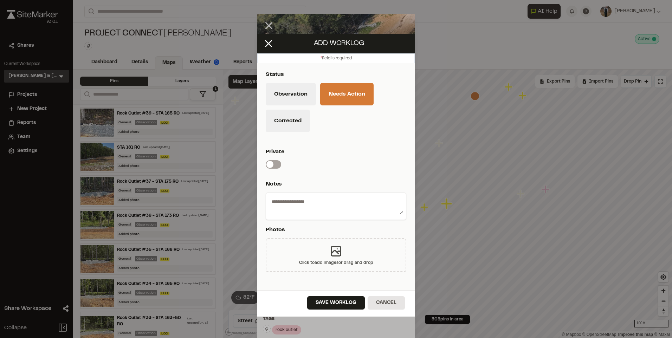
click at [320, 262] on div "Click to add images or drag and drop" at bounding box center [336, 263] width 74 height 6
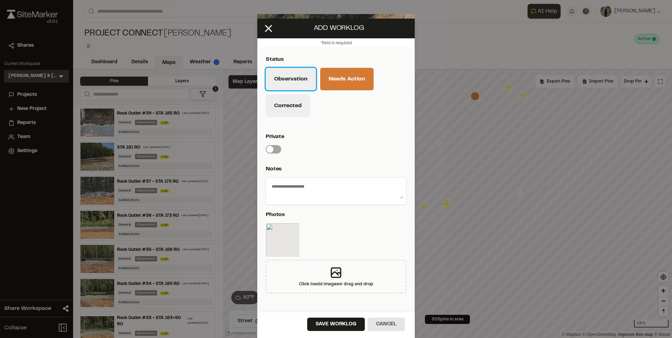
click at [283, 78] on button "Observation" at bounding box center [291, 79] width 50 height 22
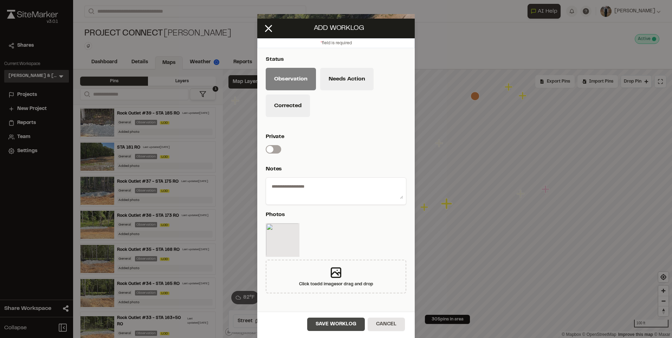
click at [344, 327] on button "Save Worklog" at bounding box center [336, 324] width 58 height 13
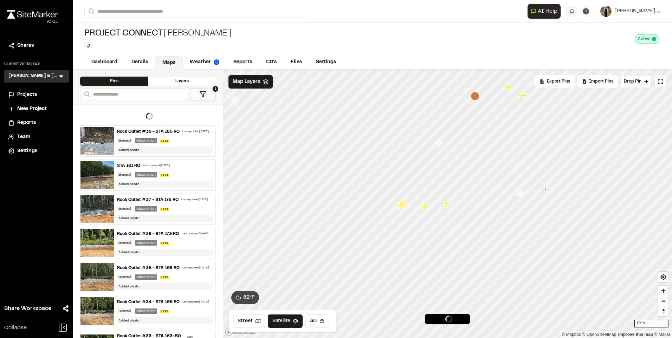
click at [422, 210] on icon "Map marker" at bounding box center [424, 207] width 9 height 9
click at [419, 70] on div at bounding box center [447, 70] width 449 height 0
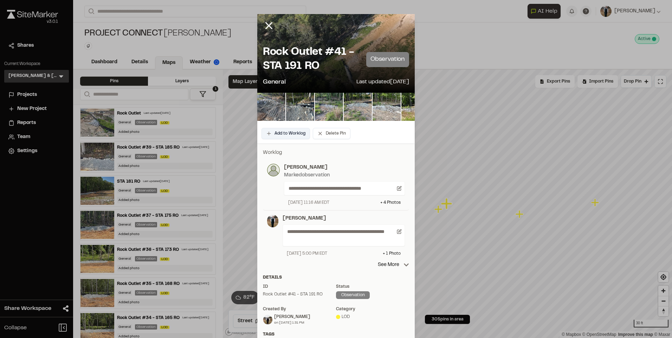
click at [277, 134] on button "Add to Worklog" at bounding box center [285, 133] width 48 height 11
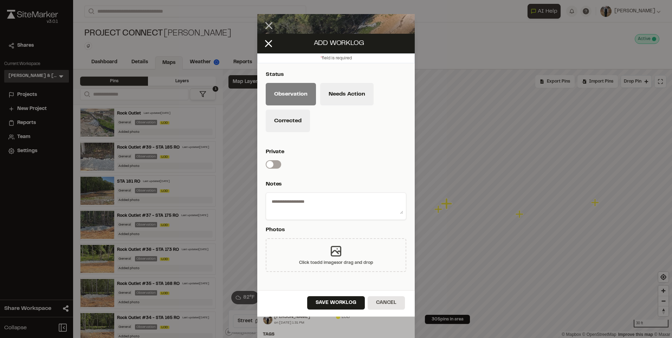
click at [303, 249] on div "Click to add images or drag and drop" at bounding box center [336, 255] width 141 height 34
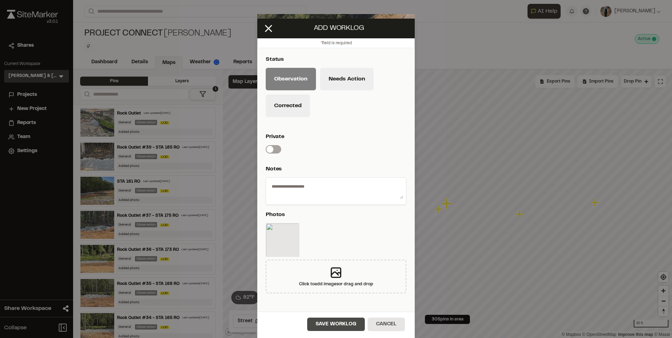
click at [342, 324] on button "Save Worklog" at bounding box center [336, 324] width 58 height 13
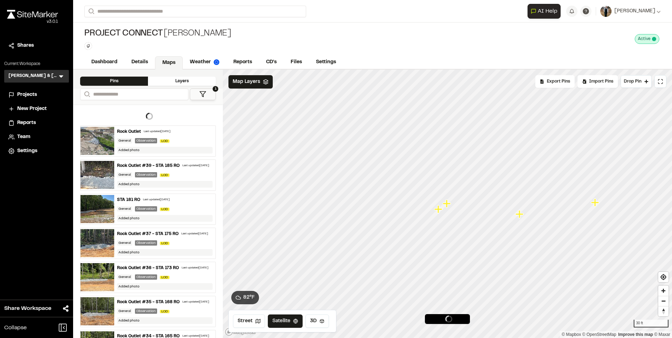
click at [438, 212] on icon "Map marker" at bounding box center [438, 209] width 8 height 8
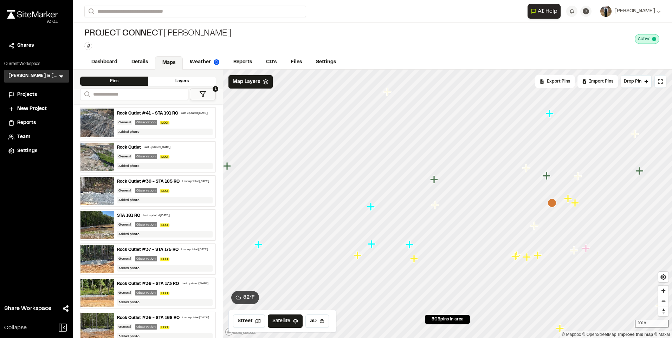
click at [414, 261] on icon "Map marker" at bounding box center [414, 259] width 8 height 8
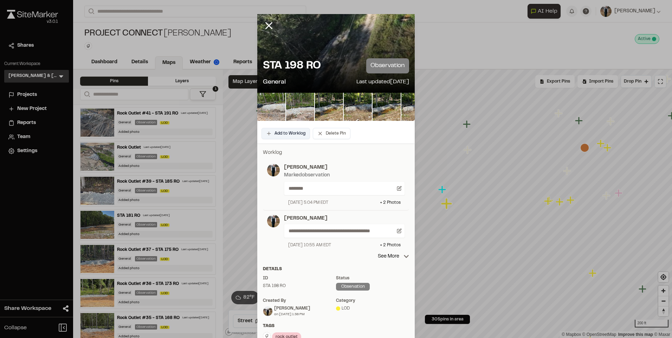
click at [276, 138] on button "Add to Worklog" at bounding box center [285, 133] width 48 height 11
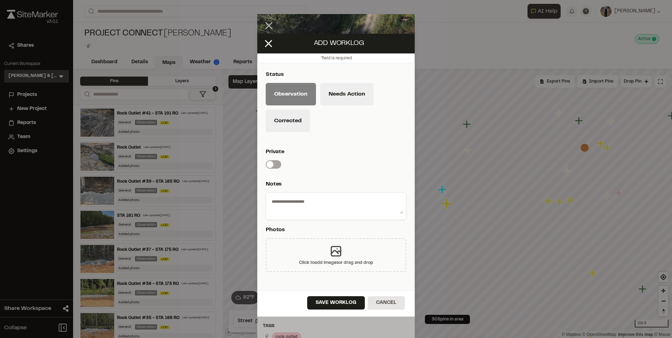
click at [329, 246] on icon at bounding box center [336, 251] width 14 height 14
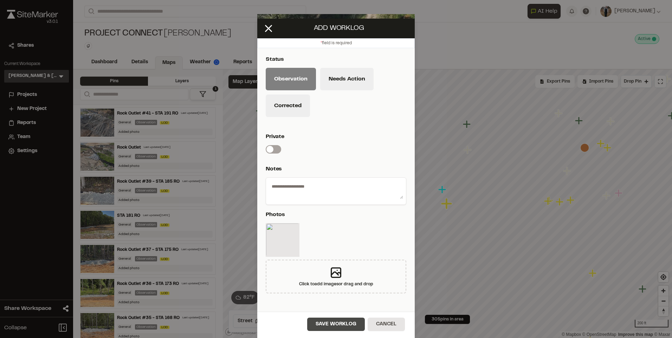
click at [343, 323] on button "Save Worklog" at bounding box center [336, 324] width 58 height 13
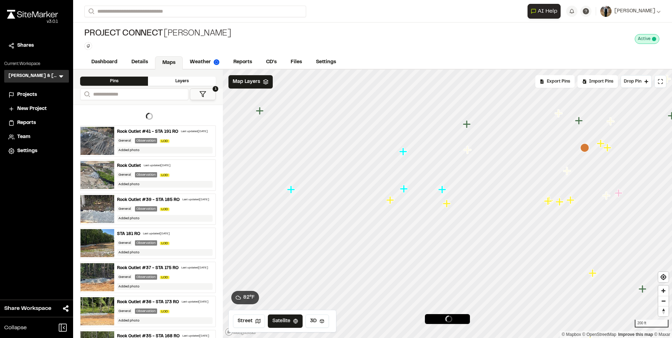
click at [392, 200] on icon "Map marker" at bounding box center [390, 200] width 8 height 8
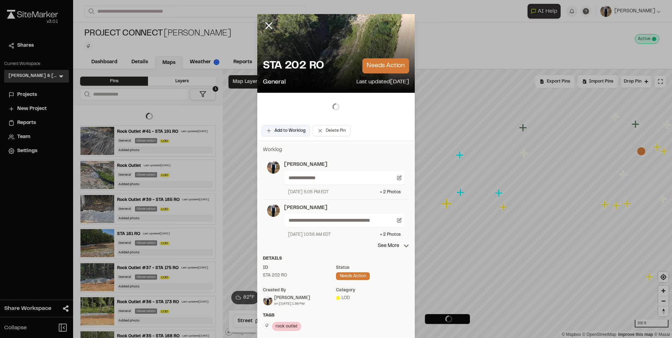
click at [285, 132] on button "Add to Worklog" at bounding box center [285, 130] width 48 height 11
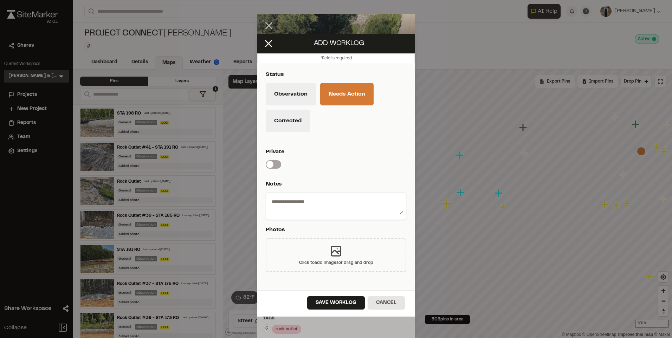
click at [315, 264] on div "Click to add images or drag and drop" at bounding box center [336, 263] width 74 height 6
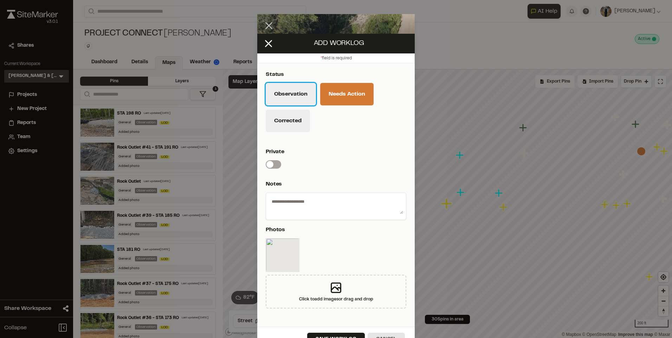
click at [283, 96] on button "Observation" at bounding box center [291, 94] width 50 height 22
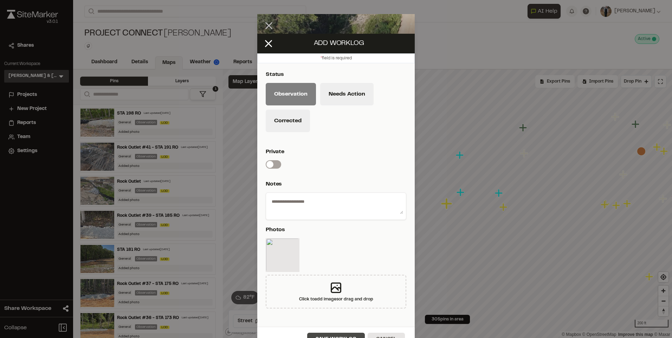
click at [344, 337] on button "Save Worklog" at bounding box center [336, 339] width 58 height 13
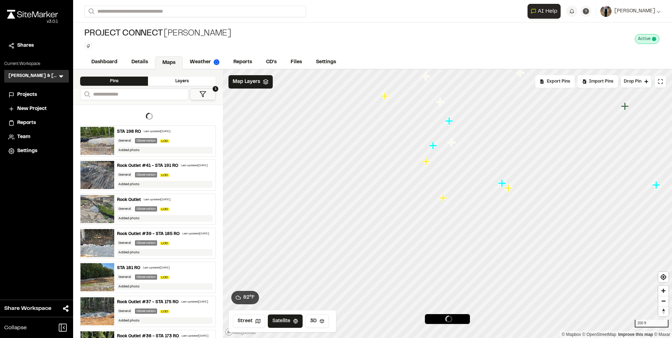
click at [507, 192] on icon "Map marker" at bounding box center [508, 188] width 9 height 9
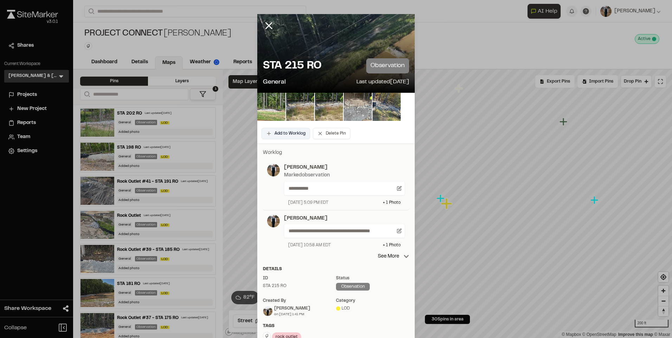
click at [286, 137] on button "Add to Worklog" at bounding box center [285, 133] width 48 height 11
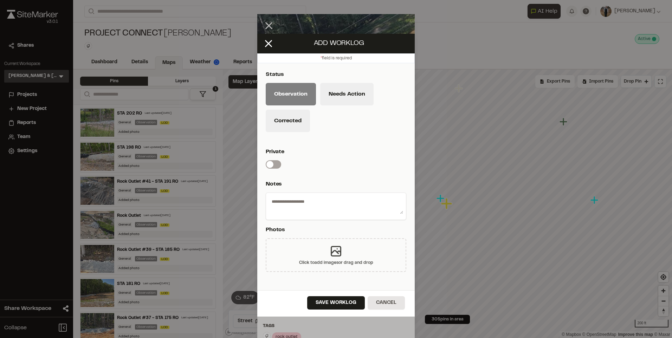
click at [329, 245] on icon at bounding box center [336, 251] width 14 height 14
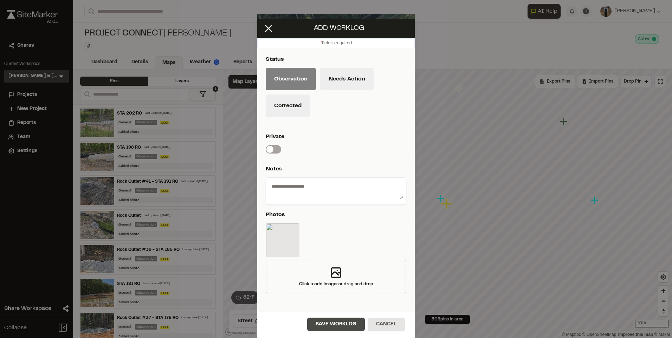
click at [334, 321] on button "Save Worklog" at bounding box center [336, 324] width 58 height 13
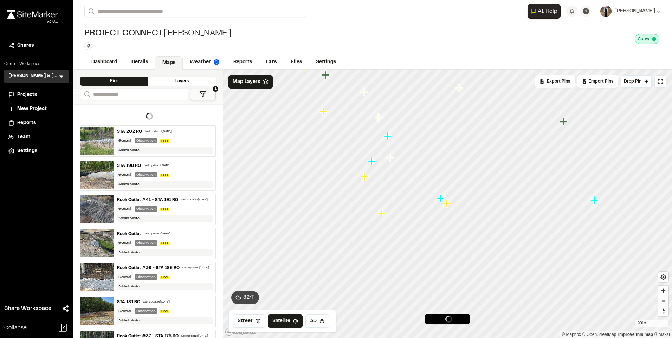
click at [383, 217] on icon "Map marker" at bounding box center [382, 213] width 8 height 8
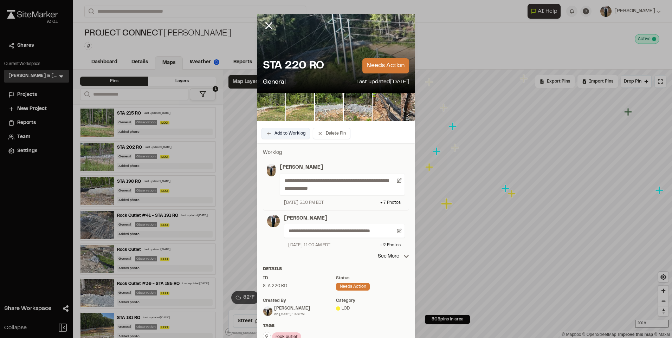
click at [291, 136] on button "Add to Worklog" at bounding box center [285, 133] width 48 height 11
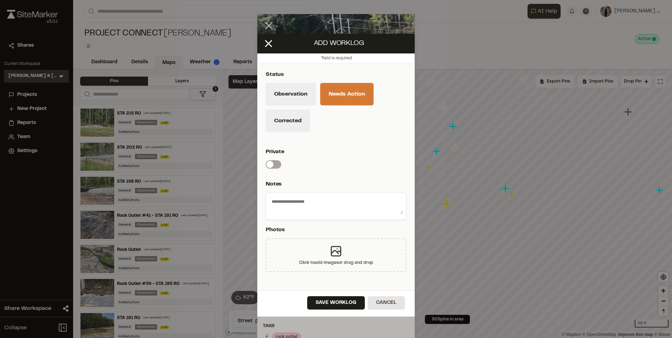
click at [343, 241] on div "Click to add images or drag and drop" at bounding box center [336, 255] width 141 height 34
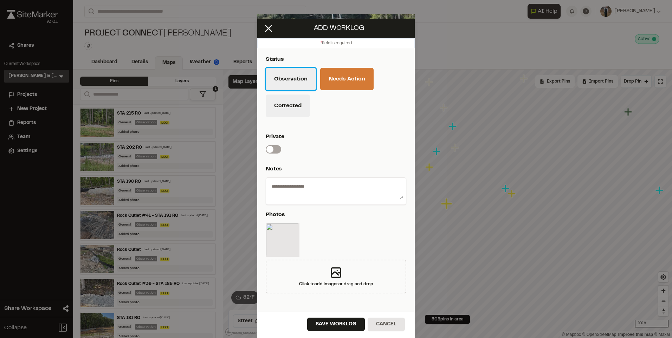
click at [300, 83] on button "Observation" at bounding box center [291, 79] width 50 height 22
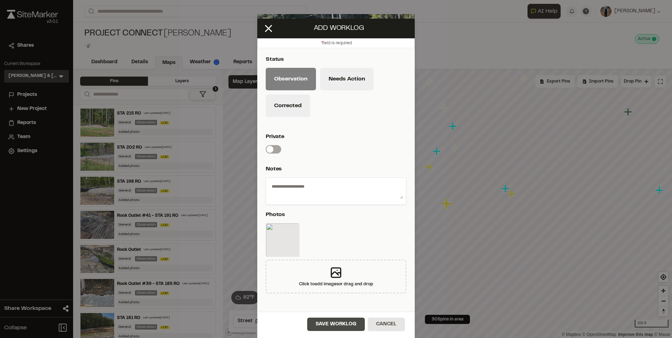
click at [341, 323] on button "Save Worklog" at bounding box center [336, 324] width 58 height 13
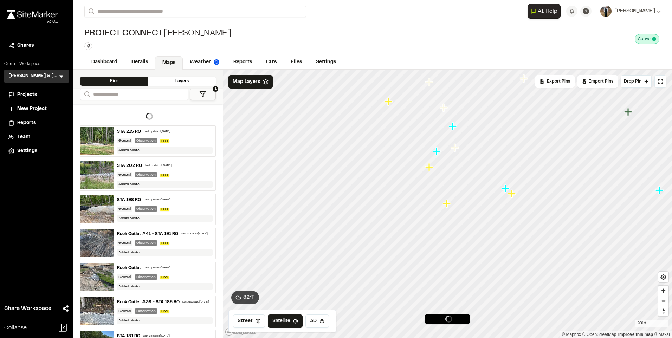
click at [431, 169] on icon "Map marker" at bounding box center [429, 167] width 9 height 9
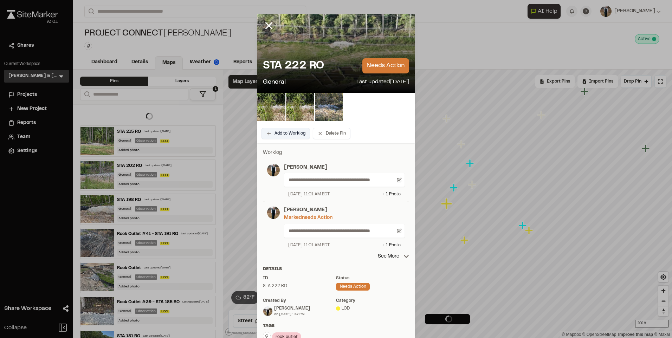
click at [280, 132] on button "Add to Worklog" at bounding box center [285, 133] width 48 height 11
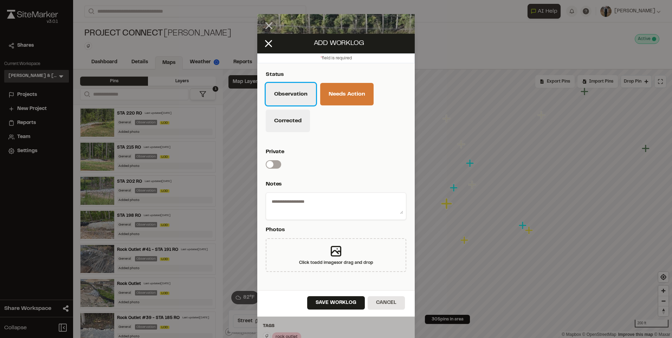
click at [286, 103] on button "Observation" at bounding box center [291, 94] width 50 height 22
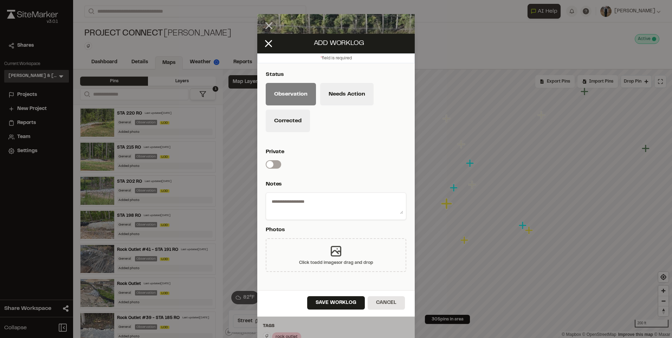
click at [343, 248] on div "Click to add images or drag and drop" at bounding box center [336, 255] width 141 height 34
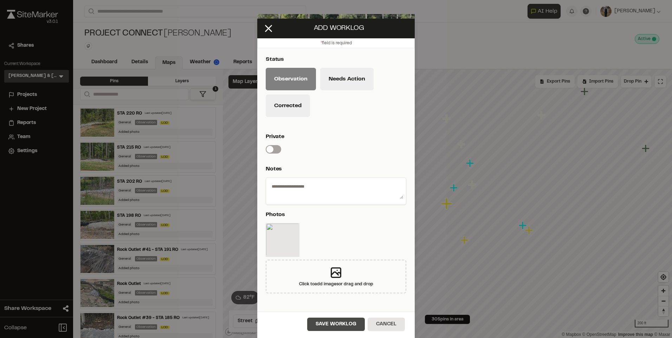
click at [339, 324] on button "Save Worklog" at bounding box center [336, 324] width 58 height 13
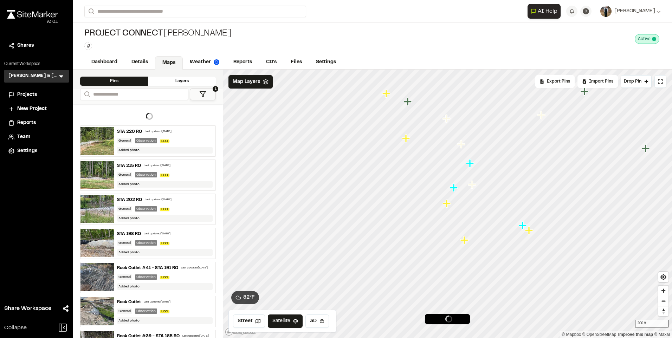
click at [407, 140] on icon "Map marker" at bounding box center [406, 138] width 9 height 9
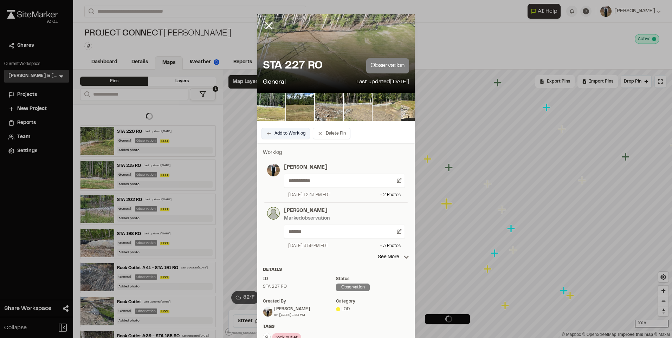
click at [265, 134] on button "Add to Worklog" at bounding box center [285, 133] width 48 height 11
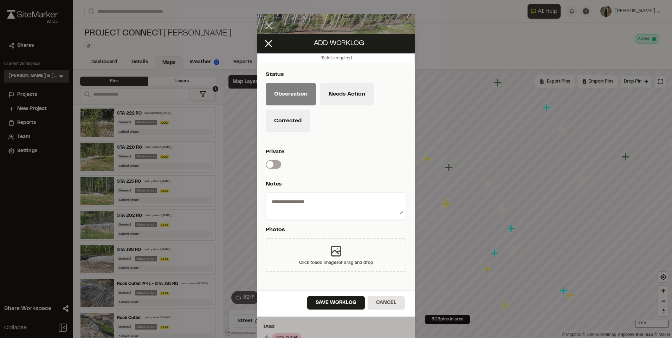
click at [335, 251] on icon at bounding box center [335, 251] width 9 height 9
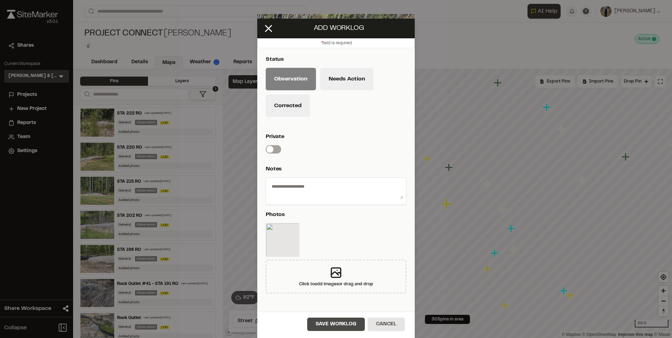
click at [329, 323] on button "Save Worklog" at bounding box center [336, 324] width 58 height 13
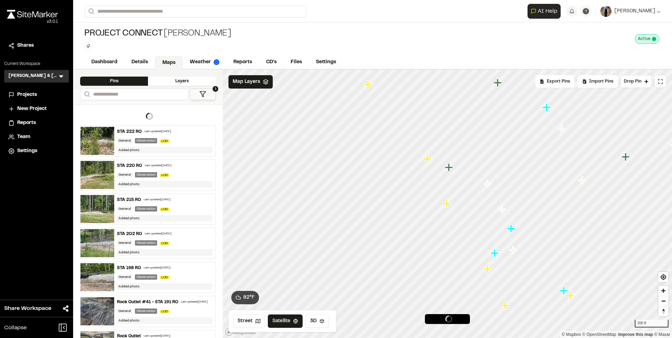
click at [427, 162] on icon "Map marker" at bounding box center [427, 159] width 8 height 8
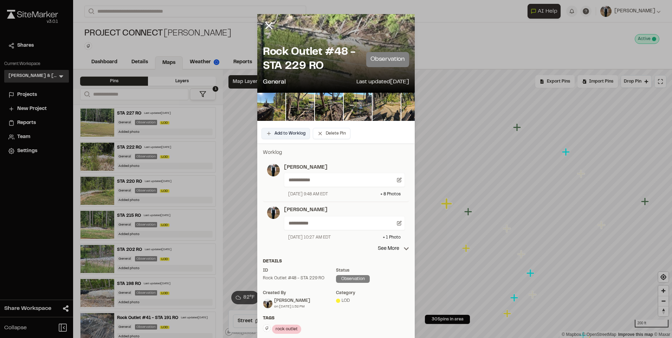
click at [271, 132] on button "Add to Worklog" at bounding box center [285, 133] width 48 height 11
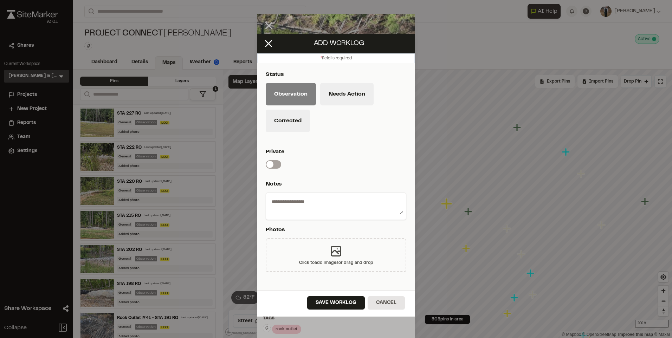
click at [335, 259] on div "Click to add images or drag and drop" at bounding box center [336, 255] width 141 height 34
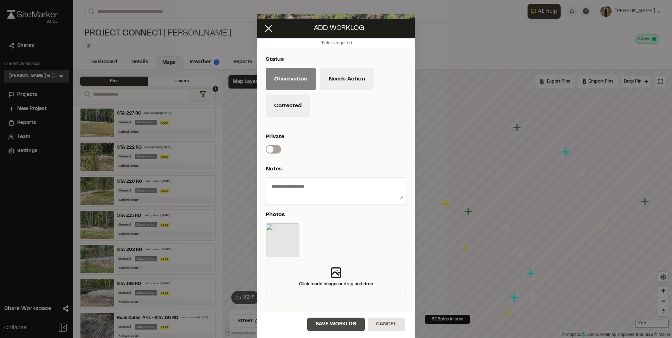
click at [328, 328] on button "Save Worklog" at bounding box center [336, 324] width 58 height 13
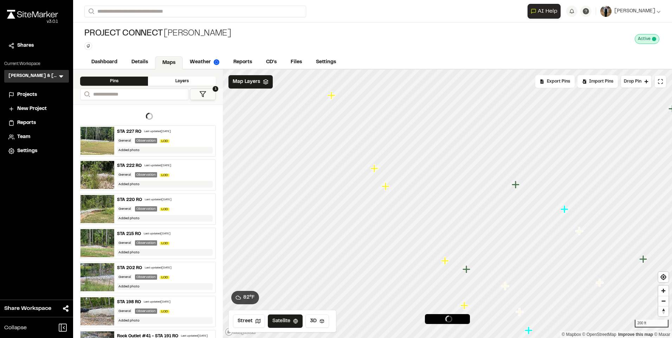
click at [387, 189] on icon "Map marker" at bounding box center [386, 186] width 8 height 8
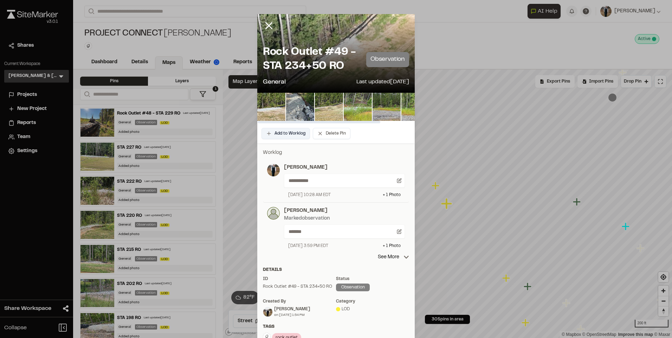
click at [292, 136] on button "Add to Worklog" at bounding box center [285, 133] width 48 height 11
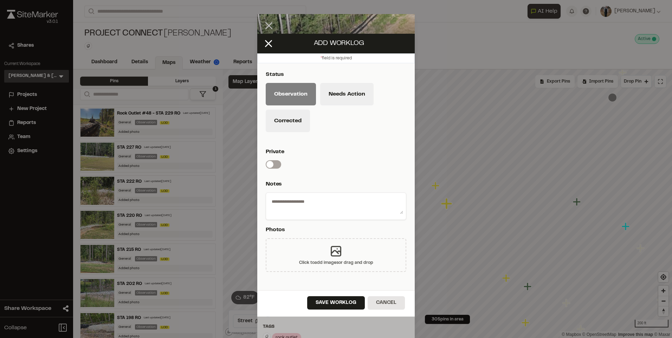
click at [315, 259] on div "Click to add images or drag and drop" at bounding box center [336, 255] width 141 height 34
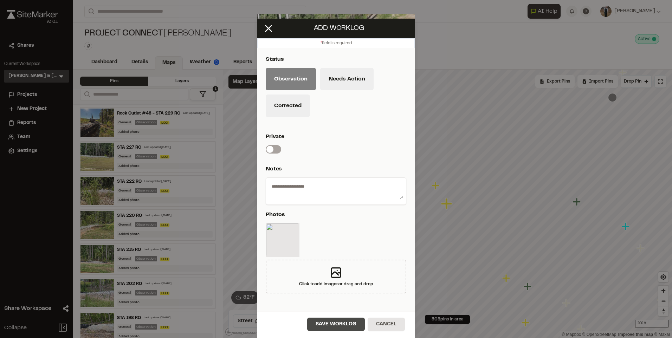
click at [337, 326] on button "Save Worklog" at bounding box center [336, 324] width 58 height 13
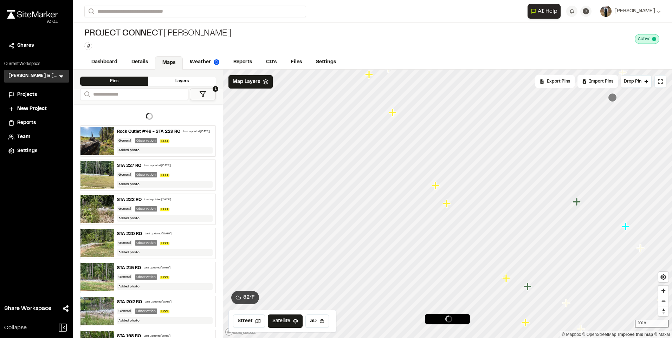
click at [437, 188] on icon "Map marker" at bounding box center [436, 185] width 9 height 9
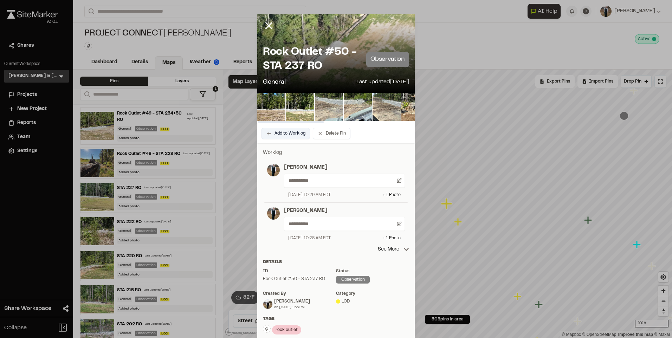
click at [268, 135] on button "Add to Worklog" at bounding box center [285, 133] width 48 height 11
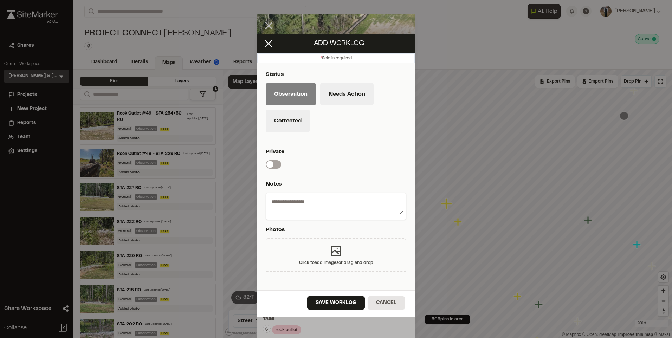
click at [313, 251] on div "Click to add images or drag and drop" at bounding box center [336, 255] width 141 height 34
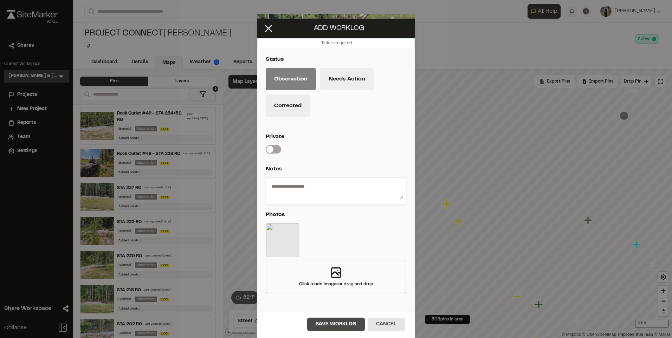
click at [342, 327] on button "Save Worklog" at bounding box center [336, 324] width 58 height 13
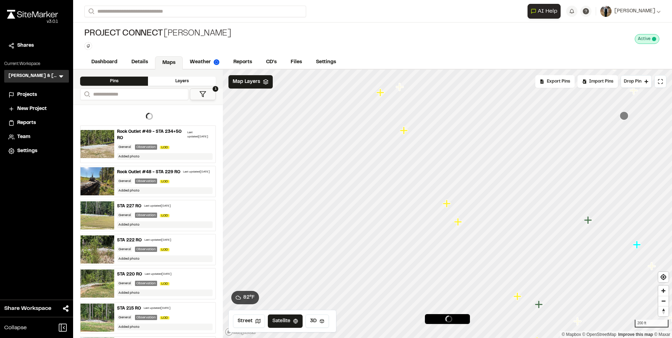
click at [404, 133] on icon "Map marker" at bounding box center [404, 131] width 8 height 8
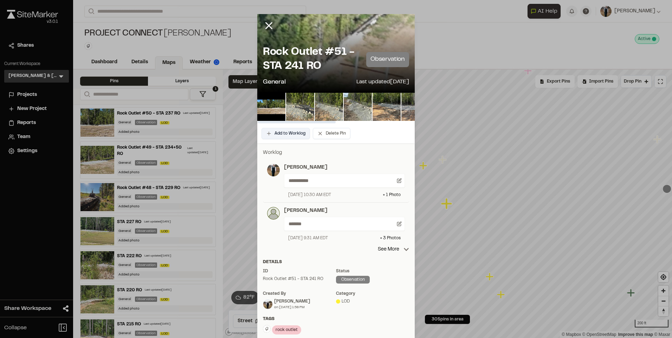
click at [283, 132] on button "Add to Worklog" at bounding box center [285, 133] width 48 height 11
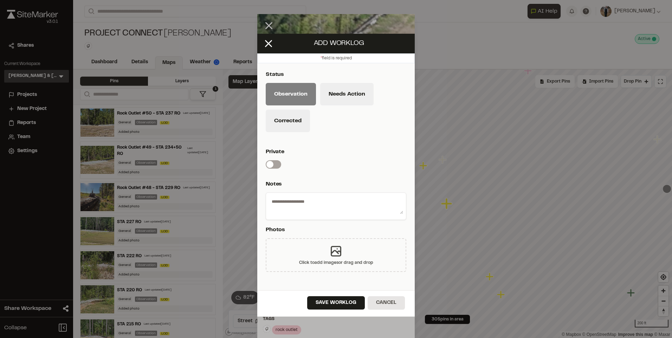
click at [307, 246] on div "Click to add images or drag and drop" at bounding box center [336, 255] width 141 height 34
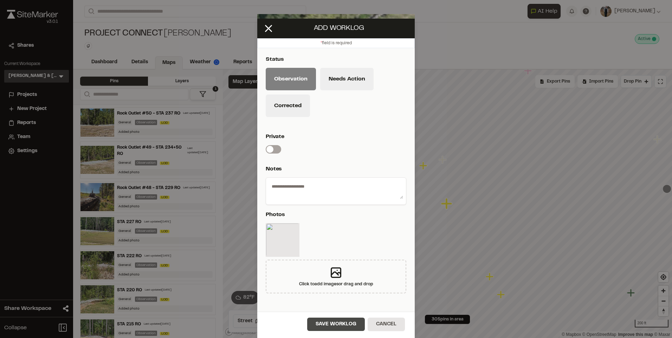
click at [337, 325] on button "Save Worklog" at bounding box center [336, 324] width 58 height 13
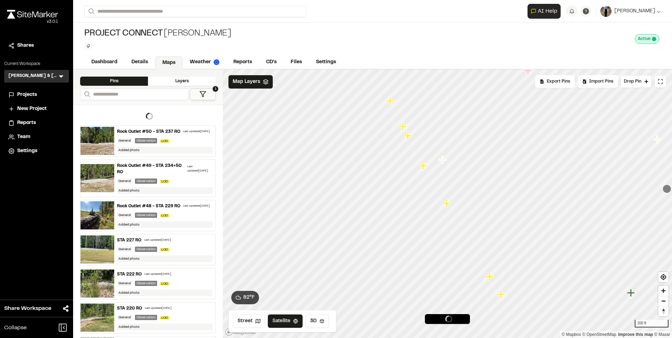
click at [420, 168] on icon "Map marker" at bounding box center [423, 165] width 9 height 9
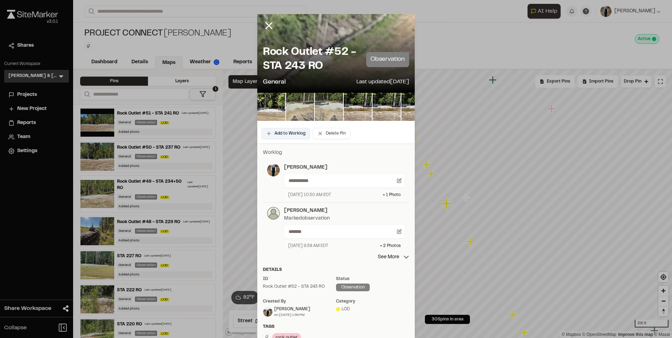
click at [269, 135] on button "Add to Worklog" at bounding box center [285, 133] width 48 height 11
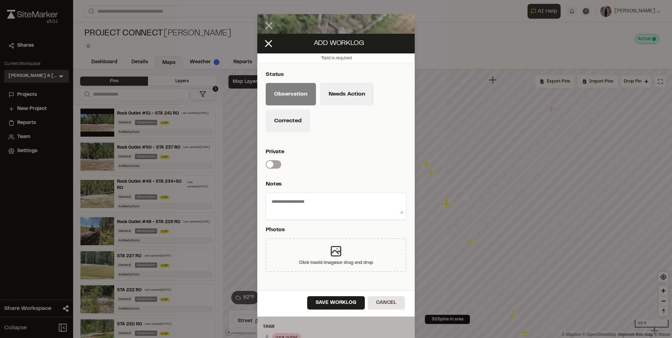
click at [315, 243] on div "Click to add images or drag and drop" at bounding box center [336, 255] width 141 height 34
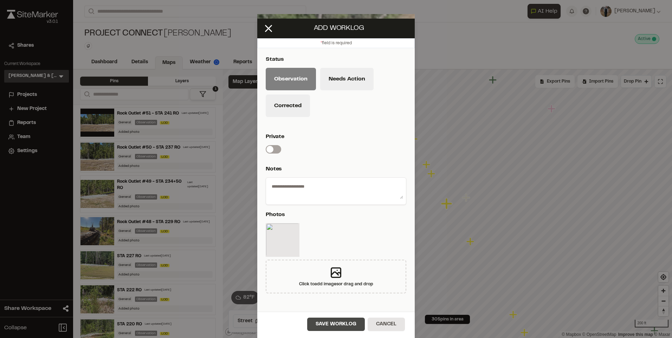
click at [338, 326] on button "Save Worklog" at bounding box center [336, 324] width 58 height 13
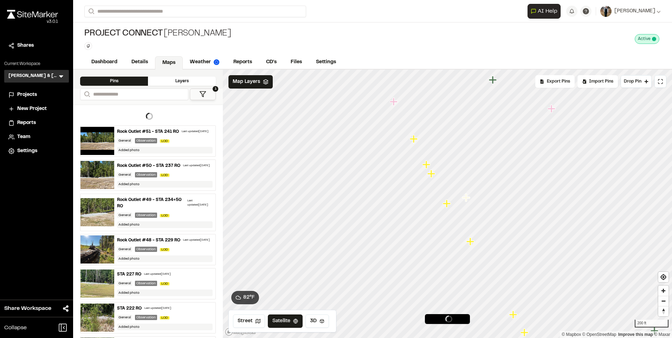
click at [432, 173] on icon "Map marker" at bounding box center [431, 174] width 8 height 8
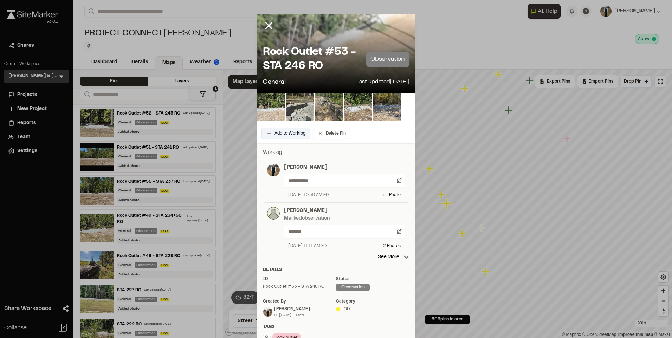
click at [269, 134] on button "Add to Worklog" at bounding box center [285, 133] width 48 height 11
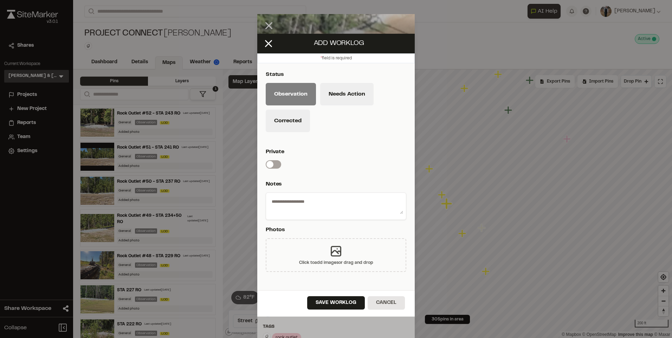
click at [315, 259] on div "Click to add images or drag and drop" at bounding box center [336, 255] width 141 height 34
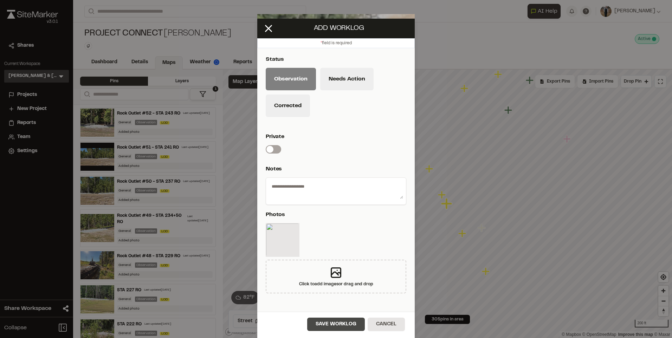
click at [337, 325] on button "Save Worklog" at bounding box center [336, 324] width 58 height 13
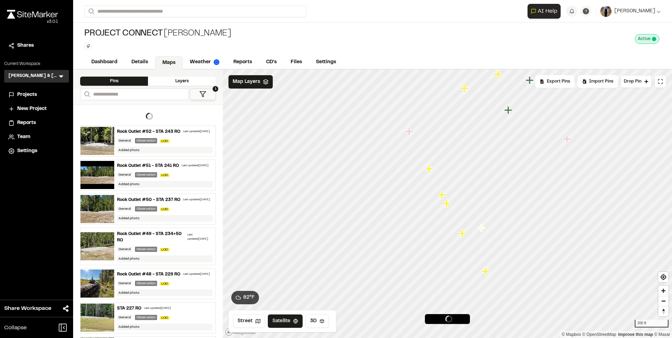
click at [442, 192] on icon "Map marker" at bounding box center [442, 195] width 8 height 8
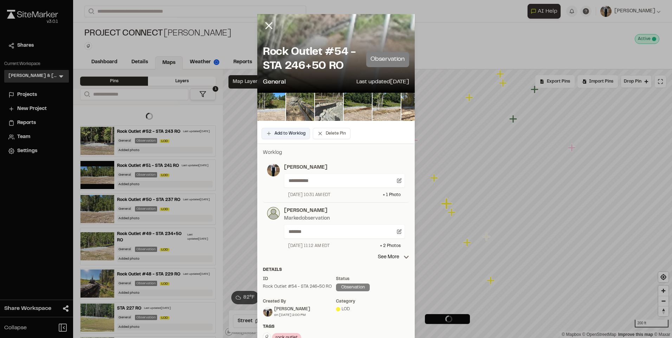
click at [277, 131] on button "Add to Worklog" at bounding box center [285, 133] width 48 height 11
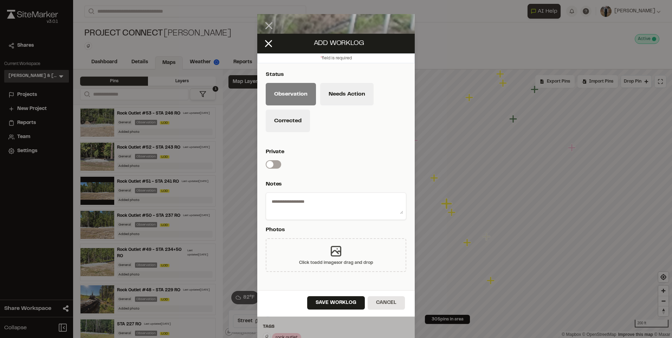
click at [322, 251] on div "Click to add images or drag and drop" at bounding box center [336, 255] width 141 height 34
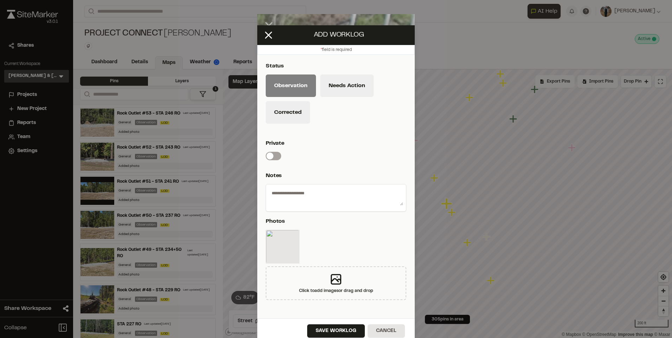
scroll to position [15, 0]
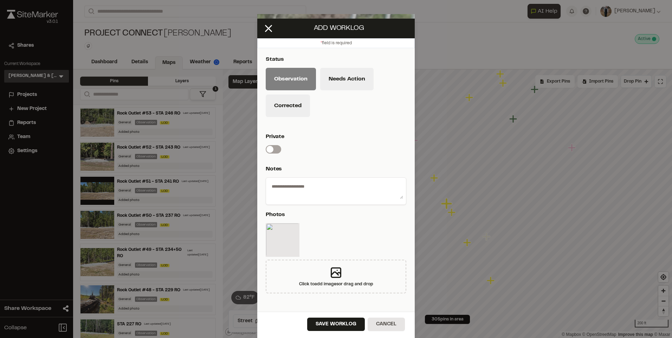
click at [337, 315] on div "Save Worklog Cancel" at bounding box center [335, 325] width 157 height 26
click at [337, 326] on button "Save Worklog" at bounding box center [336, 324] width 58 height 13
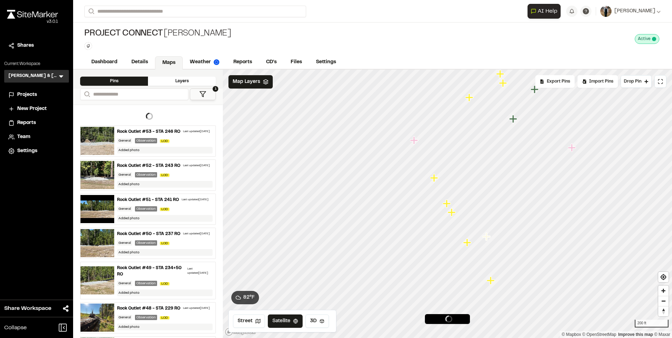
click at [431, 178] on icon "Map marker" at bounding box center [434, 178] width 8 height 8
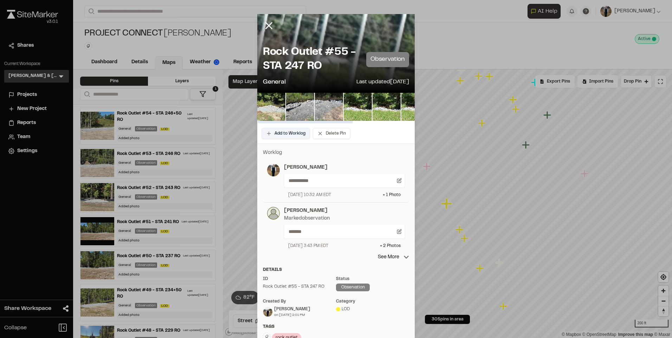
click at [263, 135] on button "Add to Worklog" at bounding box center [285, 133] width 48 height 11
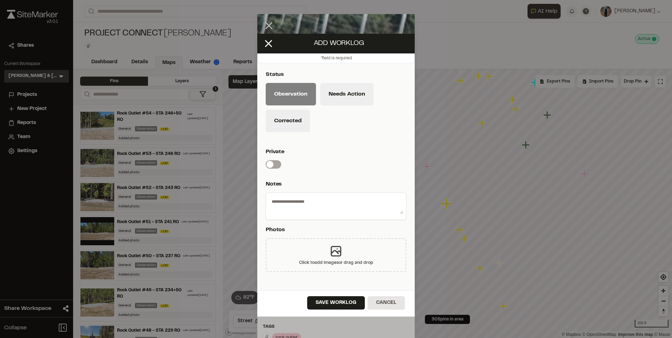
click at [304, 245] on div "Click to add images or drag and drop" at bounding box center [336, 255] width 141 height 34
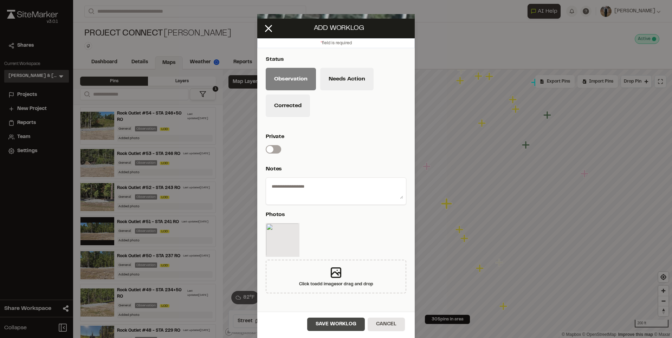
click at [330, 324] on button "Save Worklog" at bounding box center [336, 324] width 58 height 13
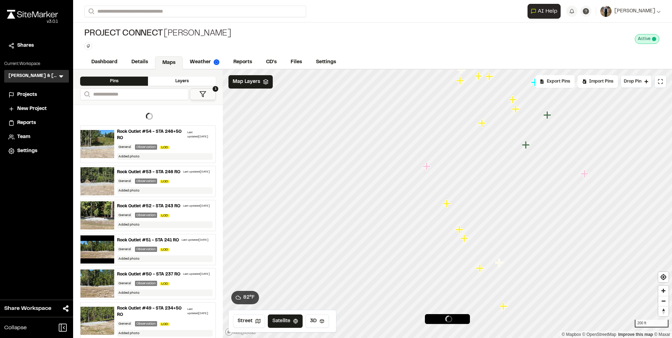
click at [485, 124] on icon "Map marker" at bounding box center [482, 123] width 9 height 9
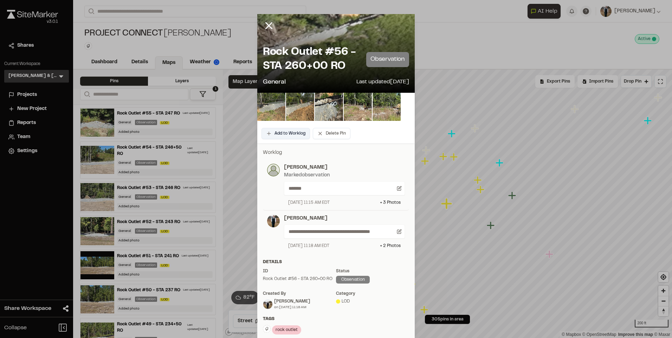
click at [289, 134] on button "Add to Worklog" at bounding box center [285, 133] width 48 height 11
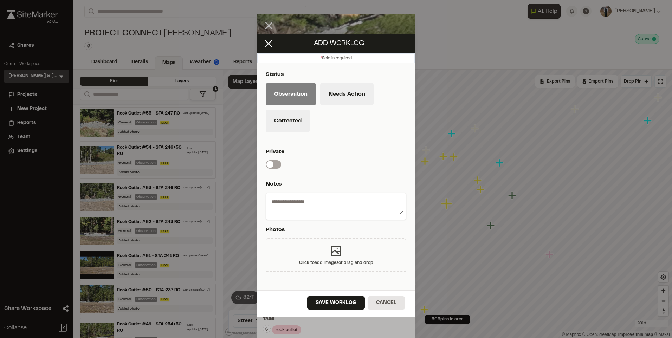
click at [312, 248] on div "Click to add images or drag and drop" at bounding box center [336, 255] width 141 height 34
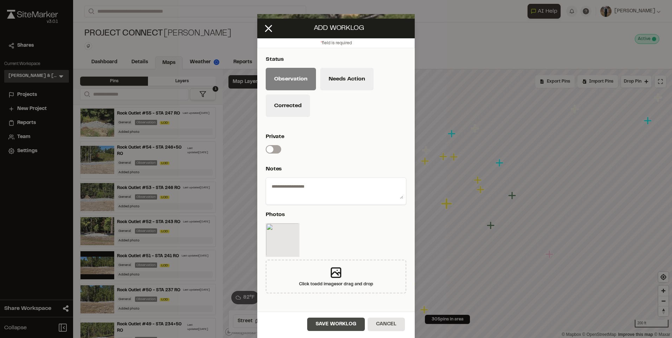
click at [322, 322] on button "Save Worklog" at bounding box center [336, 324] width 58 height 13
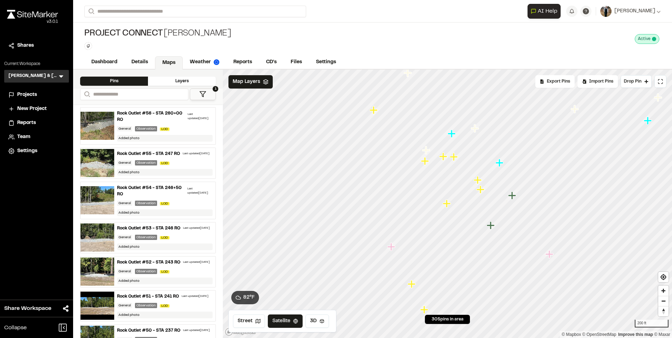
click at [478, 180] on icon "Map marker" at bounding box center [478, 180] width 8 height 8
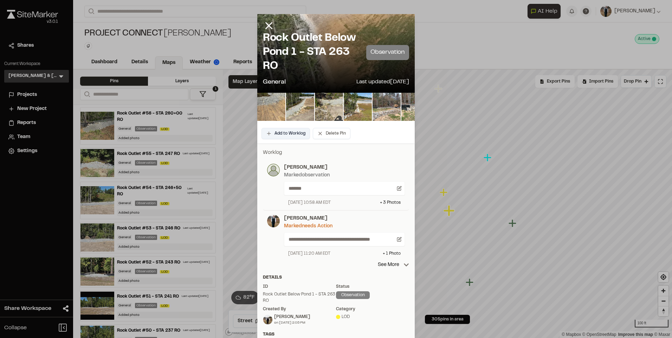
click at [272, 132] on button "Add to Worklog" at bounding box center [285, 133] width 48 height 11
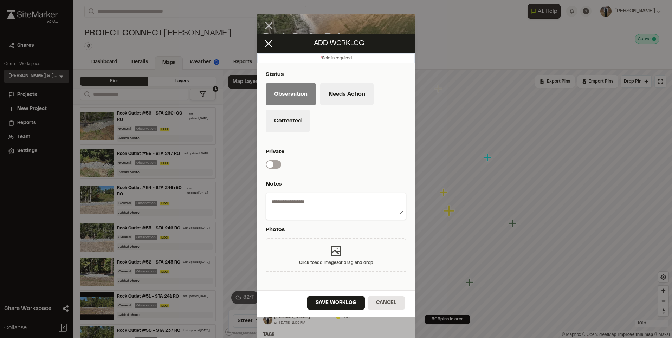
click at [316, 244] on div "Click to add images or drag and drop" at bounding box center [336, 255] width 141 height 34
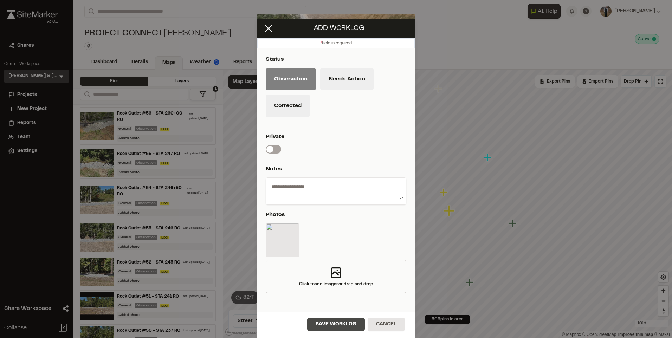
click at [331, 320] on button "Save Worklog" at bounding box center [336, 324] width 58 height 13
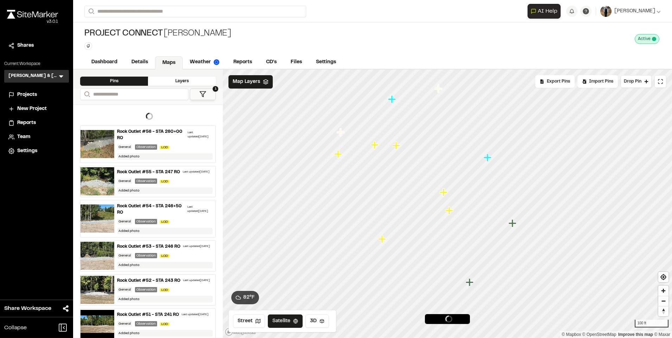
click at [397, 148] on icon "Map marker" at bounding box center [396, 146] width 8 height 8
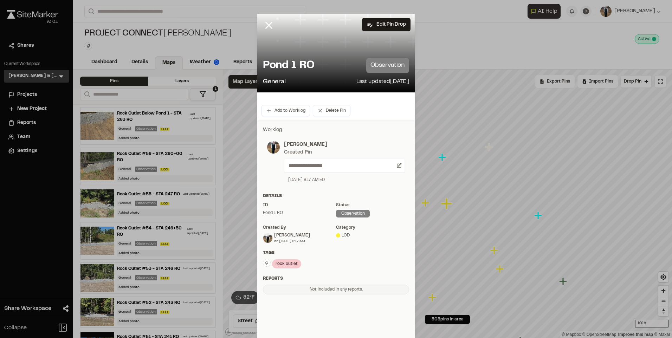
scroll to position [0, 0]
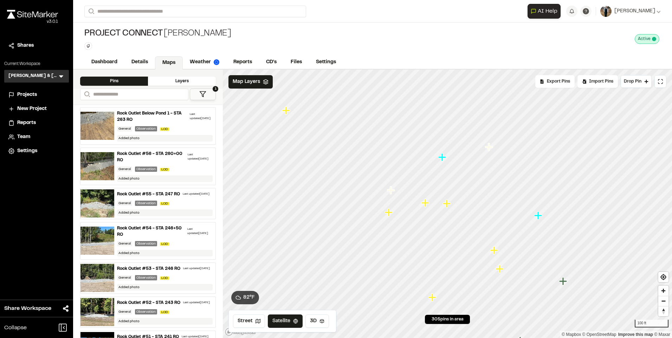
click at [425, 205] on icon "Map marker" at bounding box center [425, 203] width 8 height 8
click at [448, 205] on icon "Map marker" at bounding box center [447, 204] width 8 height 8
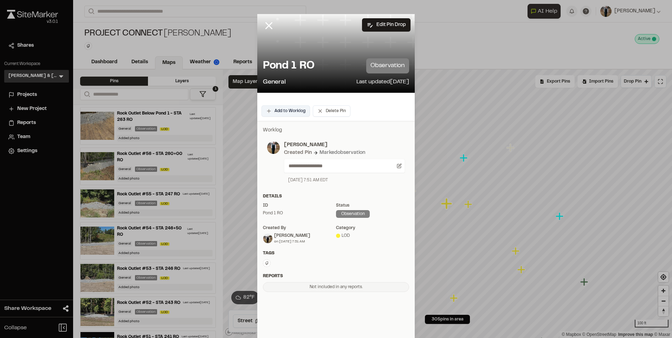
click at [282, 111] on button "Add to Worklog" at bounding box center [285, 110] width 48 height 11
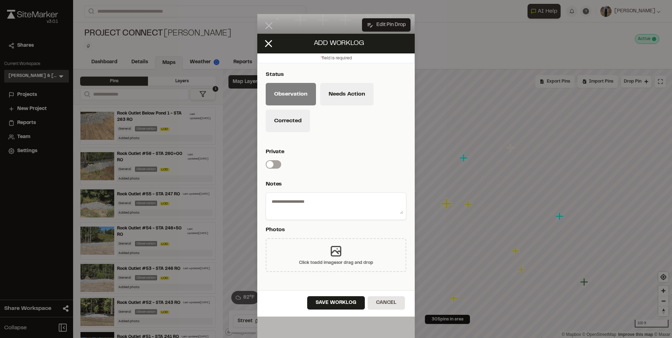
click at [313, 261] on div "Click to add images or drag and drop" at bounding box center [336, 263] width 74 height 6
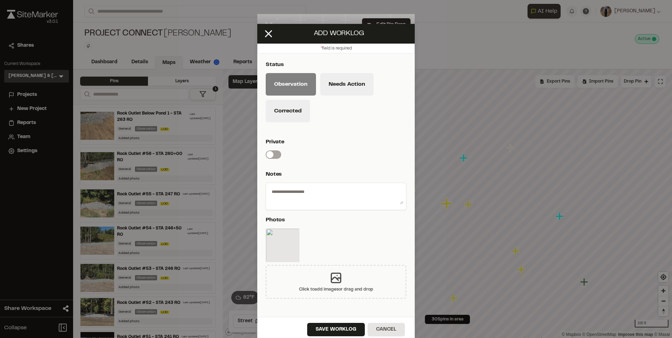
scroll to position [15, 0]
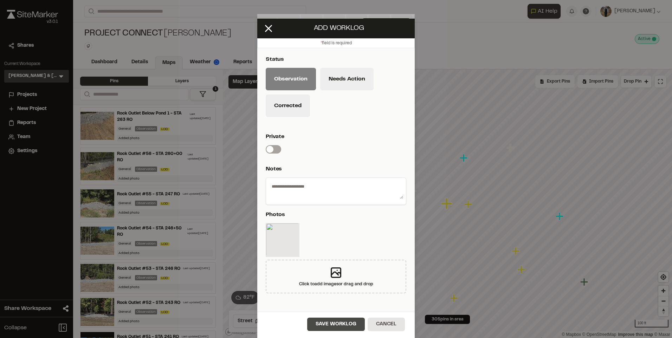
click at [330, 319] on button "Save Worklog" at bounding box center [336, 324] width 58 height 13
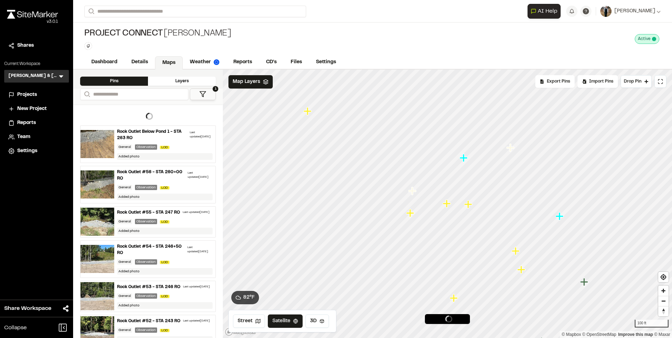
click at [412, 216] on icon "Map marker" at bounding box center [410, 213] width 9 height 9
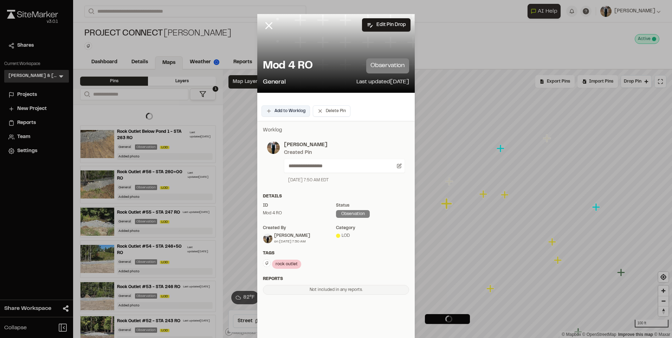
click at [277, 108] on button "Add to Worklog" at bounding box center [285, 110] width 48 height 11
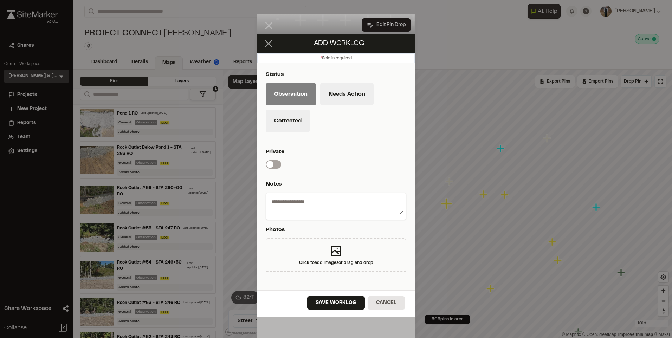
click at [269, 42] on icon at bounding box center [269, 44] width 12 height 12
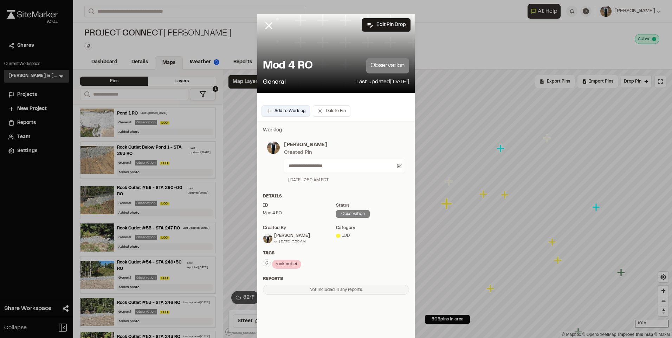
click at [272, 108] on button "Add to Worklog" at bounding box center [285, 110] width 48 height 11
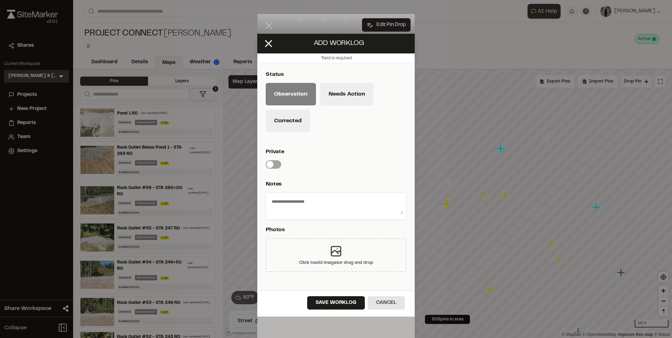
click at [316, 261] on div "Click to add images or drag and drop" at bounding box center [336, 263] width 74 height 6
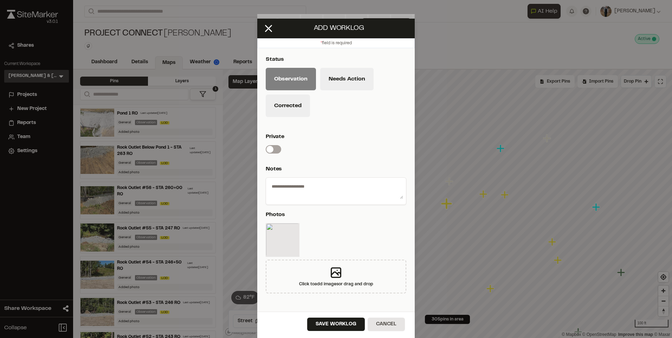
click at [331, 331] on div "Save Worklog Cancel" at bounding box center [335, 325] width 157 height 26
click at [331, 327] on button "Save Worklog" at bounding box center [336, 324] width 58 height 13
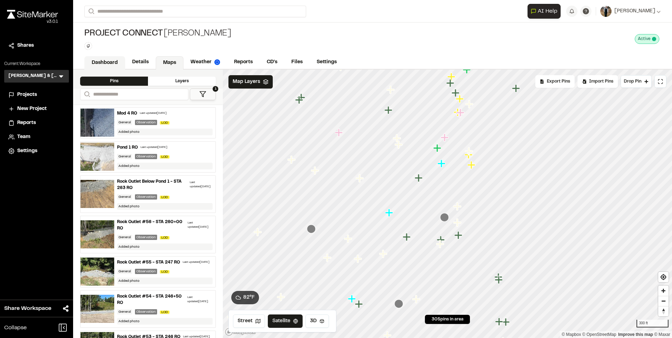
click at [102, 58] on link "Dashboard" at bounding box center [104, 62] width 41 height 13
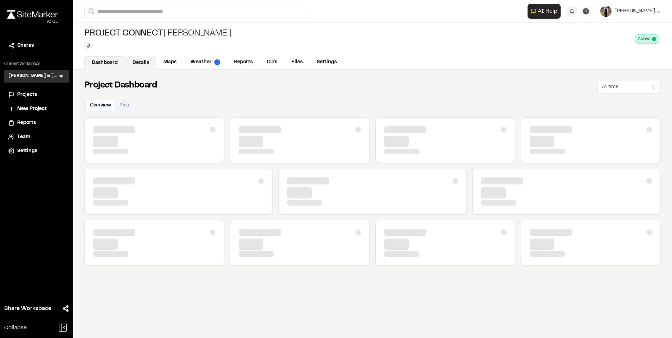
click at [131, 63] on link "Details" at bounding box center [140, 62] width 31 height 13
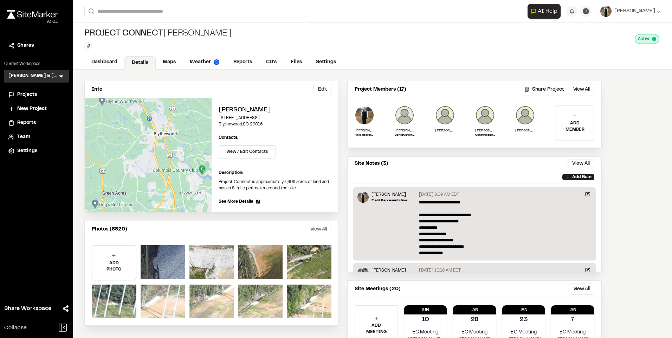
click at [319, 228] on button "View All" at bounding box center [319, 229] width 26 height 11
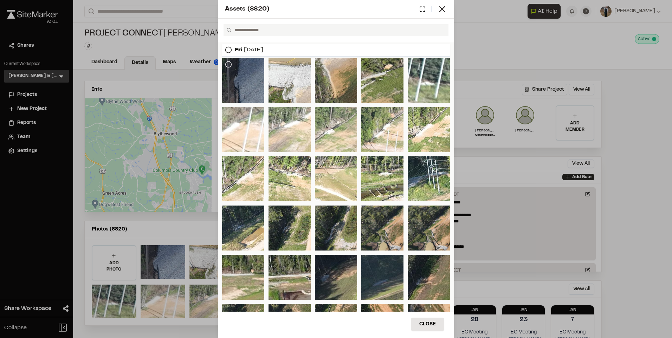
click at [228, 63] on icon at bounding box center [228, 64] width 7 height 7
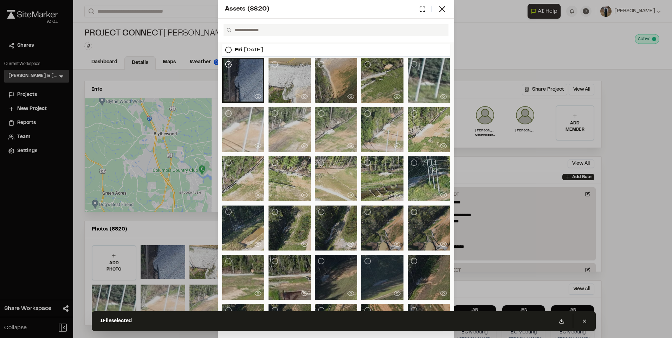
drag, startPoint x: 276, startPoint y: 63, endPoint x: 311, endPoint y: 109, distance: 57.5
click at [325, 132] on div at bounding box center [336, 203] width 228 height 291
click at [275, 62] on icon at bounding box center [274, 64] width 7 height 7
click at [319, 64] on icon at bounding box center [321, 64] width 7 height 7
click at [364, 64] on icon at bounding box center [367, 64] width 7 height 7
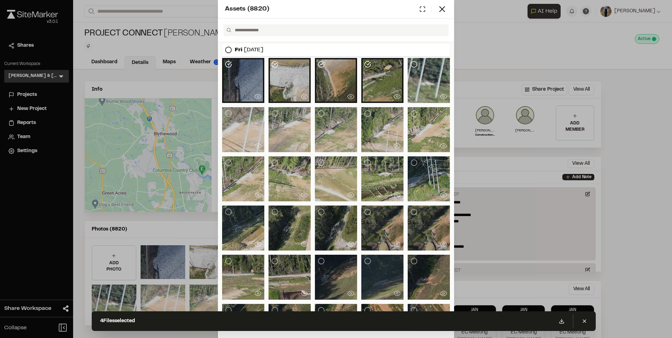
click at [410, 65] on icon at bounding box center [413, 64] width 7 height 7
click at [414, 112] on div at bounding box center [429, 129] width 42 height 45
click at [355, 109] on div at bounding box center [336, 203] width 228 height 291
click at [364, 112] on icon at bounding box center [367, 113] width 7 height 7
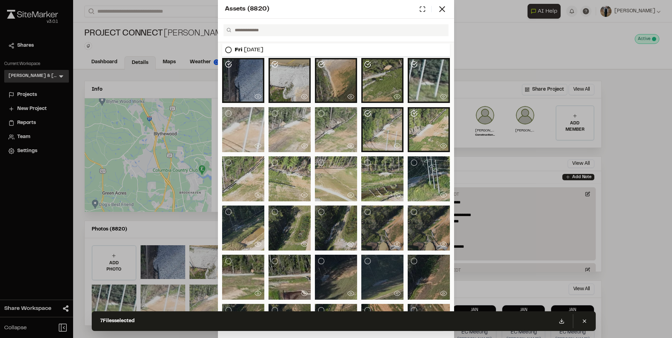
click at [323, 111] on div at bounding box center [336, 129] width 42 height 45
click at [267, 112] on div at bounding box center [336, 203] width 228 height 291
click at [273, 111] on circle at bounding box center [275, 114] width 6 height 6
click at [229, 109] on div at bounding box center [243, 129] width 42 height 45
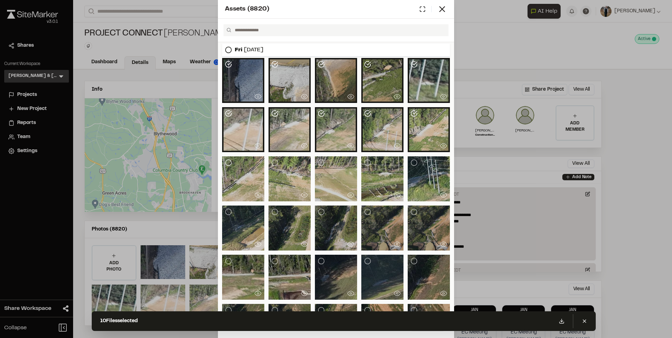
click at [227, 160] on icon at bounding box center [228, 162] width 7 height 7
click at [273, 159] on div at bounding box center [290, 178] width 42 height 45
click at [311, 166] on div at bounding box center [336, 203] width 228 height 291
click at [318, 165] on icon at bounding box center [321, 162] width 7 height 7
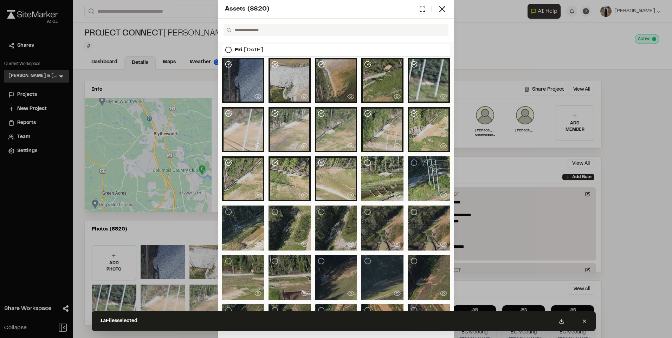
click at [364, 161] on icon at bounding box center [367, 162] width 7 height 7
click at [415, 161] on div at bounding box center [429, 178] width 42 height 45
click at [224, 49] on div "Fri Sep 12, 2025" at bounding box center [336, 50] width 228 height 13
click at [231, 49] on circle at bounding box center [229, 50] width 6 height 6
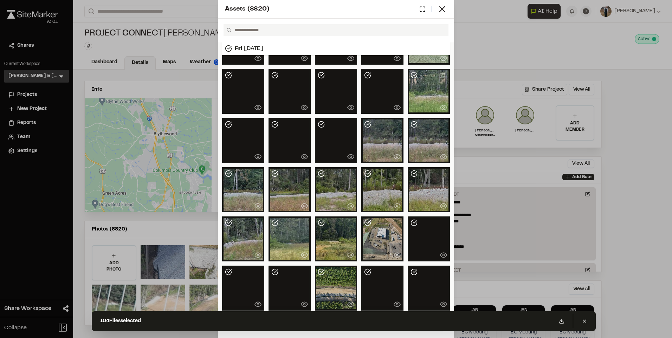
scroll to position [527, 0]
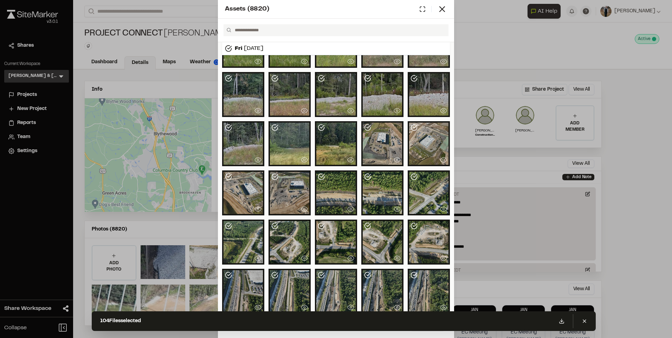
click at [364, 125] on icon at bounding box center [367, 127] width 7 height 7
click at [410, 127] on icon at bounding box center [413, 127] width 7 height 7
click at [414, 180] on div at bounding box center [429, 192] width 42 height 45
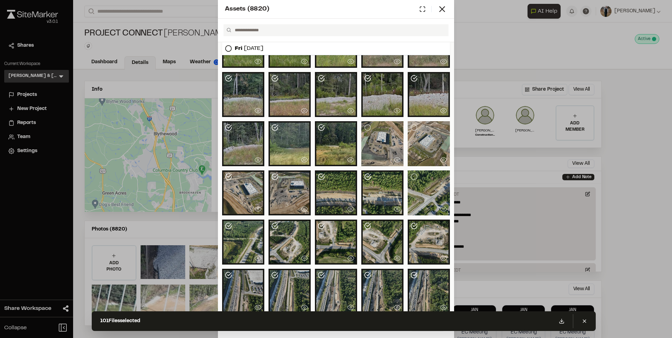
click at [371, 176] on div at bounding box center [382, 192] width 42 height 45
click at [323, 174] on div at bounding box center [336, 192] width 42 height 45
click at [288, 172] on div at bounding box center [290, 192] width 42 height 45
click at [228, 178] on icon at bounding box center [228, 176] width 7 height 7
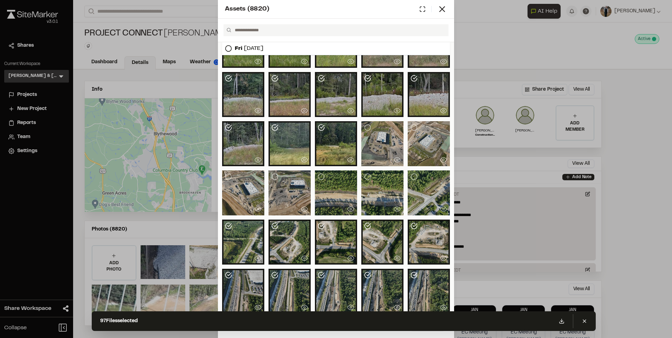
click at [231, 218] on div at bounding box center [336, 45] width 228 height 1029
click at [233, 223] on div at bounding box center [243, 242] width 42 height 45
click at [274, 227] on icon at bounding box center [274, 225] width 7 height 7
click at [324, 229] on div at bounding box center [336, 242] width 42 height 45
click at [374, 231] on div at bounding box center [382, 242] width 42 height 45
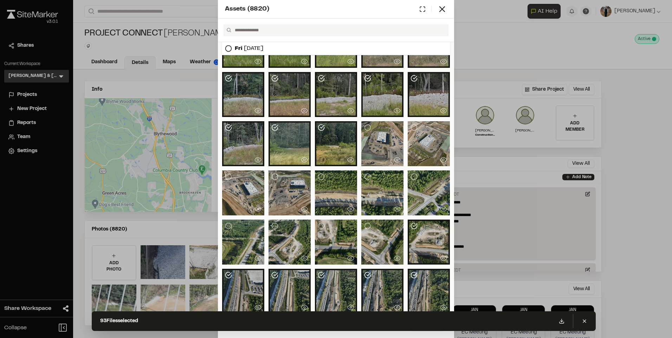
click at [410, 226] on icon at bounding box center [413, 225] width 7 height 7
click at [412, 277] on icon at bounding box center [413, 275] width 7 height 7
click at [372, 274] on div at bounding box center [382, 291] width 42 height 45
click at [321, 276] on icon at bounding box center [321, 275] width 7 height 7
click at [284, 274] on div at bounding box center [290, 291] width 42 height 45
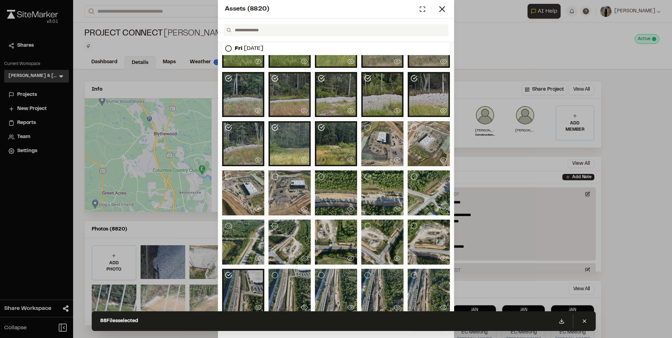
click at [229, 271] on div at bounding box center [243, 291] width 42 height 45
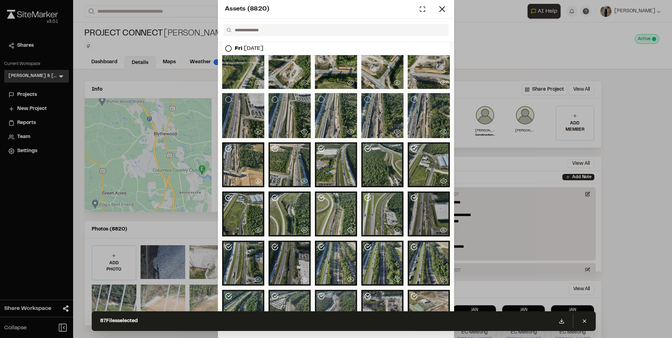
click at [228, 241] on div at bounding box center [243, 263] width 42 height 45
click at [441, 7] on icon at bounding box center [442, 9] width 10 height 10
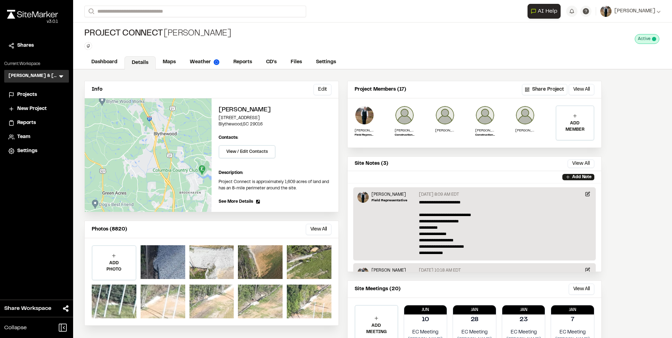
scroll to position [0, 0]
click at [326, 231] on button "View All" at bounding box center [319, 229] width 26 height 11
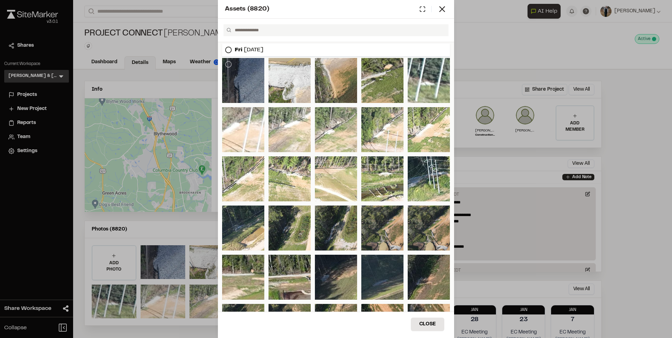
click at [236, 70] on div at bounding box center [243, 80] width 42 height 45
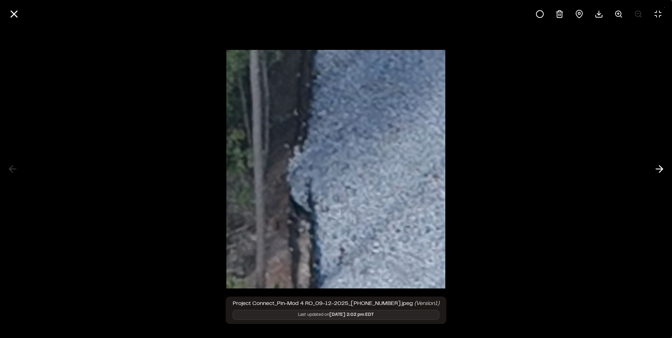
click at [1, 11] on div at bounding box center [336, 14] width 672 height 28
click at [10, 14] on icon at bounding box center [14, 14] width 12 height 12
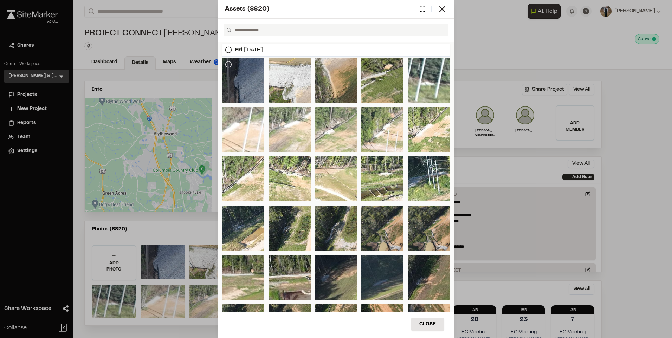
click at [227, 62] on circle at bounding box center [229, 65] width 6 height 6
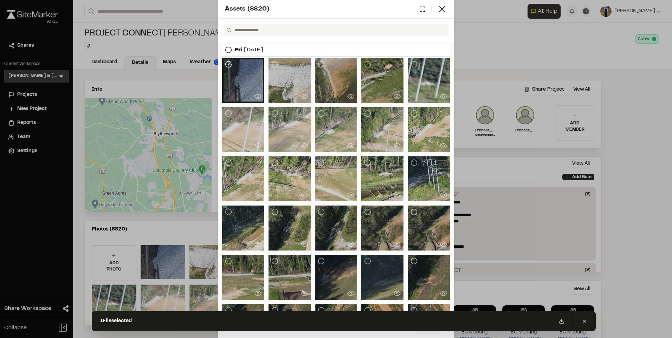
drag, startPoint x: 274, startPoint y: 62, endPoint x: 429, endPoint y: 167, distance: 187.4
click at [277, 61] on div at bounding box center [290, 80] width 42 height 45
click at [329, 70] on div at bounding box center [336, 80] width 42 height 45
click at [363, 68] on div at bounding box center [382, 80] width 42 height 45
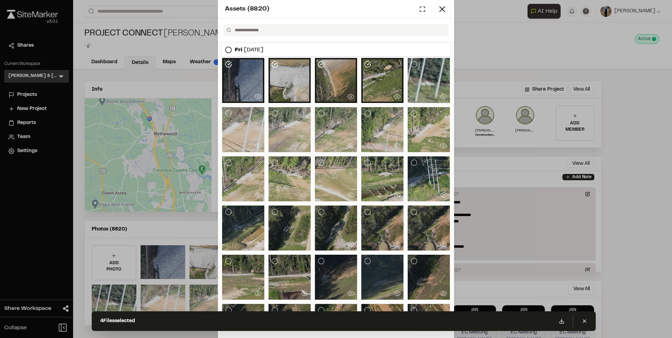
click at [444, 101] on button at bounding box center [443, 96] width 13 height 13
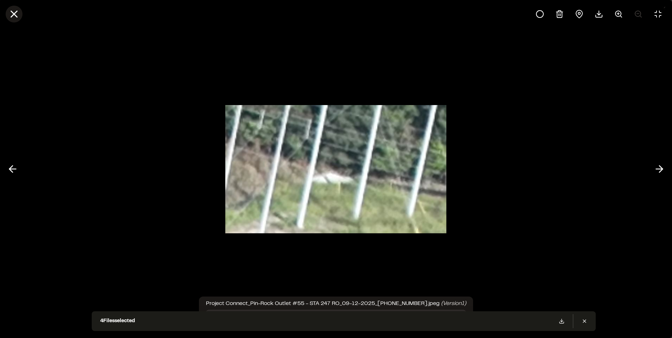
click at [7, 11] on button at bounding box center [14, 14] width 17 height 17
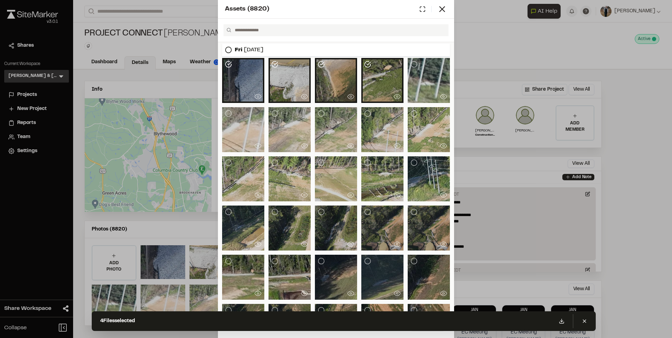
click at [423, 67] on div at bounding box center [429, 80] width 42 height 45
click at [421, 125] on div at bounding box center [429, 129] width 42 height 45
click at [368, 118] on div at bounding box center [382, 129] width 42 height 45
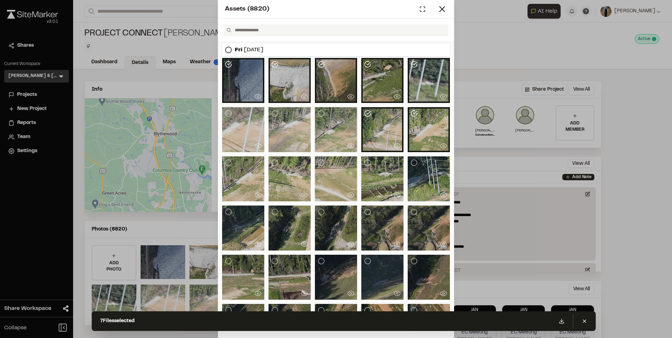
click at [332, 117] on div at bounding box center [336, 129] width 42 height 45
click at [295, 122] on div at bounding box center [290, 129] width 42 height 45
click at [243, 124] on div at bounding box center [243, 129] width 42 height 45
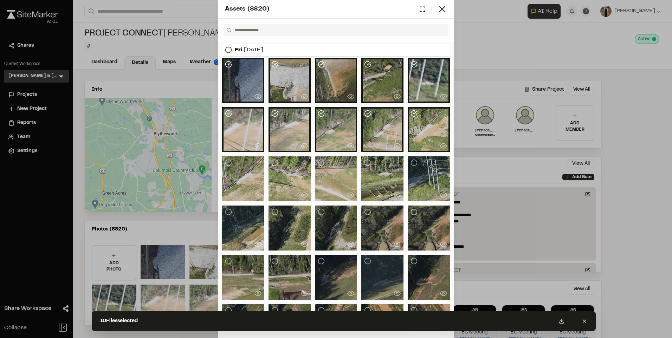
click at [251, 175] on div at bounding box center [243, 178] width 42 height 45
click at [299, 170] on div at bounding box center [290, 178] width 42 height 45
click at [329, 170] on div at bounding box center [336, 178] width 42 height 45
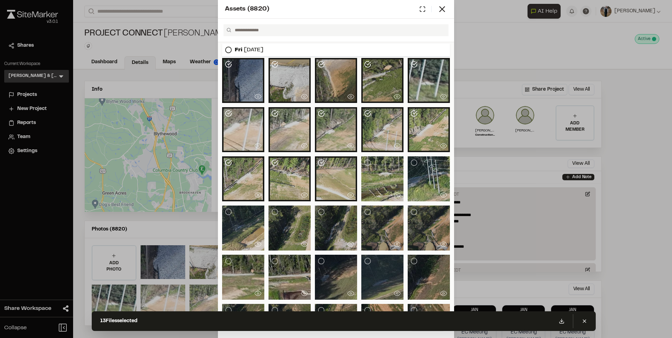
click at [367, 170] on div at bounding box center [382, 178] width 42 height 45
click at [425, 172] on div at bounding box center [429, 178] width 42 height 45
click at [419, 224] on div at bounding box center [429, 228] width 42 height 45
drag, startPoint x: 386, startPoint y: 221, endPoint x: 371, endPoint y: 222, distance: 14.8
click at [383, 221] on div at bounding box center [382, 228] width 42 height 45
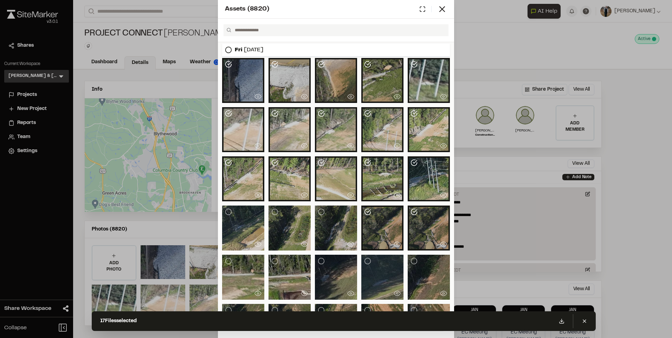
click at [316, 219] on div at bounding box center [336, 228] width 42 height 45
click at [296, 224] on div at bounding box center [290, 228] width 42 height 45
click at [247, 218] on div at bounding box center [243, 228] width 42 height 45
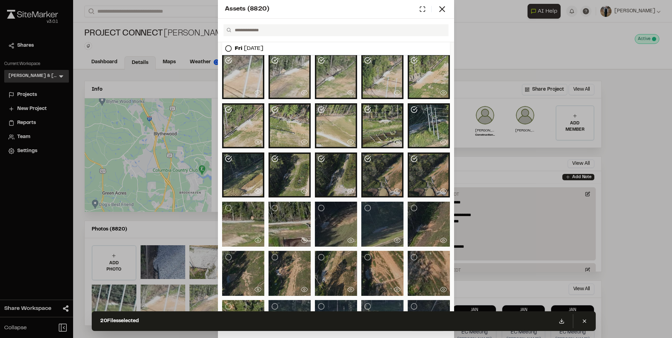
scroll to position [70, 0]
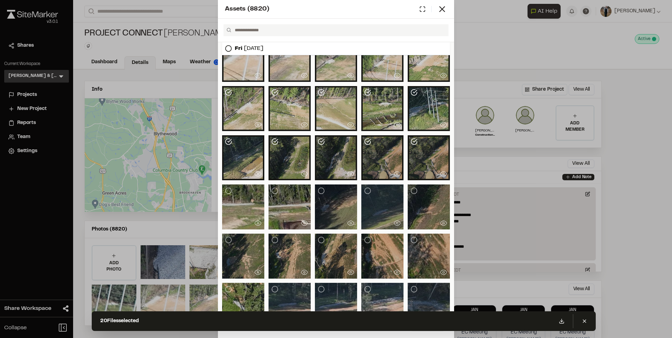
click at [249, 203] on div at bounding box center [243, 207] width 42 height 45
click at [309, 198] on div at bounding box center [336, 281] width 228 height 586
drag, startPoint x: 271, startPoint y: 201, endPoint x: 284, endPoint y: 203, distance: 13.8
click at [271, 201] on div at bounding box center [290, 207] width 42 height 45
click at [329, 202] on div at bounding box center [336, 207] width 42 height 45
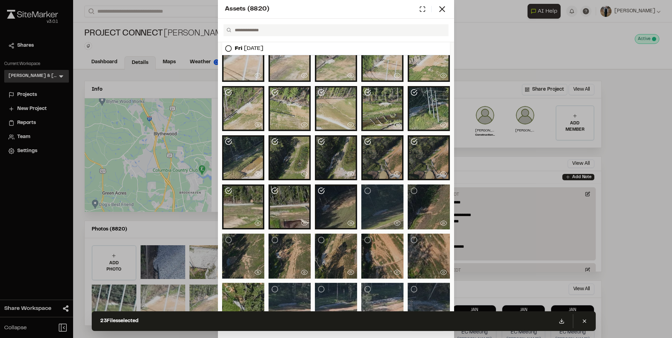
click at [386, 198] on div at bounding box center [382, 207] width 42 height 45
click at [409, 199] on div at bounding box center [429, 207] width 42 height 45
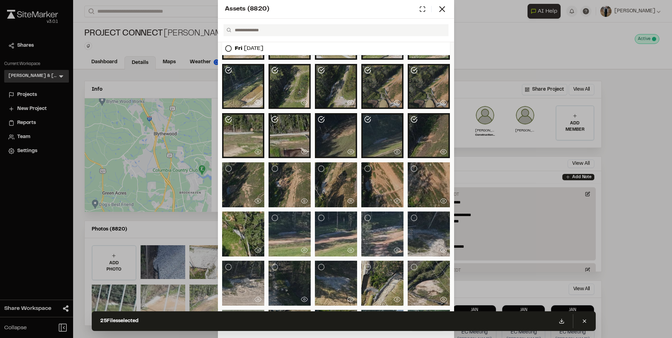
scroll to position [176, 0]
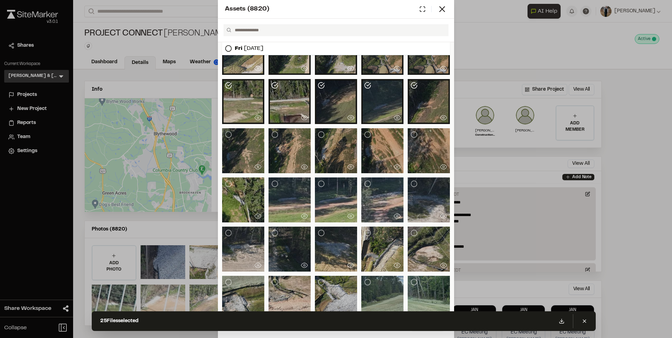
click at [421, 136] on div at bounding box center [429, 150] width 42 height 45
click at [372, 142] on div at bounding box center [382, 150] width 42 height 45
click at [332, 144] on div at bounding box center [336, 150] width 42 height 45
click at [269, 137] on div at bounding box center [290, 150] width 42 height 45
click at [242, 145] on div at bounding box center [243, 150] width 42 height 45
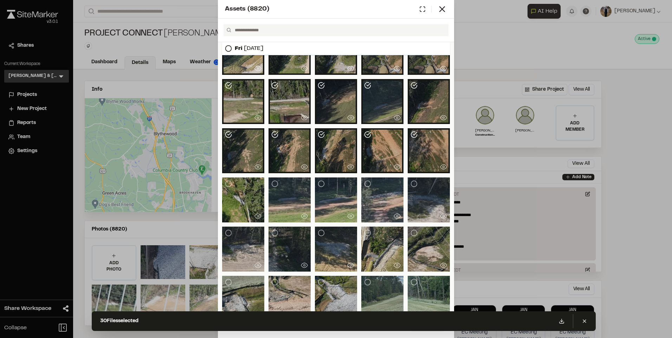
click at [251, 199] on div at bounding box center [243, 199] width 42 height 45
click at [289, 192] on div at bounding box center [290, 199] width 42 height 45
click at [326, 193] on div at bounding box center [336, 199] width 42 height 45
click at [379, 198] on div at bounding box center [382, 199] width 42 height 45
click at [411, 195] on div at bounding box center [429, 199] width 42 height 45
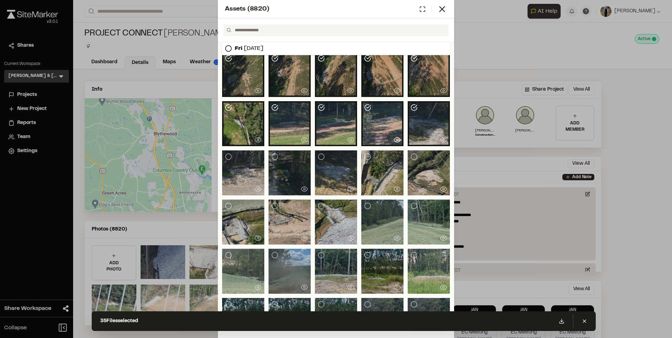
scroll to position [281, 0]
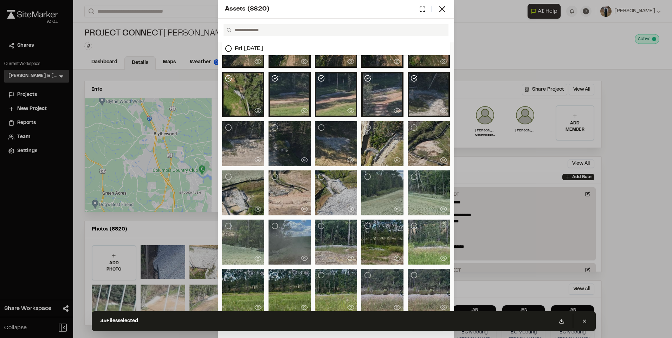
click at [416, 134] on div at bounding box center [429, 143] width 42 height 45
click at [369, 135] on div at bounding box center [382, 143] width 42 height 45
click at [332, 131] on div at bounding box center [336, 143] width 42 height 45
click at [285, 140] on div at bounding box center [290, 143] width 42 height 45
click at [251, 132] on div at bounding box center [243, 143] width 42 height 45
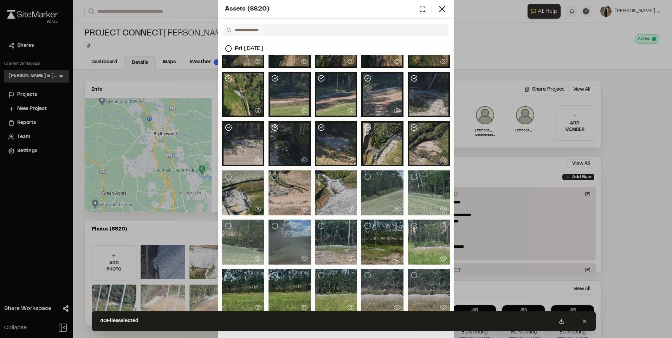
click at [246, 183] on div at bounding box center [243, 192] width 42 height 45
click at [287, 187] on div at bounding box center [290, 192] width 42 height 45
click at [356, 192] on div at bounding box center [336, 70] width 228 height 586
click at [323, 187] on div at bounding box center [336, 192] width 42 height 45
click at [372, 194] on div at bounding box center [382, 192] width 42 height 45
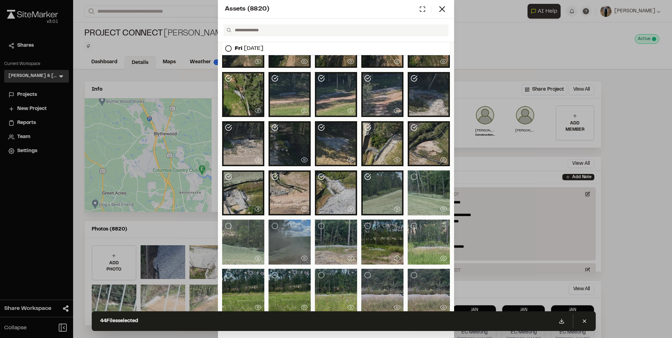
click at [412, 189] on div at bounding box center [429, 192] width 42 height 45
click at [425, 241] on div at bounding box center [429, 242] width 42 height 45
click at [376, 240] on div at bounding box center [382, 242] width 42 height 45
click at [328, 232] on div at bounding box center [336, 242] width 42 height 45
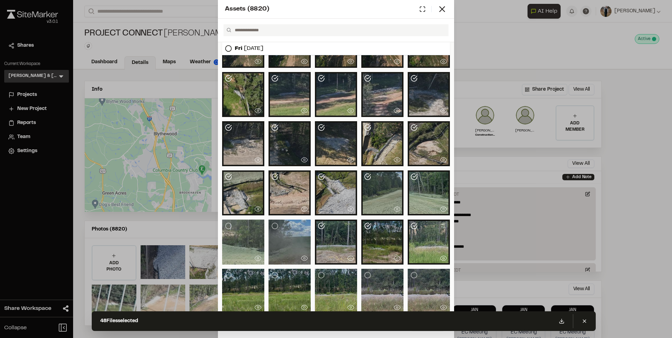
click at [290, 231] on div at bounding box center [290, 242] width 42 height 45
click at [238, 234] on div at bounding box center [243, 242] width 42 height 45
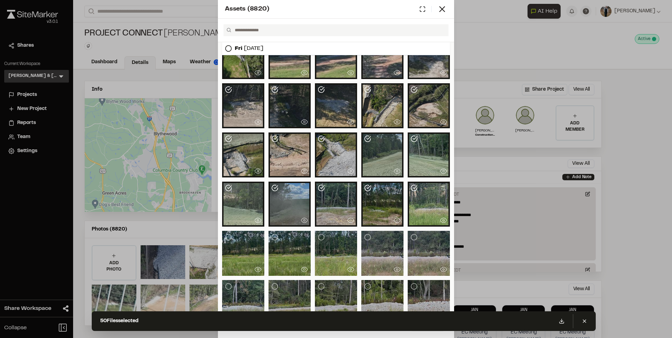
scroll to position [351, 0]
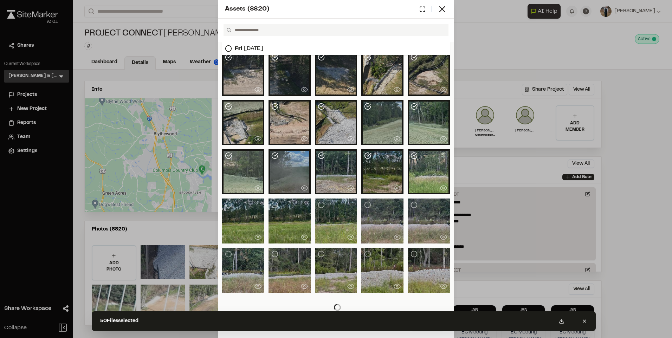
click at [242, 222] on div at bounding box center [243, 221] width 42 height 45
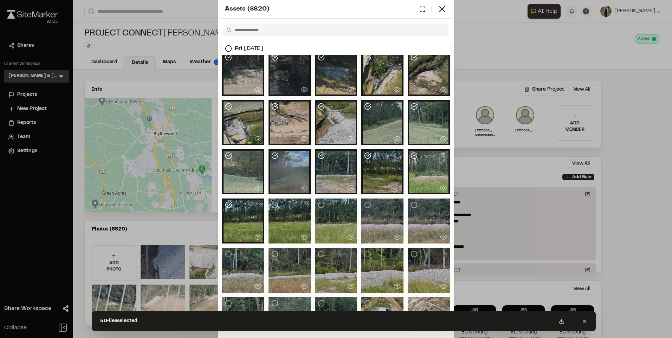
click at [282, 219] on div at bounding box center [290, 221] width 42 height 45
click at [344, 212] on div at bounding box center [336, 221] width 42 height 45
click at [386, 213] on div at bounding box center [382, 221] width 42 height 45
click at [411, 213] on div at bounding box center [429, 221] width 42 height 45
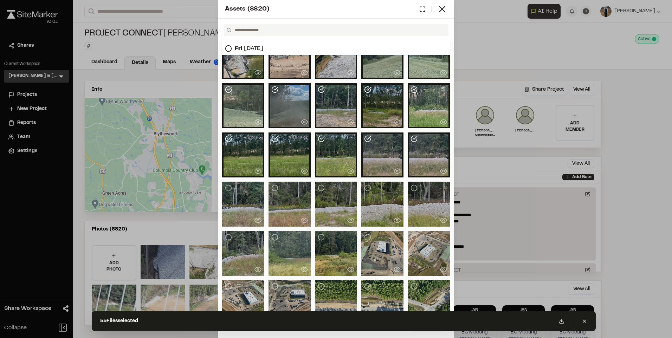
scroll to position [457, 0]
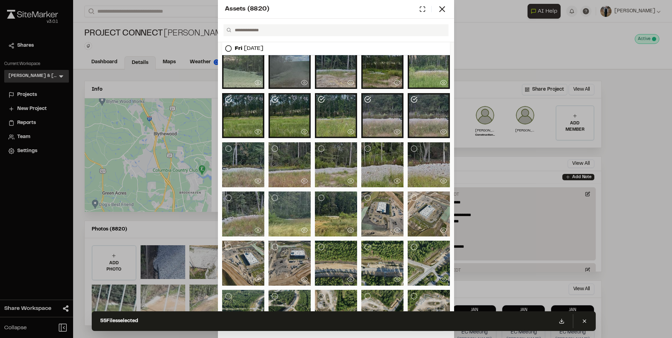
click at [418, 143] on div at bounding box center [429, 164] width 42 height 45
click at [377, 149] on div at bounding box center [382, 164] width 42 height 45
click at [334, 150] on div at bounding box center [336, 164] width 42 height 45
click at [266, 153] on div at bounding box center [336, 41] width 228 height 881
click at [279, 152] on div at bounding box center [290, 164] width 42 height 45
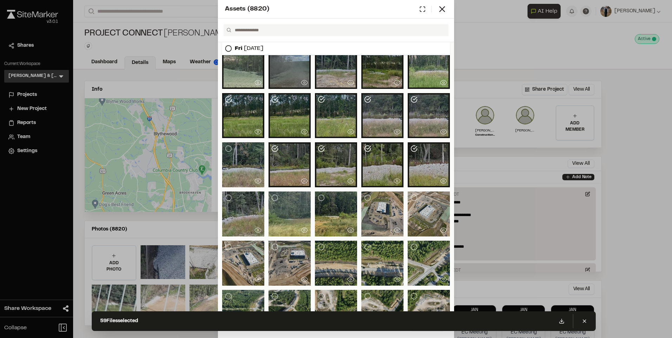
click at [241, 154] on div at bounding box center [243, 164] width 42 height 45
click at [242, 205] on div at bounding box center [243, 214] width 42 height 45
click at [289, 209] on div at bounding box center [290, 214] width 42 height 45
click at [335, 206] on div at bounding box center [336, 214] width 42 height 45
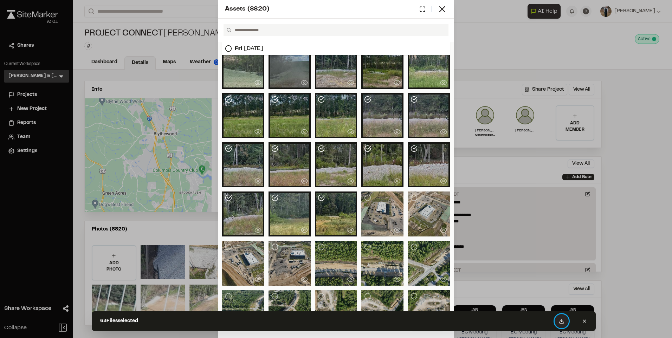
click at [557, 322] on button at bounding box center [562, 321] width 14 height 14
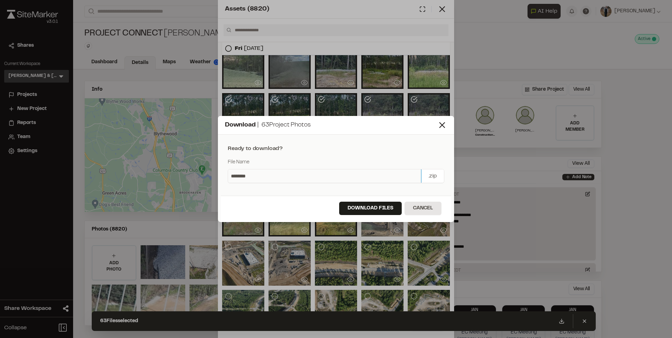
drag, startPoint x: 269, startPoint y: 179, endPoint x: 207, endPoint y: 173, distance: 61.7
click at [207, 173] on div "Download | 63 Project Photos Ready to download? File Name ******** .zip Downloa…" at bounding box center [336, 169] width 672 height 338
type input "**********"
click at [368, 208] on button "Download Files" at bounding box center [370, 208] width 63 height 13
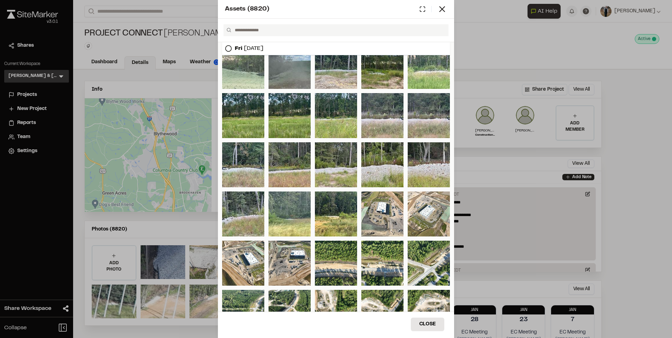
click at [176, 125] on div "Assets ( 8820 ) Fri Sep 12, 2025 Close Select Download Zoom to Pin Unselect Dow…" at bounding box center [336, 169] width 672 height 338
